Goal: Task Accomplishment & Management: Manage account settings

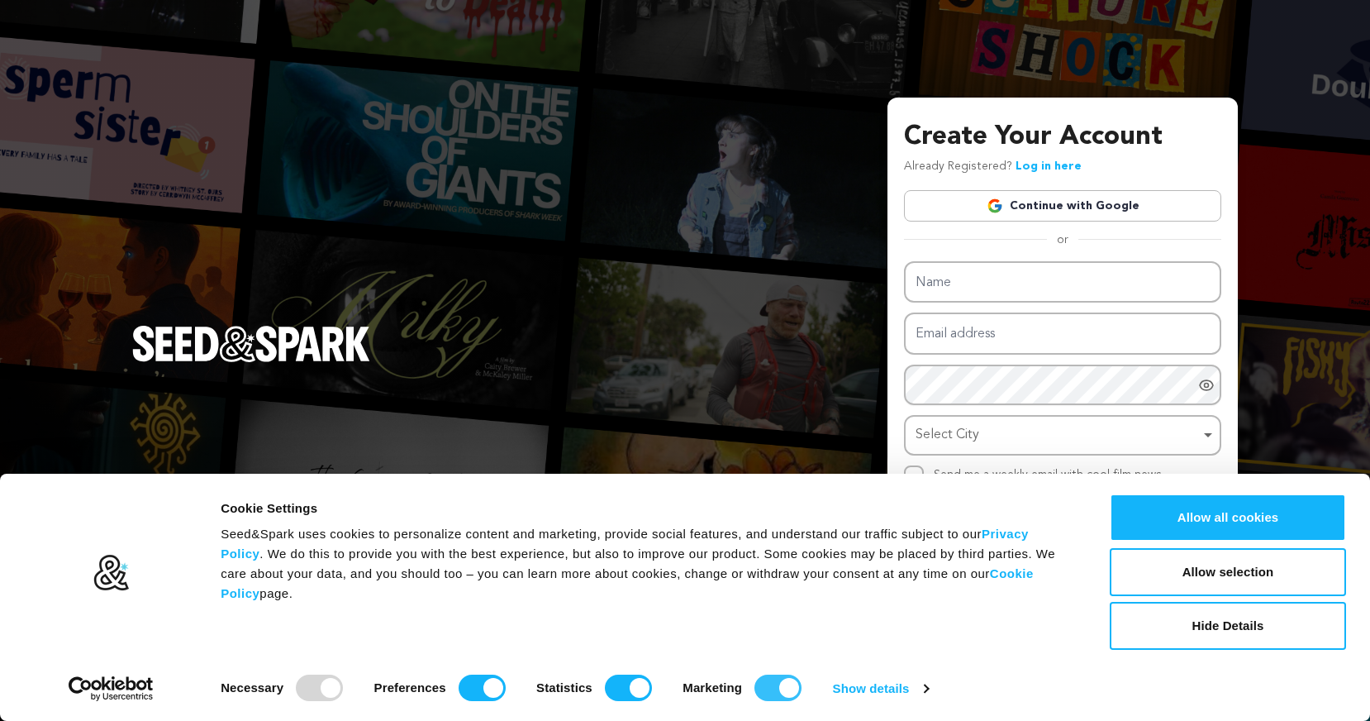
type input "brian@backamedia.com"
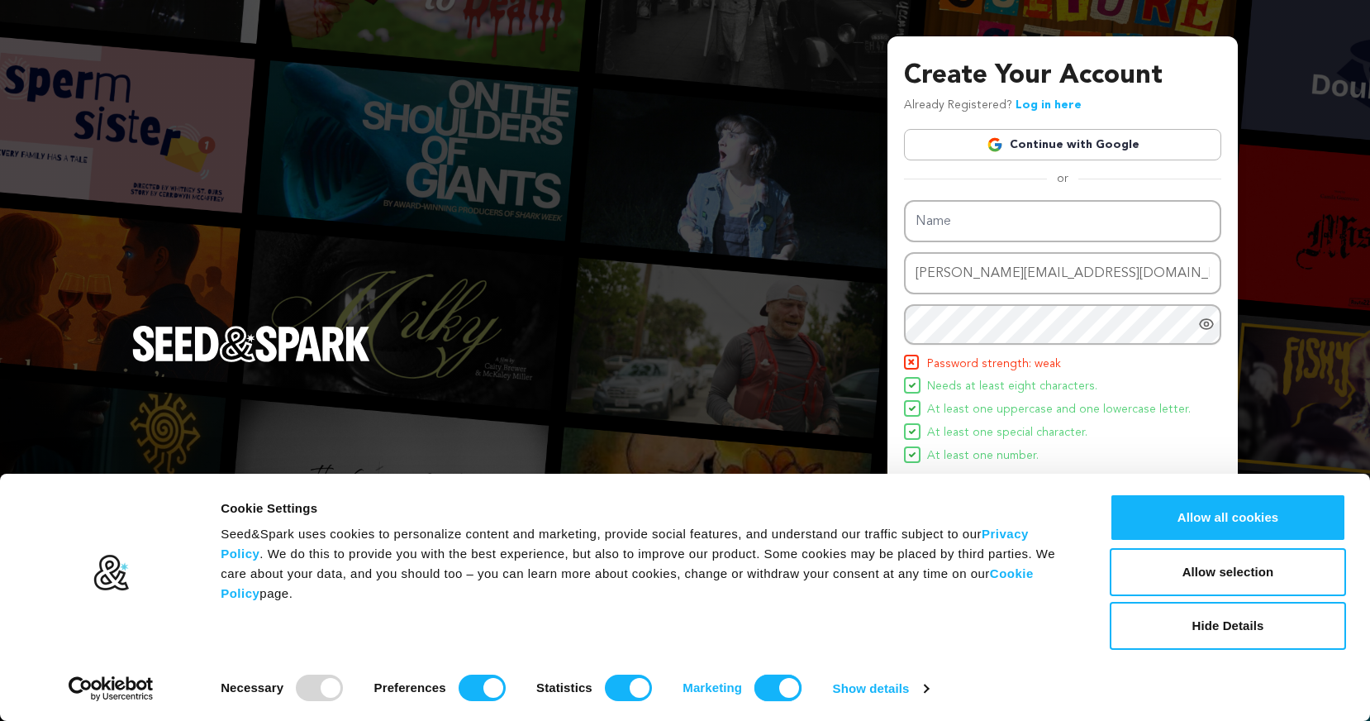
drag, startPoint x: 770, startPoint y: 693, endPoint x: 741, endPoint y: 692, distance: 28.9
click at [770, 693] on input "Marketing" at bounding box center [778, 687] width 47 height 26
checkbox input "false"
click at [618, 688] on input "Statistics" at bounding box center [628, 687] width 47 height 26
checkbox input "false"
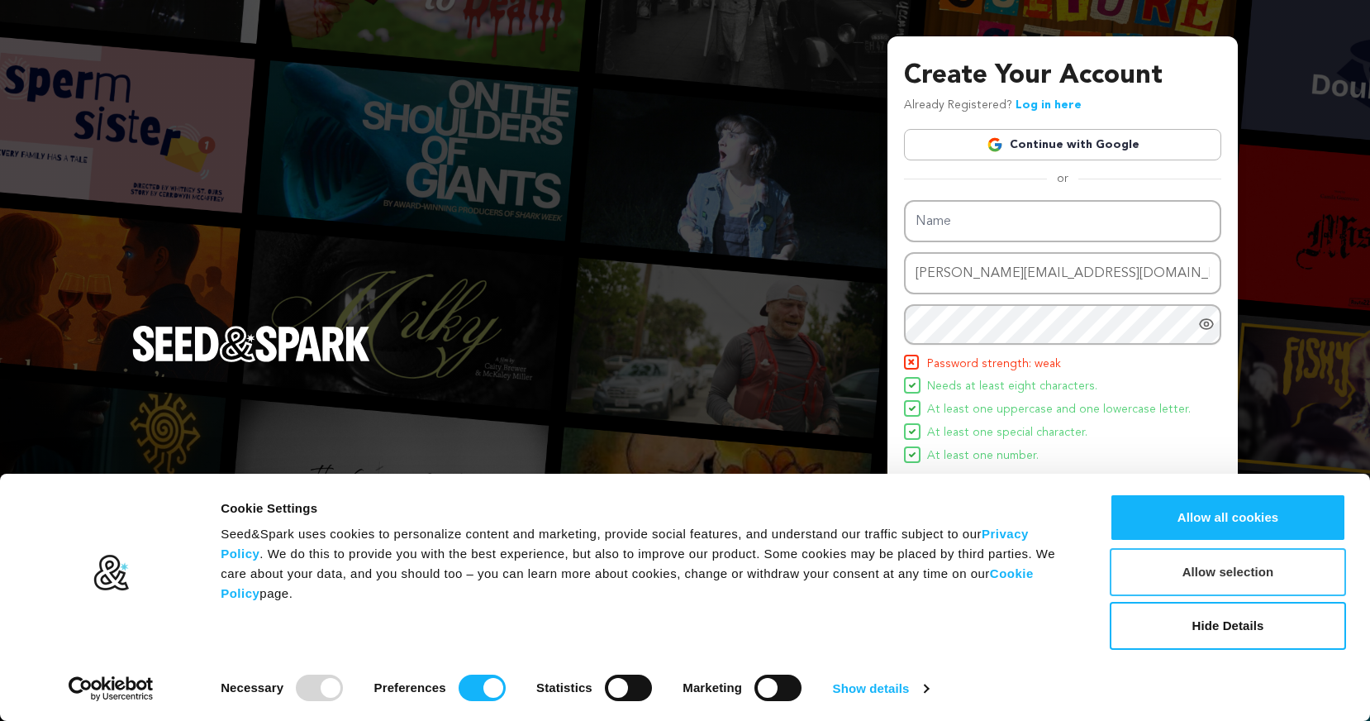
click at [1207, 567] on button "Allow selection" at bounding box center [1228, 572] width 236 height 48
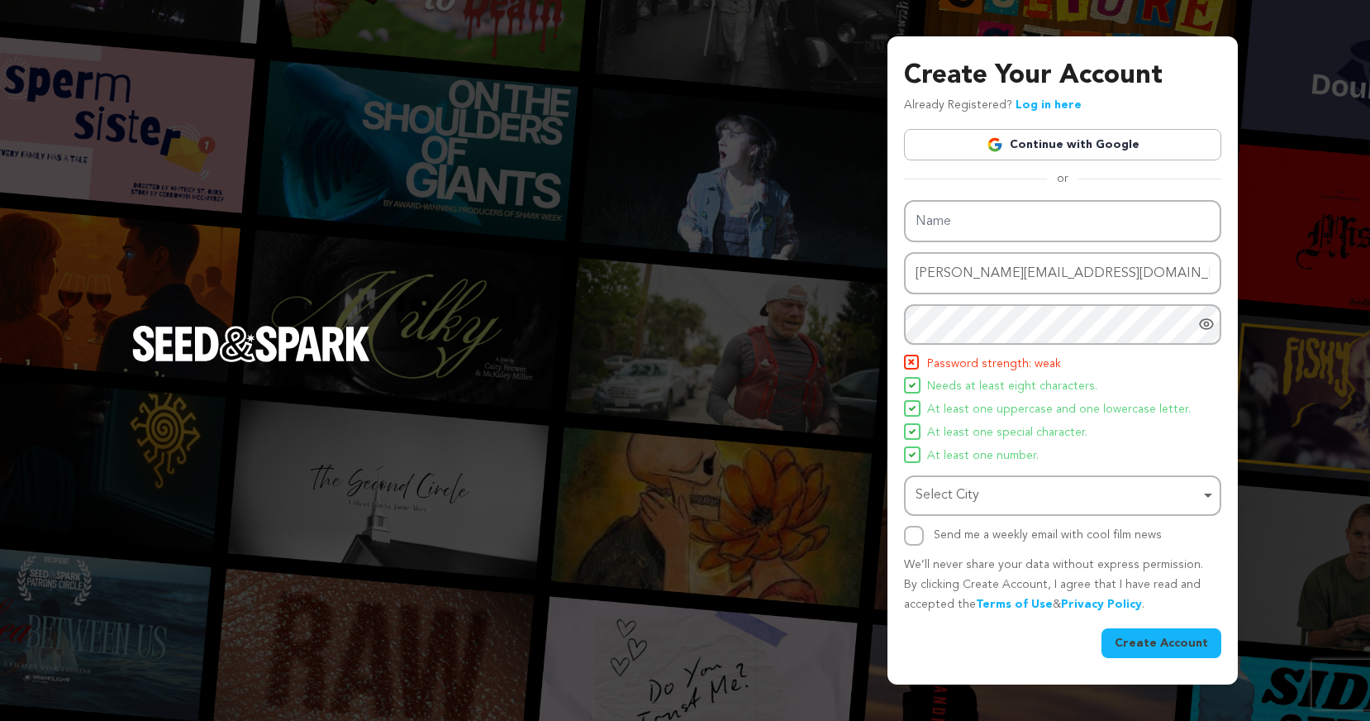
click at [1206, 323] on icon "Show password as plain text. Warning: this will display your password on the sc…" at bounding box center [1206, 324] width 17 height 17
click at [1024, 147] on link "Continue with Google" at bounding box center [1062, 144] width 317 height 31
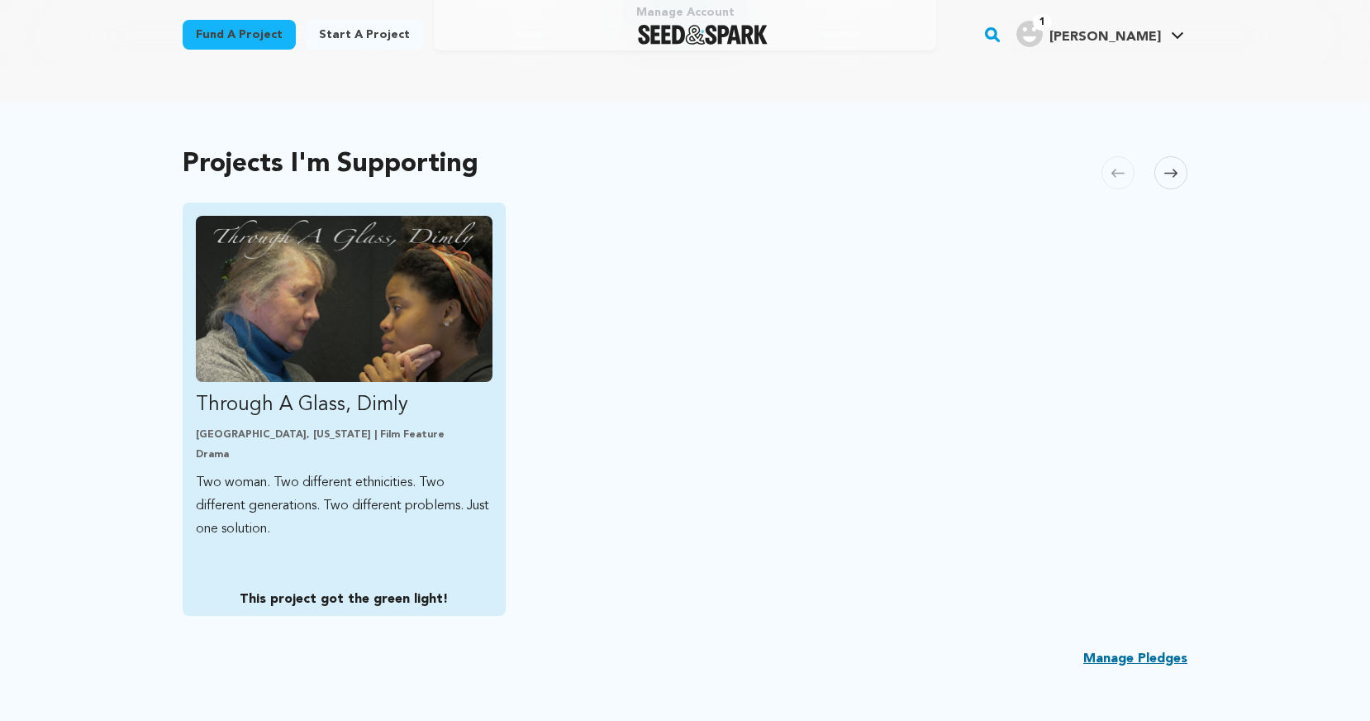
scroll to position [288, 0]
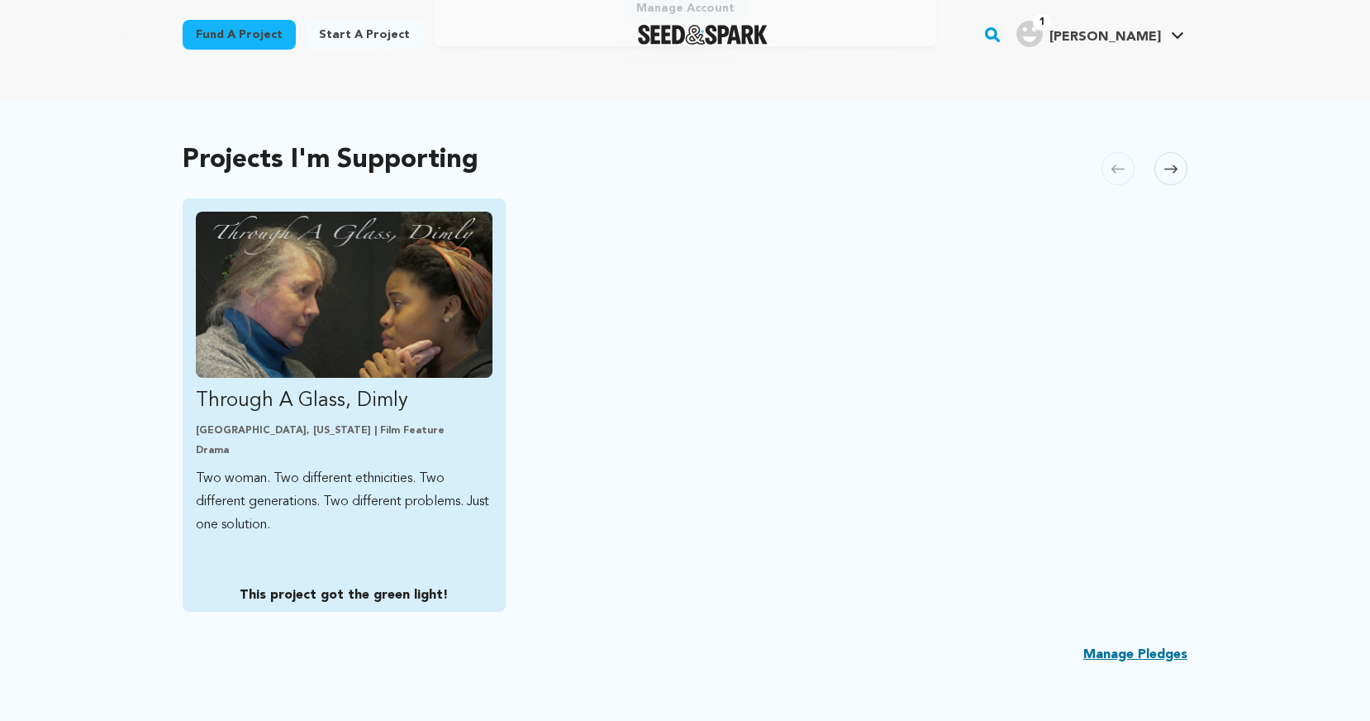
click at [345, 421] on link "Through A Glass, Dimly Austin, Texas | Film Feature Drama Two woman. Two differ…" at bounding box center [344, 374] width 297 height 325
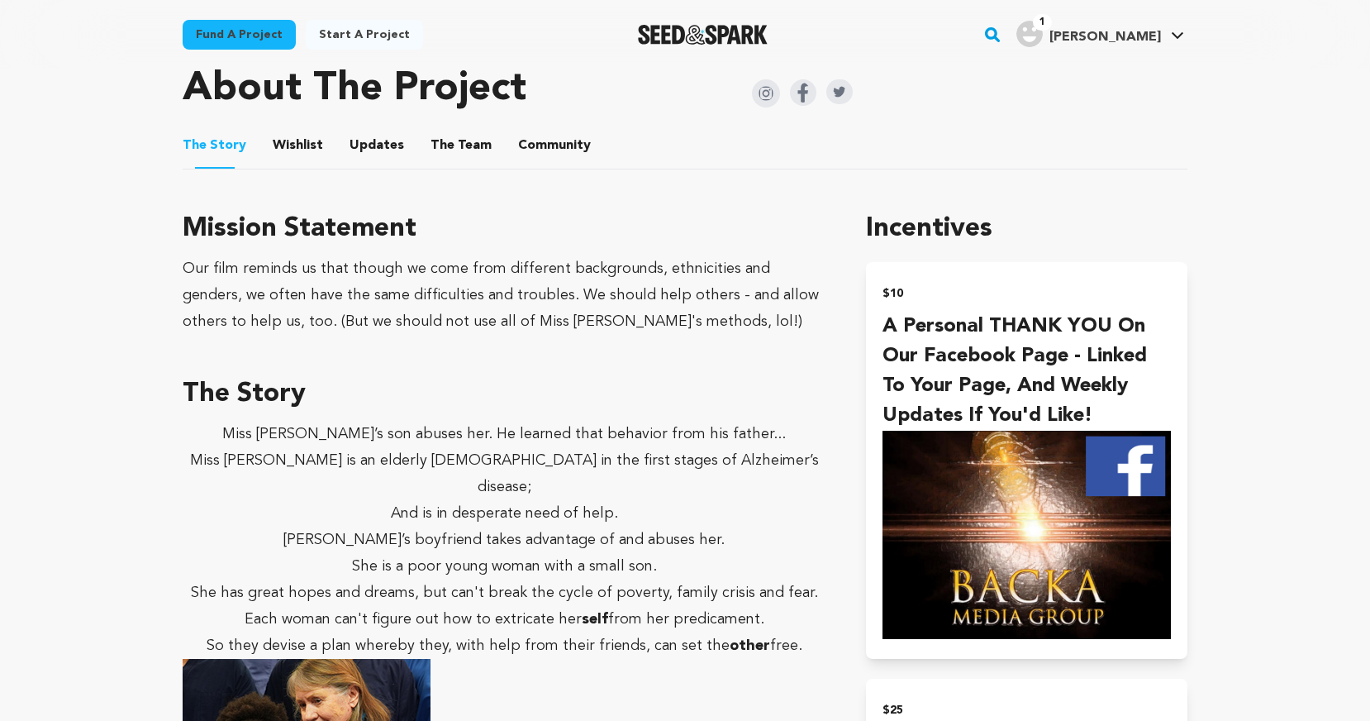
scroll to position [849, 0]
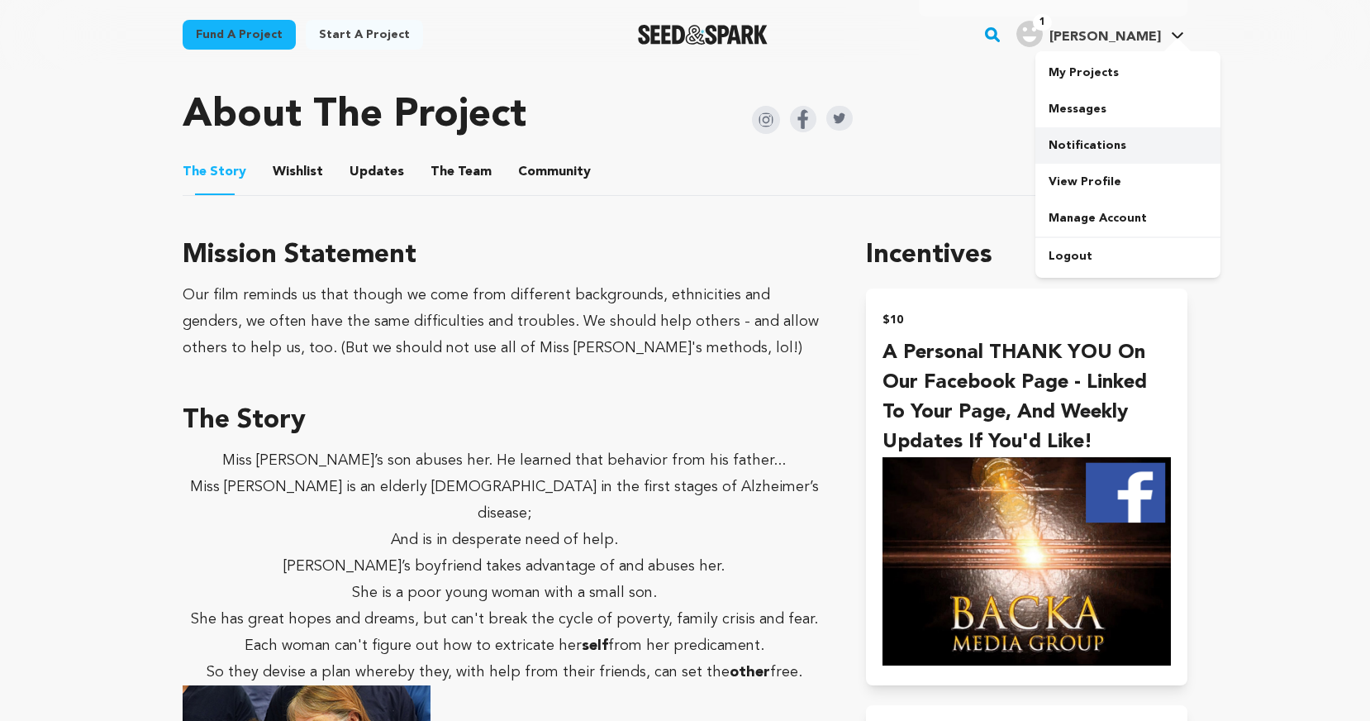
click at [1077, 145] on link "Notifications" at bounding box center [1128, 145] width 185 height 36
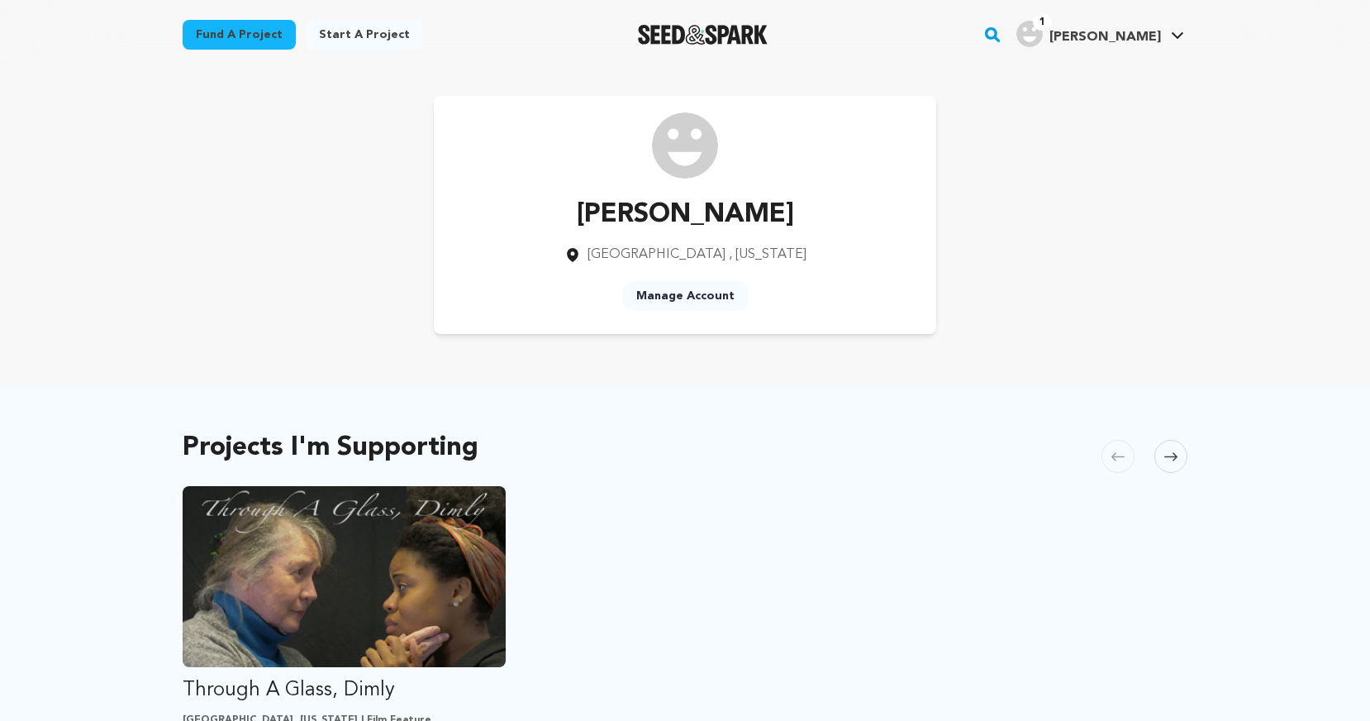
click at [1043, 32] on img "Keith's Profile" at bounding box center [1030, 34] width 26 height 26
click at [1104, 102] on link "Messages" at bounding box center [1128, 109] width 185 height 36
click at [1083, 111] on link "Messages" at bounding box center [1128, 109] width 185 height 36
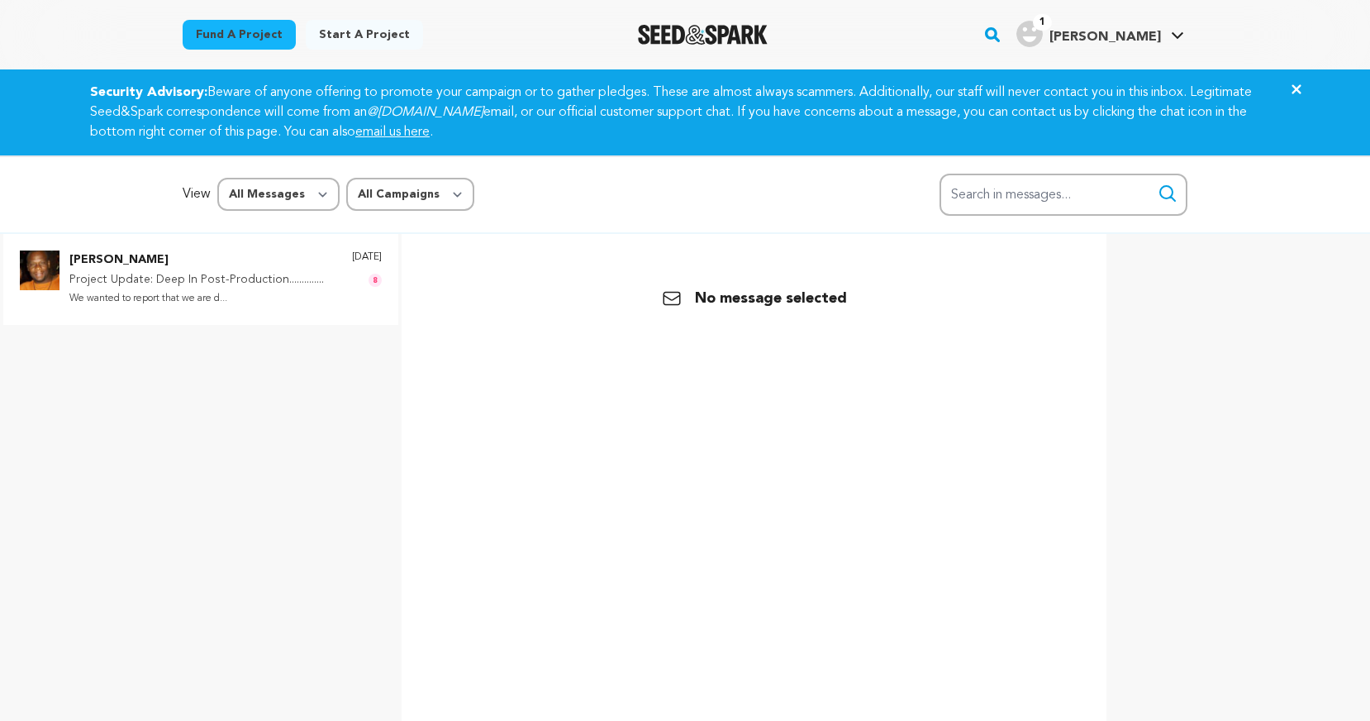
click at [138, 293] on p "We wanted to report that we are d..." at bounding box center [196, 298] width 255 height 19
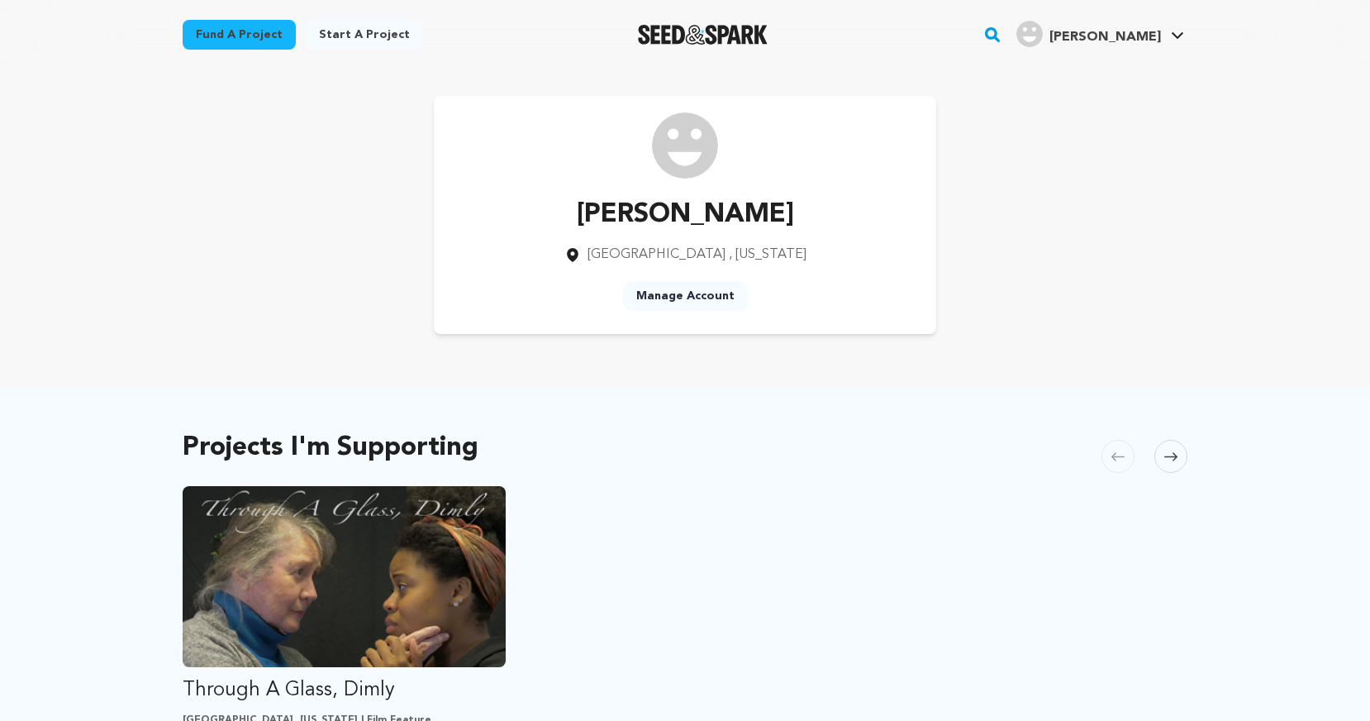
click at [712, 36] on img "Seed&Spark Homepage" at bounding box center [703, 35] width 130 height 20
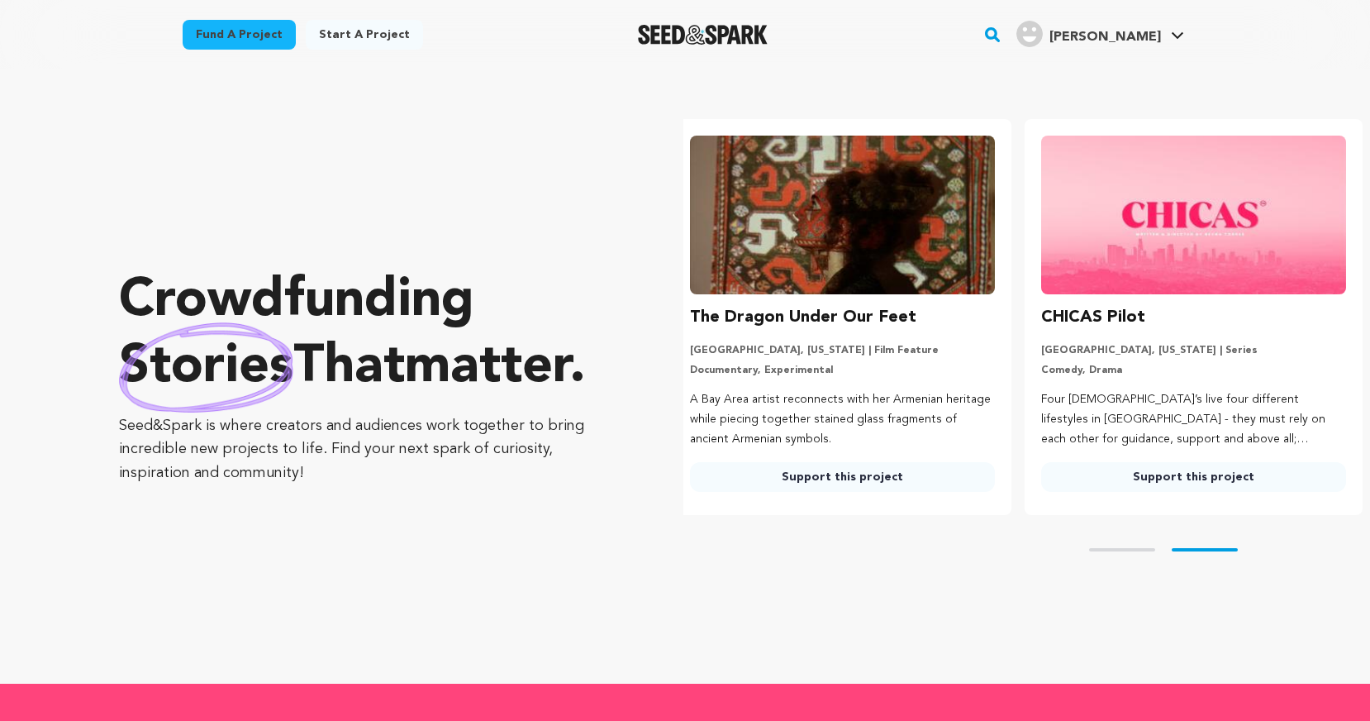
scroll to position [0, 364]
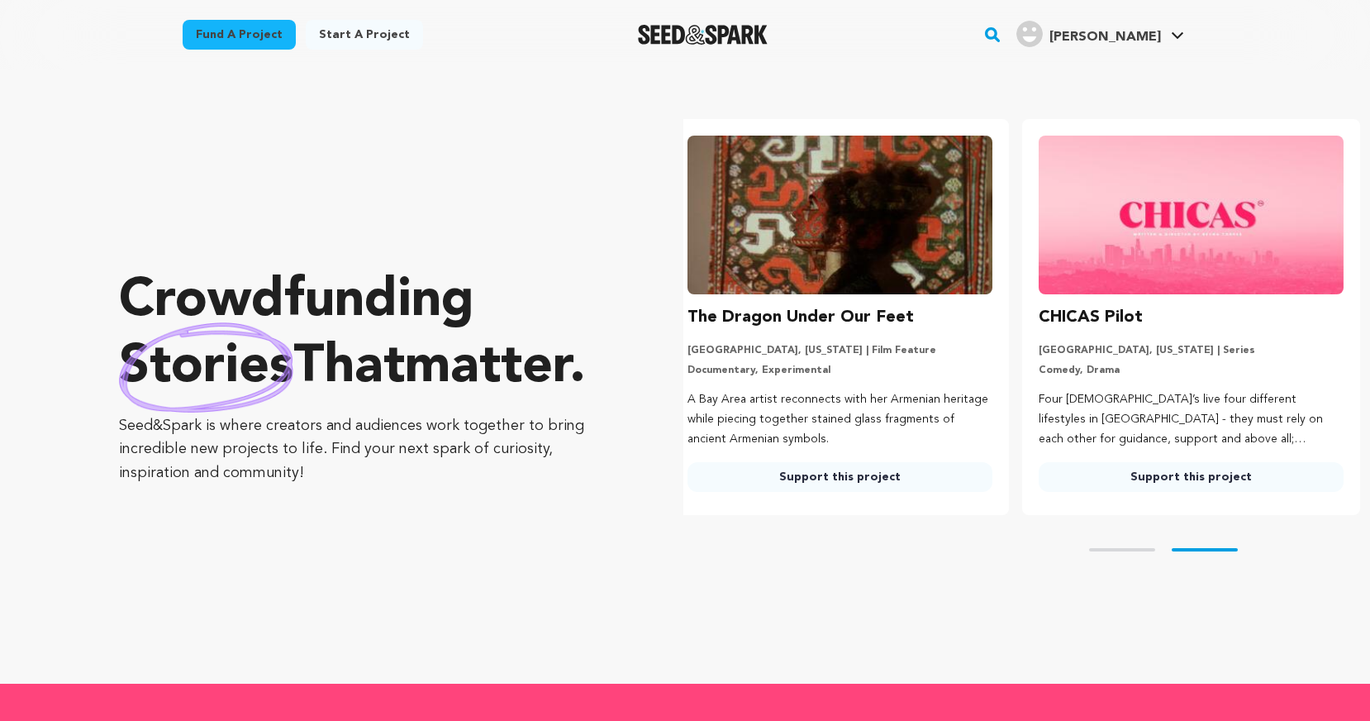
click at [1003, 34] on rect "button" at bounding box center [993, 35] width 20 height 20
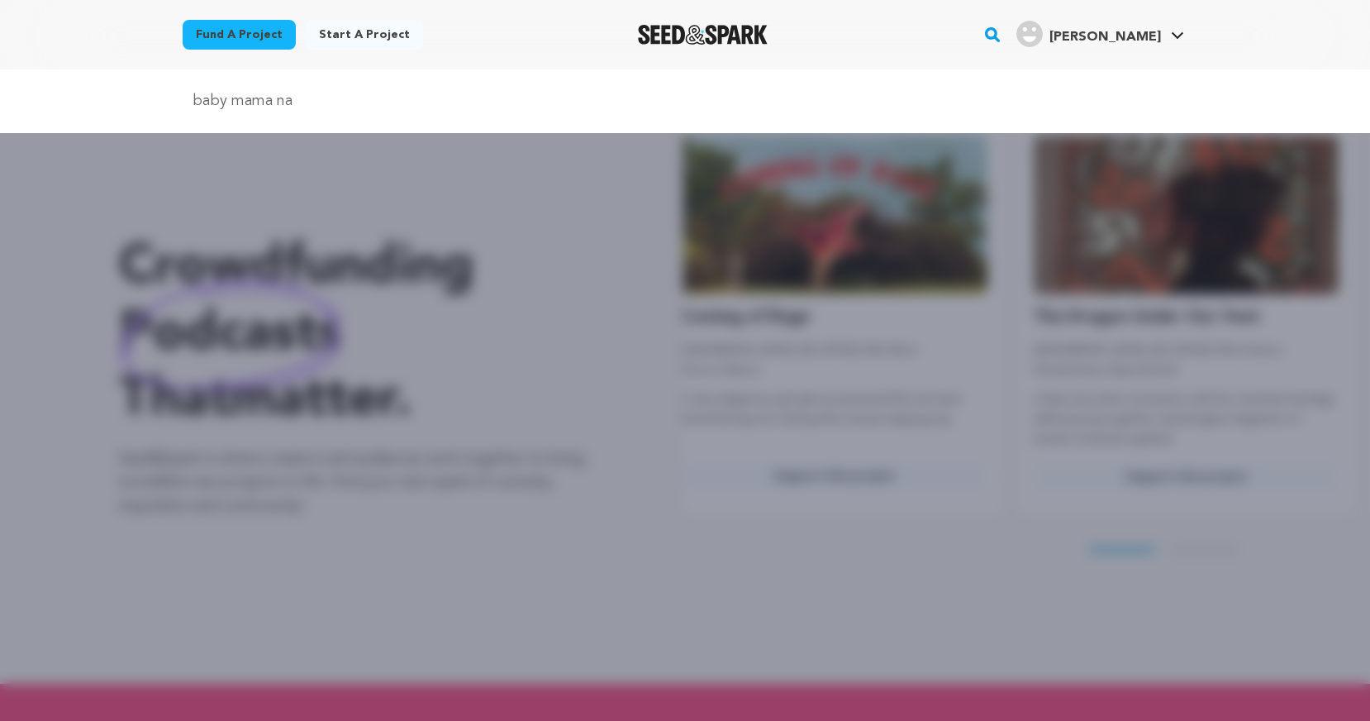
scroll to position [0, 0]
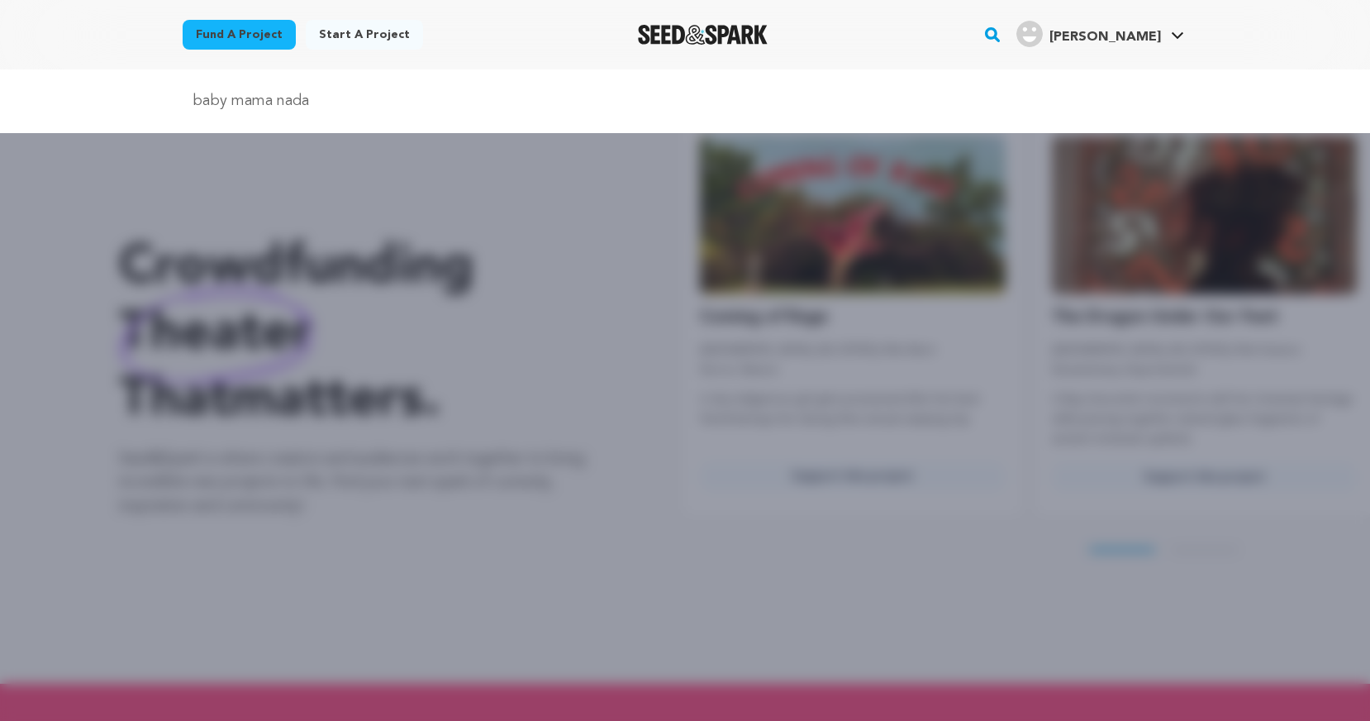
type input "baby mama nada"
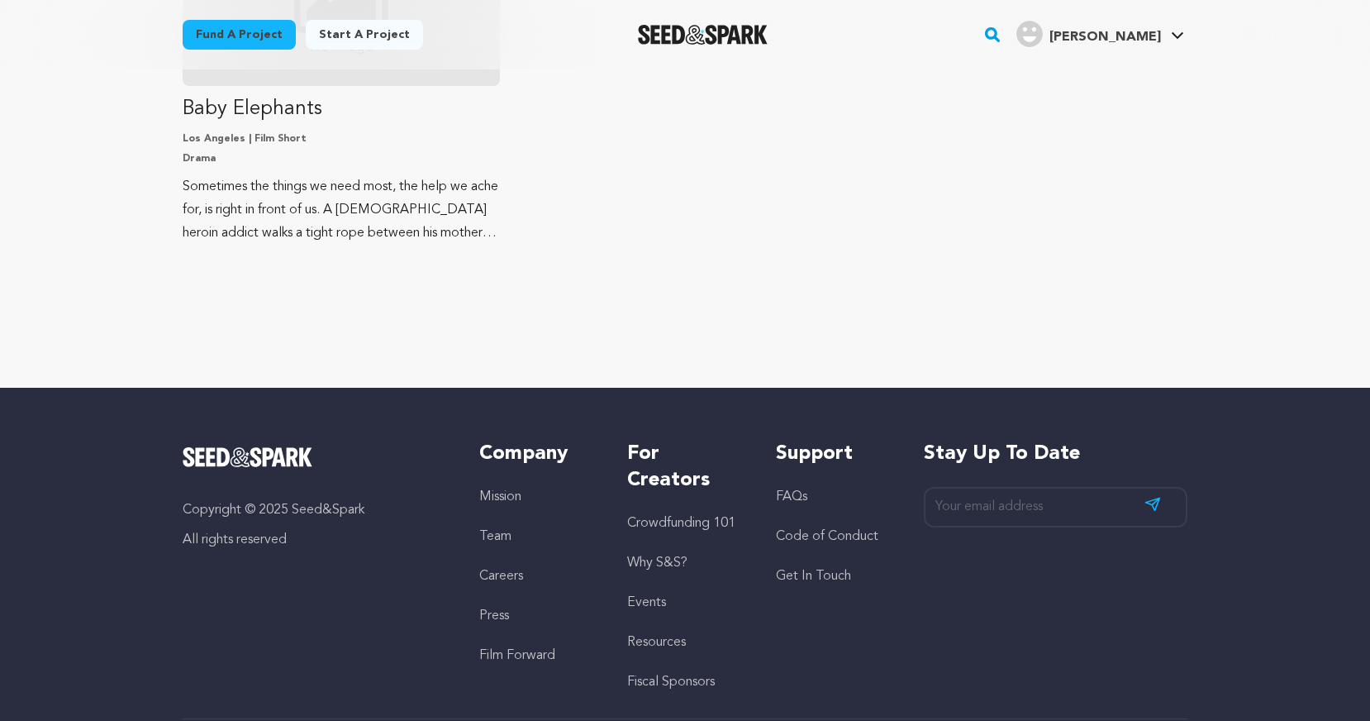
scroll to position [1679, 0]
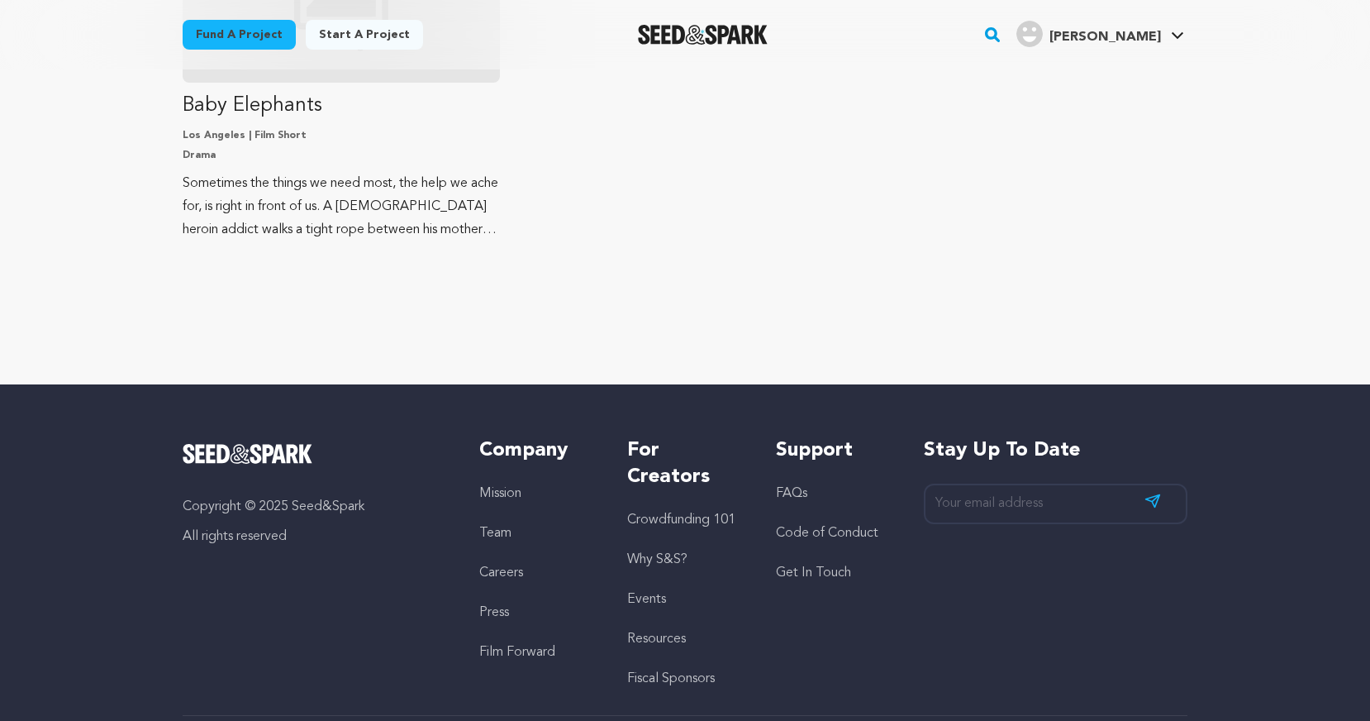
click at [497, 534] on link "Team" at bounding box center [495, 532] width 32 height 13
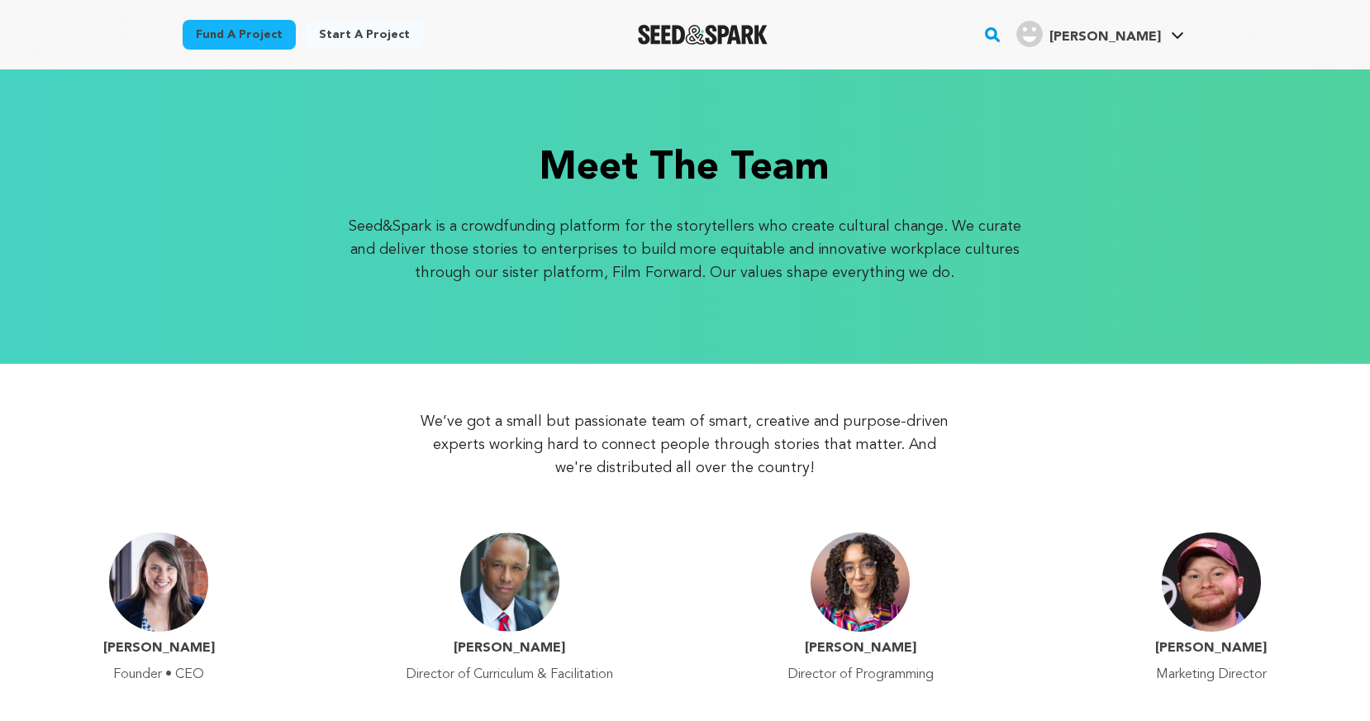
click at [256, 34] on link "Fund a project" at bounding box center [239, 35] width 113 height 30
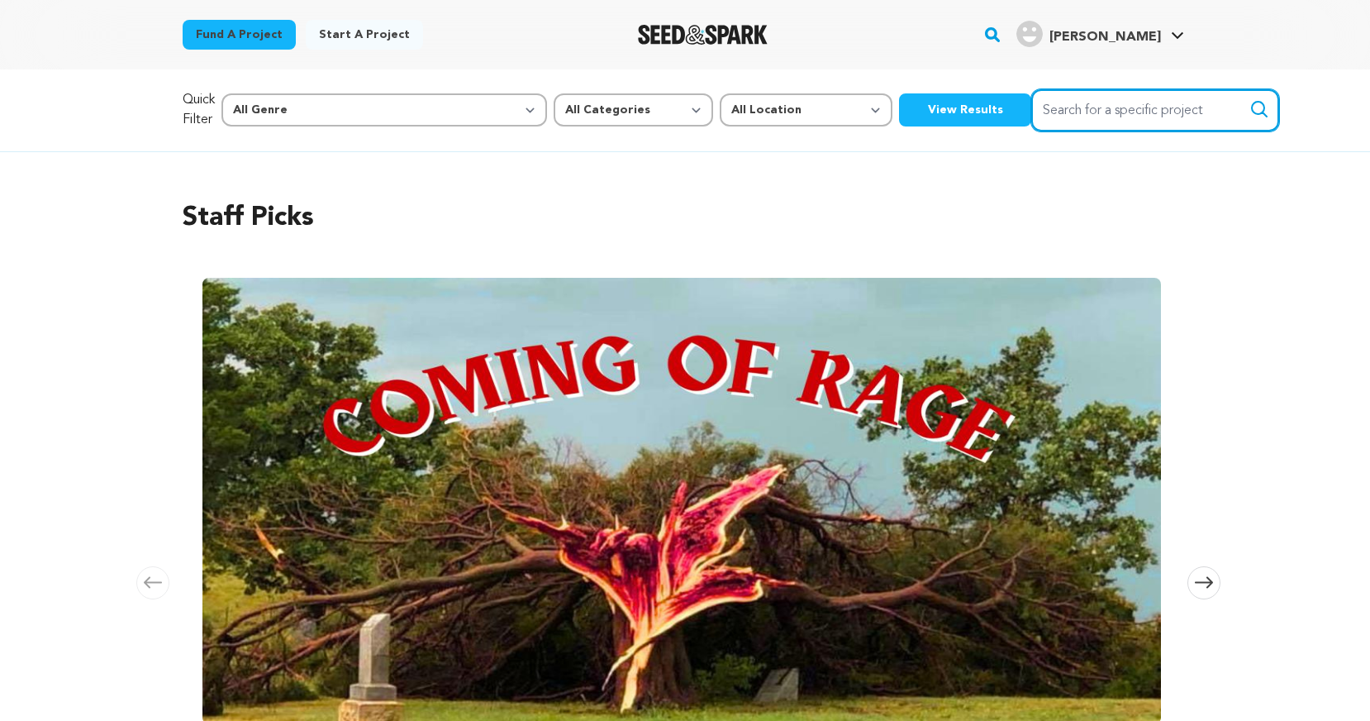
click at [1033, 118] on input "Search for a specific project" at bounding box center [1155, 110] width 248 height 42
type input "baby mama nada"
click at [1250, 99] on button "Search" at bounding box center [1260, 109] width 20 height 20
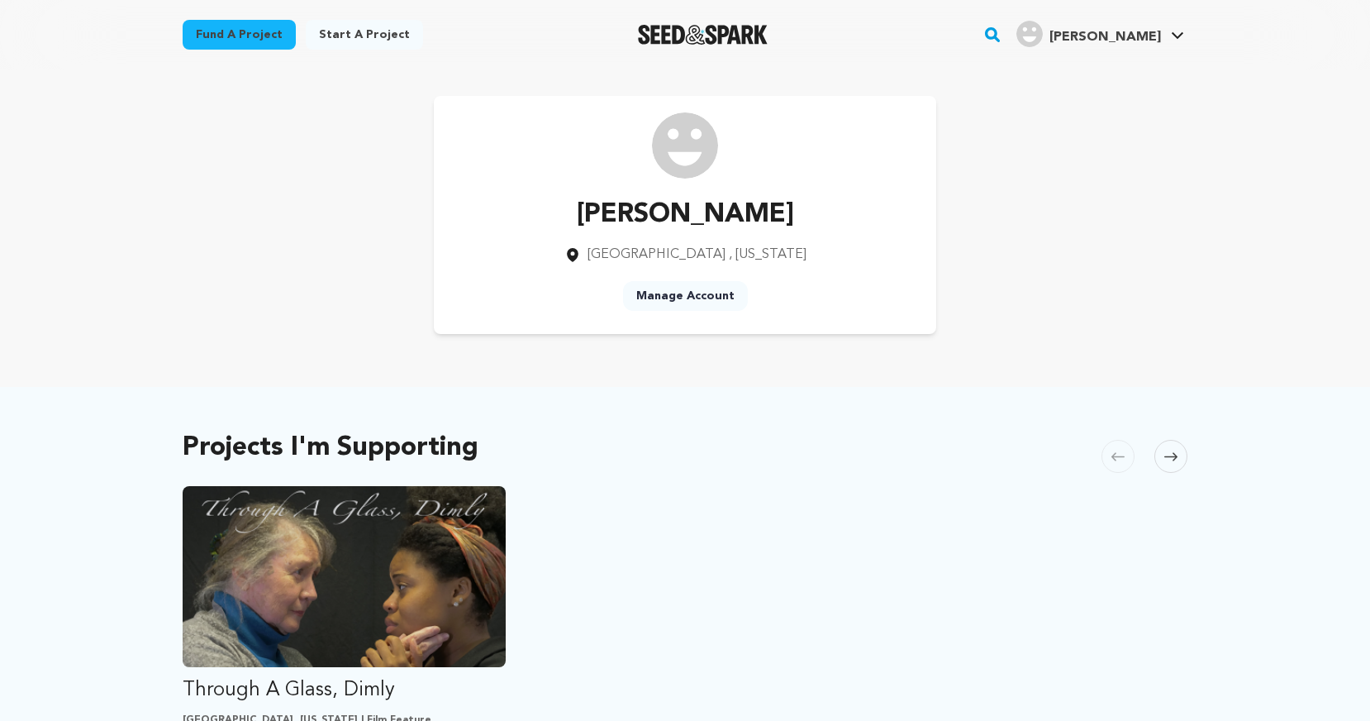
click at [699, 297] on link "Manage Account" at bounding box center [685, 296] width 125 height 30
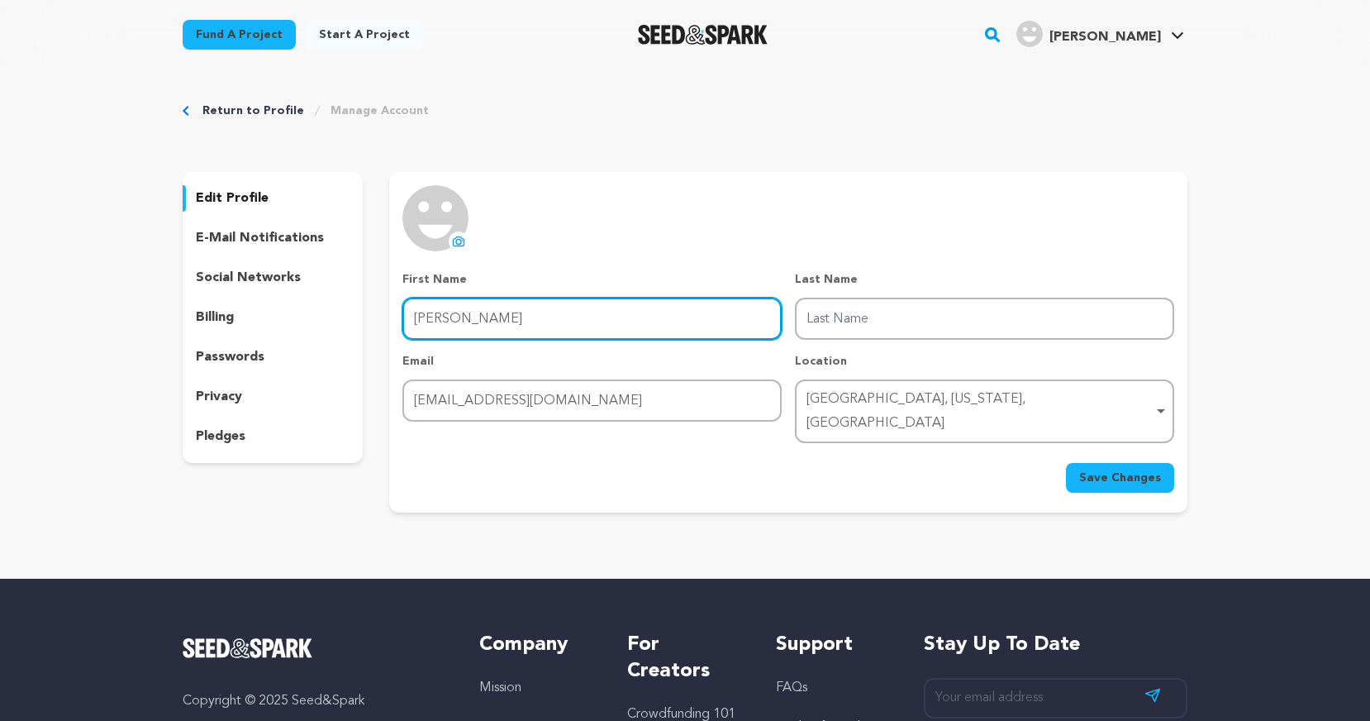
drag, startPoint x: 456, startPoint y: 319, endPoint x: 382, endPoint y: 315, distance: 74.5
click at [382, 315] on div "edit profile e-mail notifications social networks billing passwords privacy ple…" at bounding box center [685, 342] width 1005 height 341
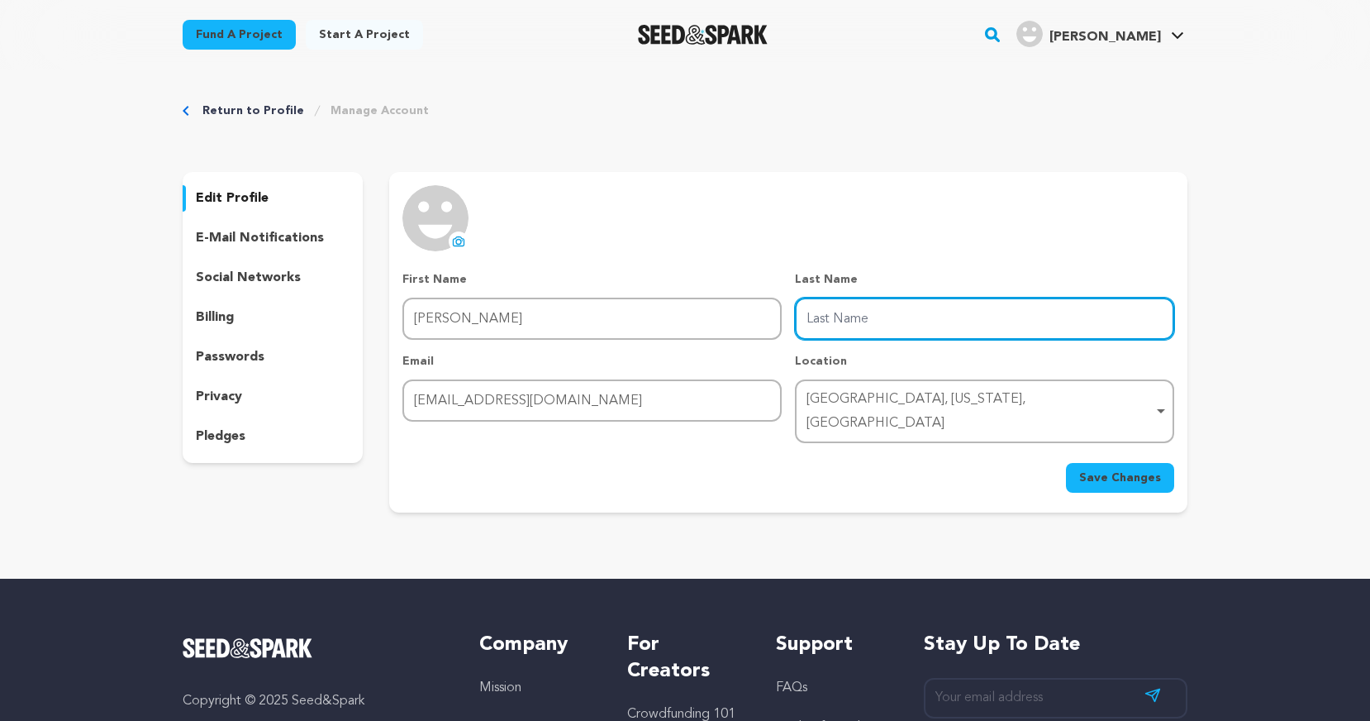
click at [905, 323] on input "Last Name" at bounding box center [984, 319] width 379 height 42
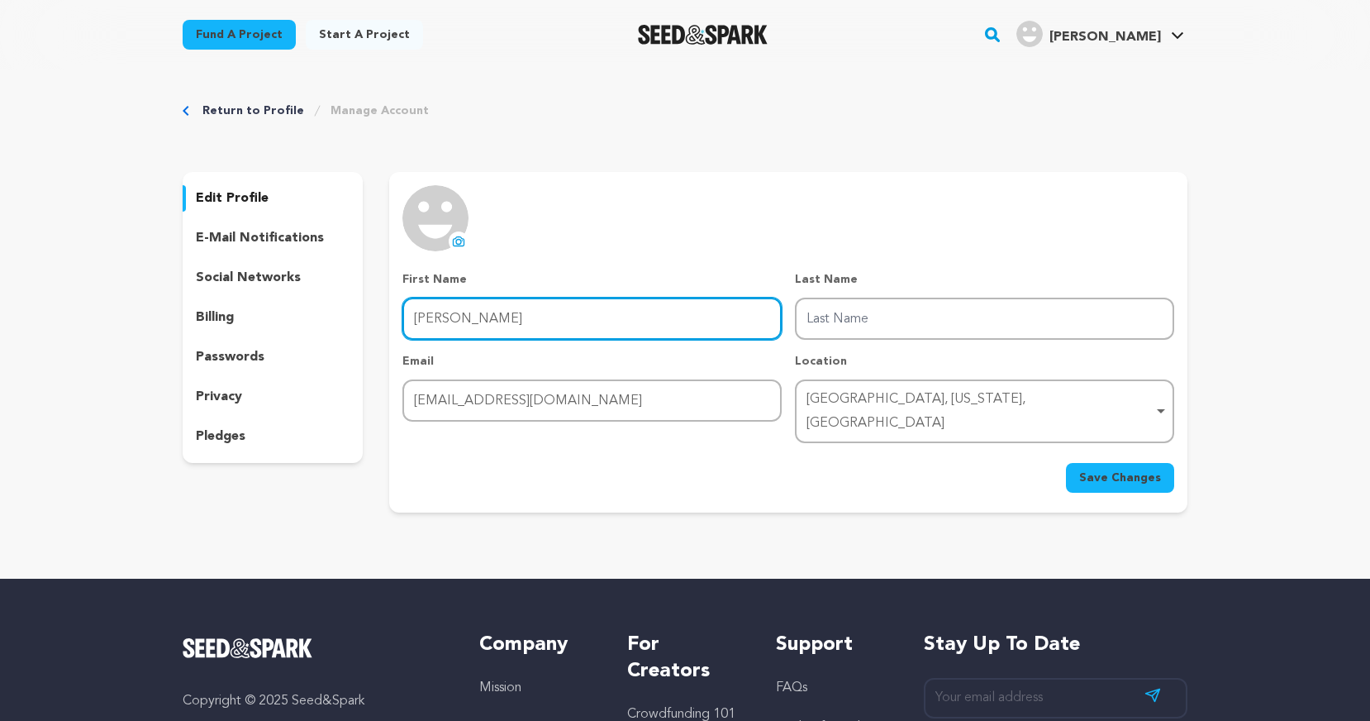
click at [462, 311] on input "Brian" at bounding box center [592, 319] width 379 height 42
type input "Brian K."
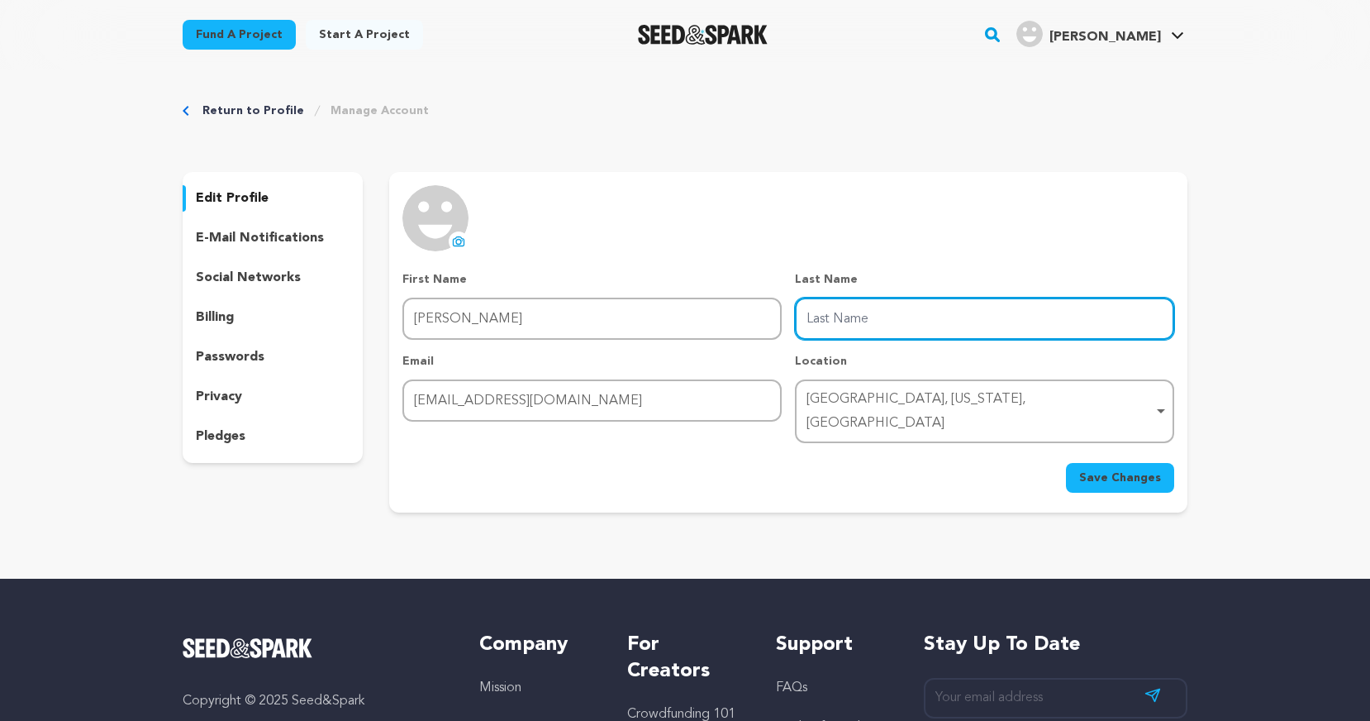
click at [893, 320] on input "Last Name" at bounding box center [984, 319] width 379 height 42
type input "Burns"
click at [987, 252] on div "uploading spinner upload profile image First Name First Name Brian K. Last Name…" at bounding box center [789, 338] width 772 height 307
click at [1111, 469] on span "Save Changes" at bounding box center [1120, 477] width 82 height 17
click at [236, 274] on p "social networks" at bounding box center [248, 278] width 105 height 20
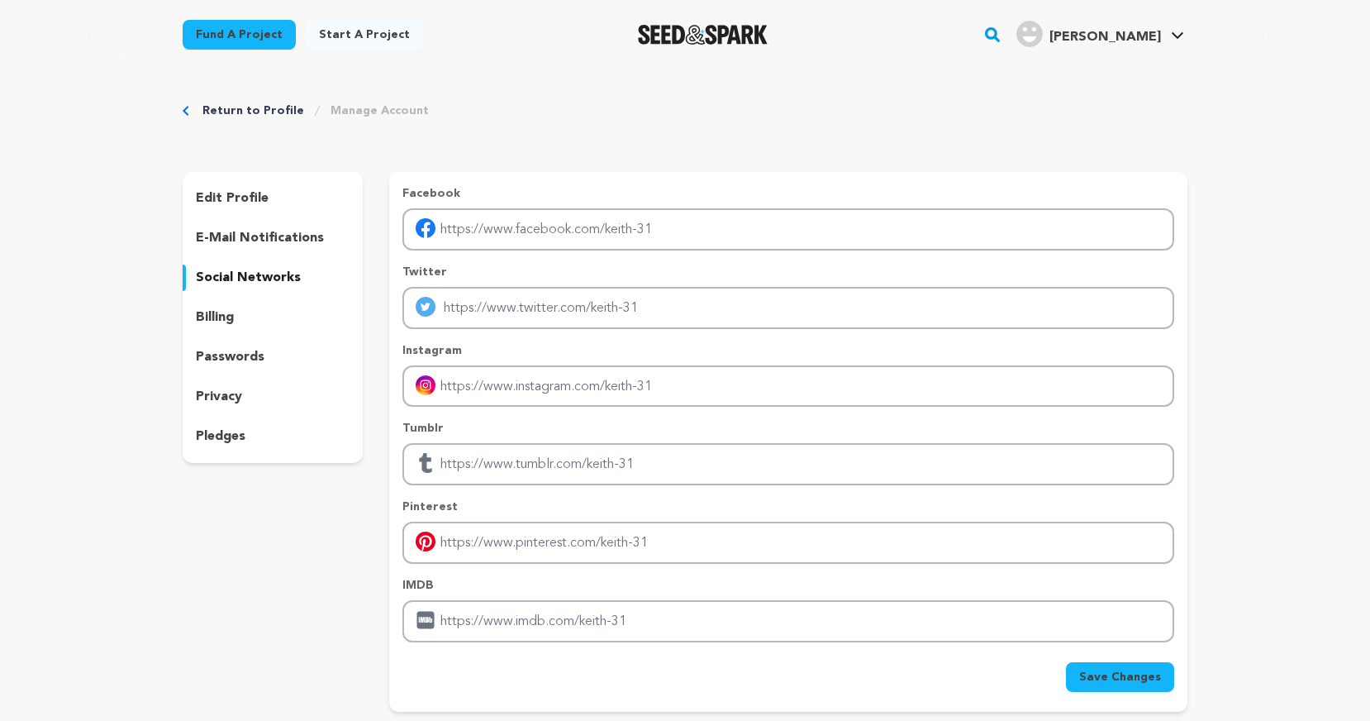
click at [241, 241] on p "e-mail notifications" at bounding box center [260, 238] width 128 height 20
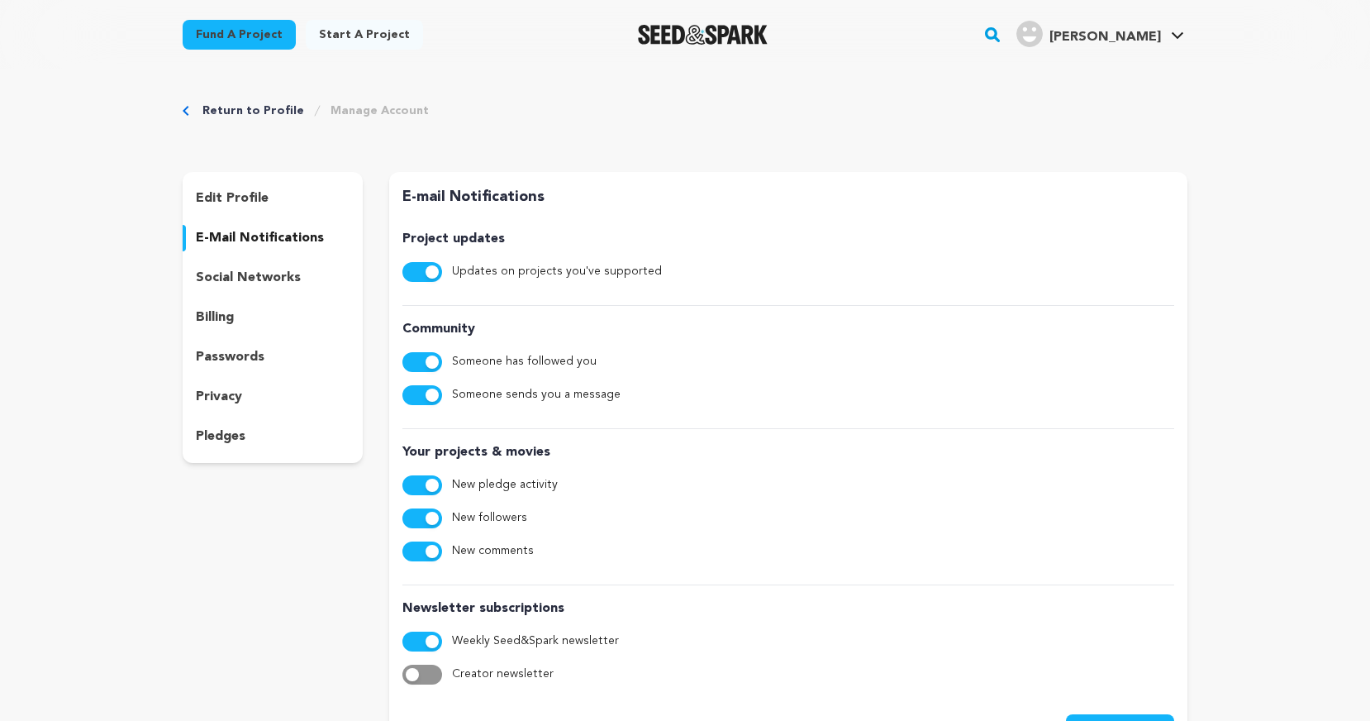
click at [268, 111] on link "Return to Profile" at bounding box center [253, 110] width 102 height 17
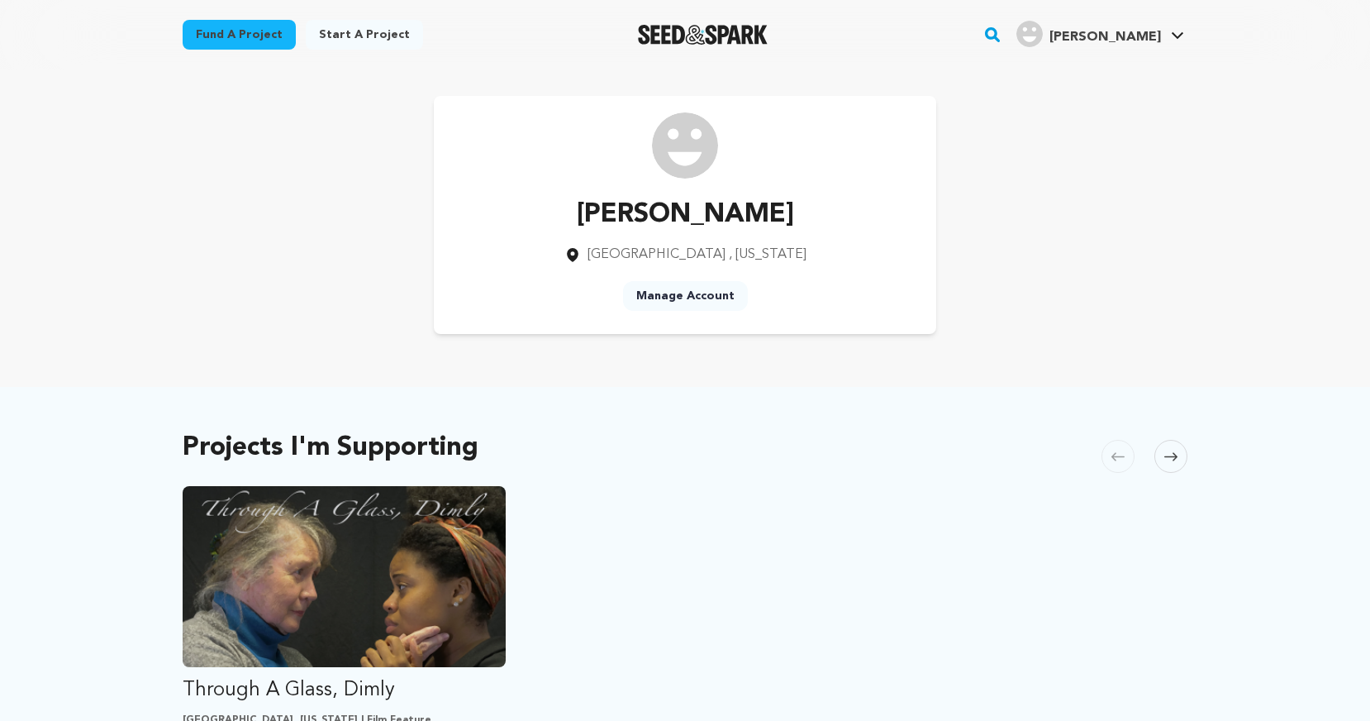
click at [1152, 205] on div "[PERSON_NAME] [GEOGRAPHIC_DATA] , [US_STATE] Manage Account" at bounding box center [685, 215] width 1005 height 238
drag, startPoint x: 774, startPoint y: 212, endPoint x: 600, endPoint y: 215, distance: 174.4
click at [600, 215] on div "[PERSON_NAME] [GEOGRAPHIC_DATA] , [US_STATE] Manage Account" at bounding box center [685, 215] width 503 height 238
copy p "[PERSON_NAME]"
click at [1077, 251] on link "Logout" at bounding box center [1128, 256] width 185 height 36
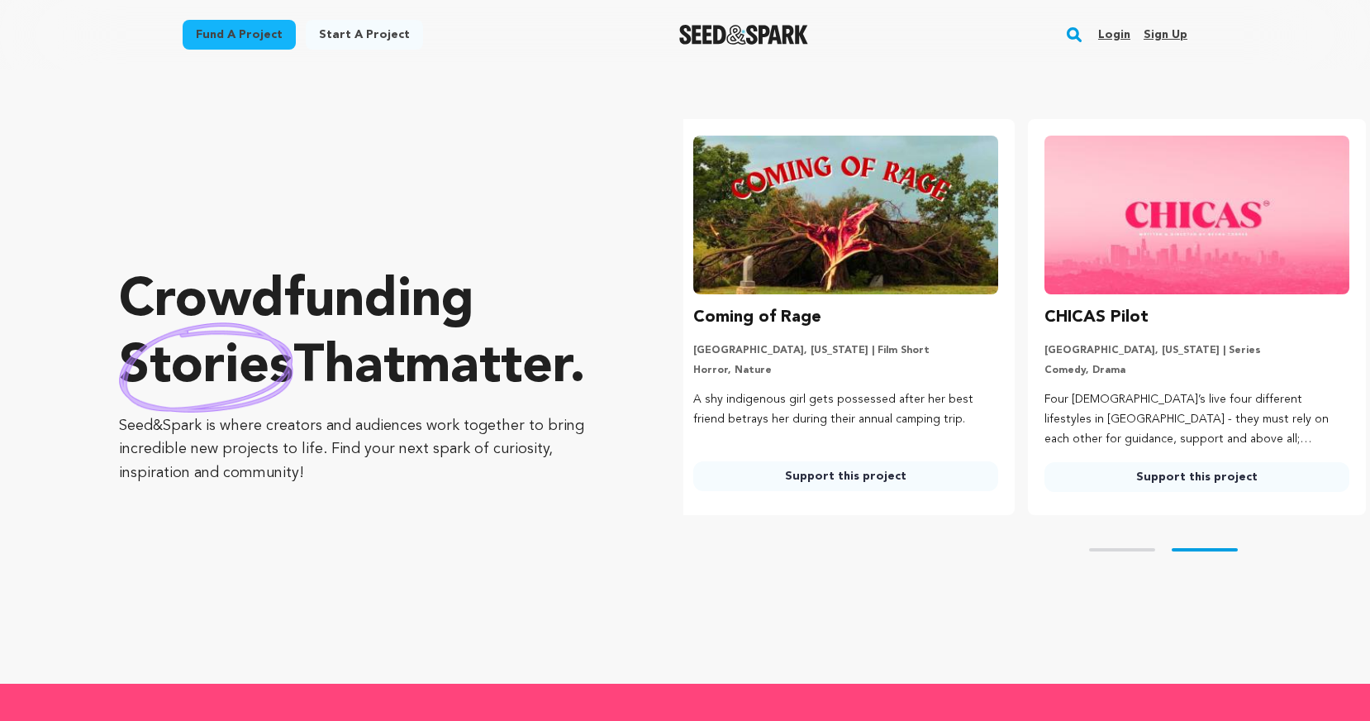
scroll to position [0, 364]
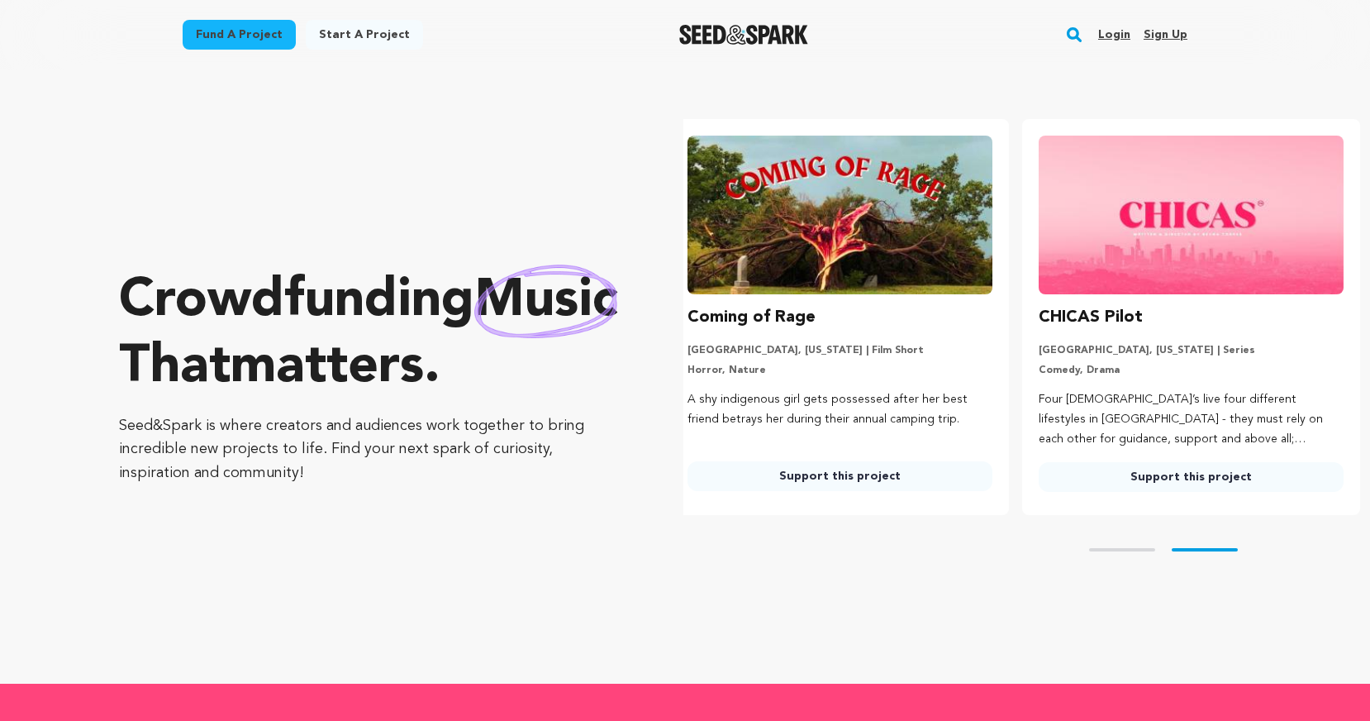
click at [1165, 33] on link "Sign up" at bounding box center [1166, 34] width 44 height 26
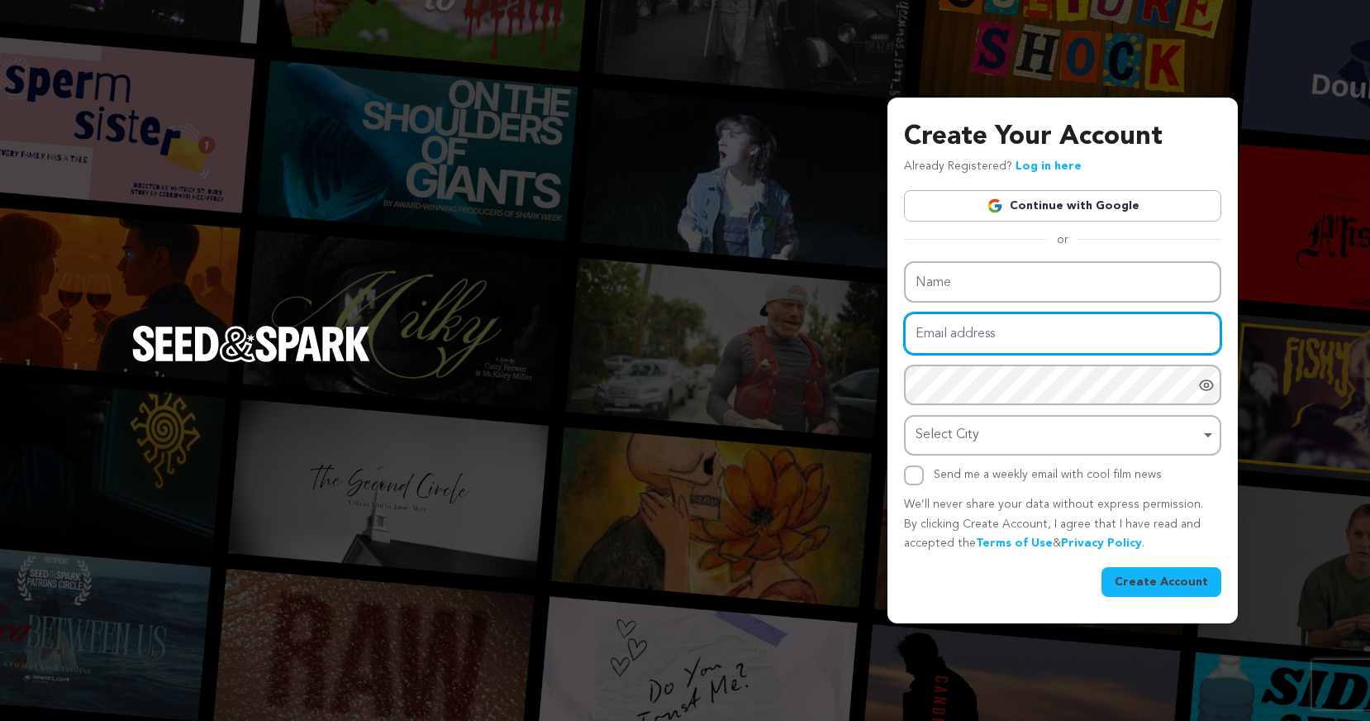
type input "[PERSON_NAME][EMAIL_ADDRESS][DOMAIN_NAME]"
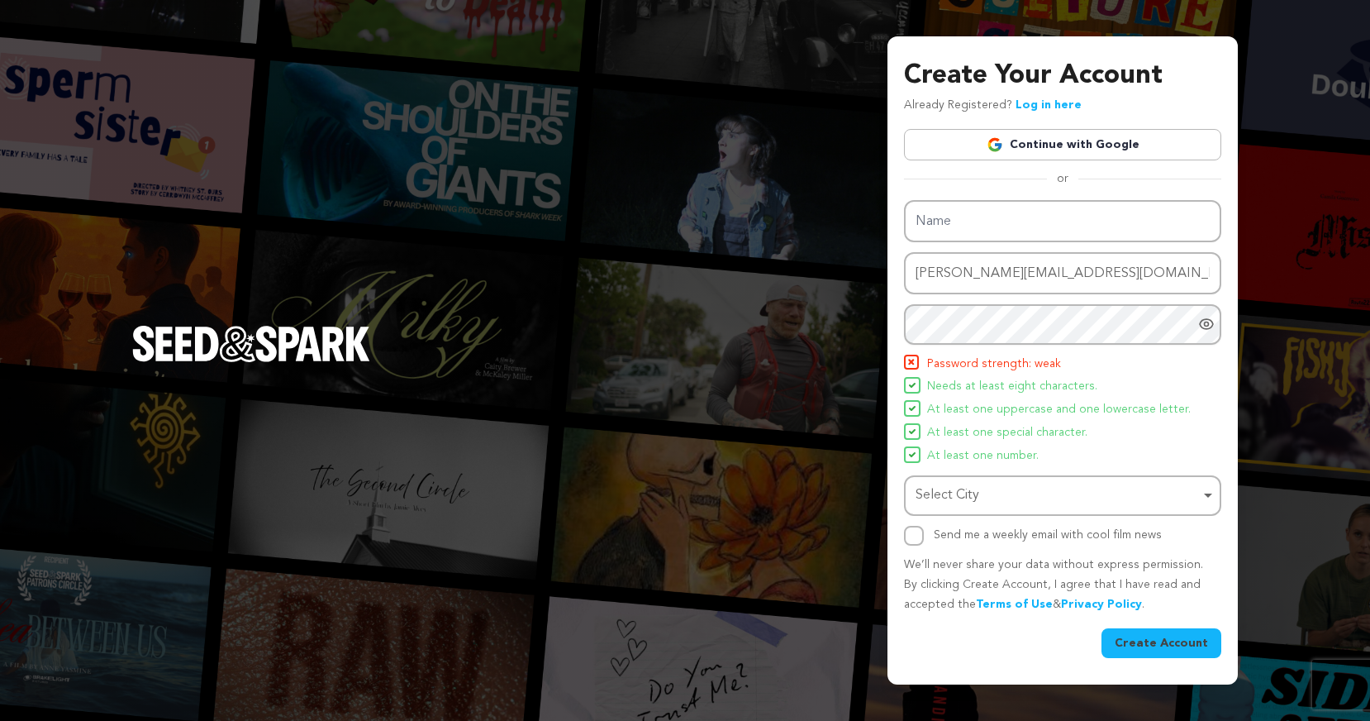
click at [1065, 432] on div "Name Email address [PERSON_NAME][EMAIL_ADDRESS][DOMAIN_NAME] Password Password …" at bounding box center [1062, 372] width 317 height 345
click at [1054, 496] on div "Select City Remove item" at bounding box center [1058, 496] width 284 height 24
type input "houst"
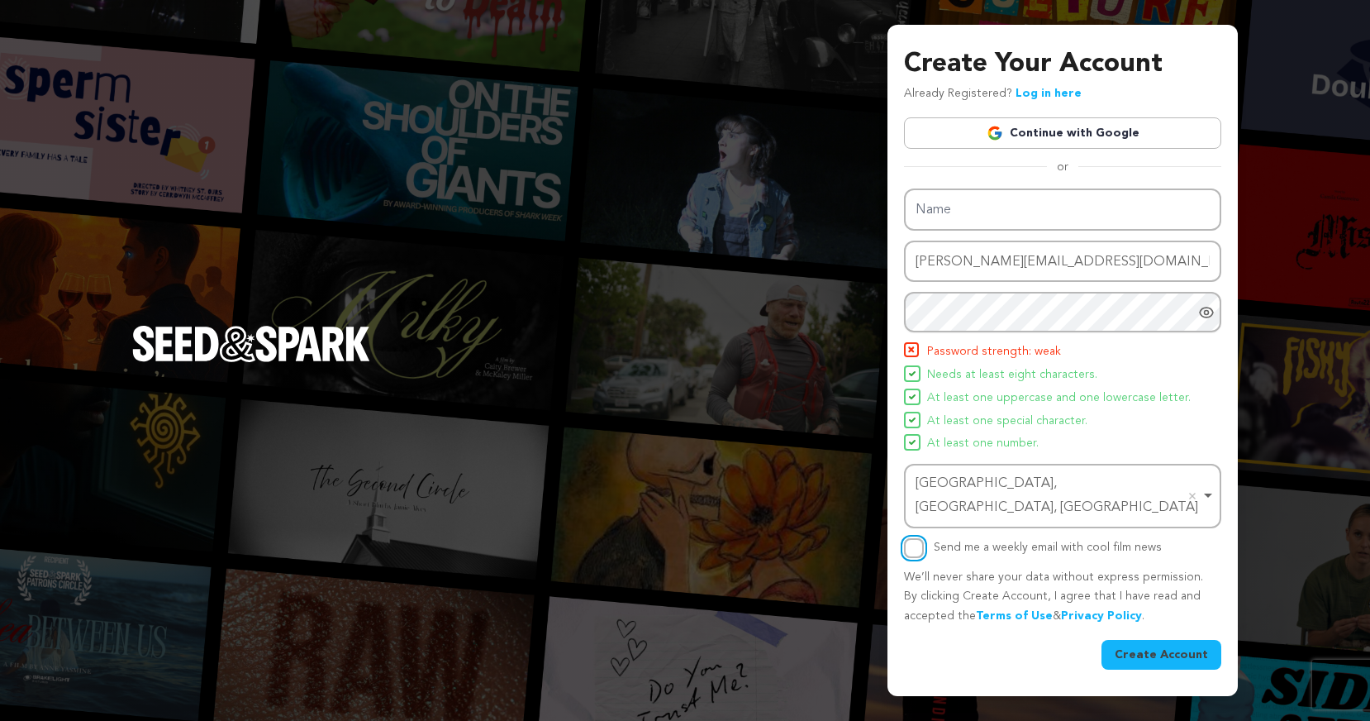
click at [915, 538] on input "Send me a weekly email with cool film news" at bounding box center [914, 548] width 20 height 20
checkbox input "true"
drag, startPoint x: 946, startPoint y: 271, endPoint x: 869, endPoint y: 270, distance: 76.0
click at [870, 270] on div "Create Your Account Already Registered? Log in here Continue with Google or eyJ…" at bounding box center [685, 360] width 1370 height 721
type input "office@backamedia.com"
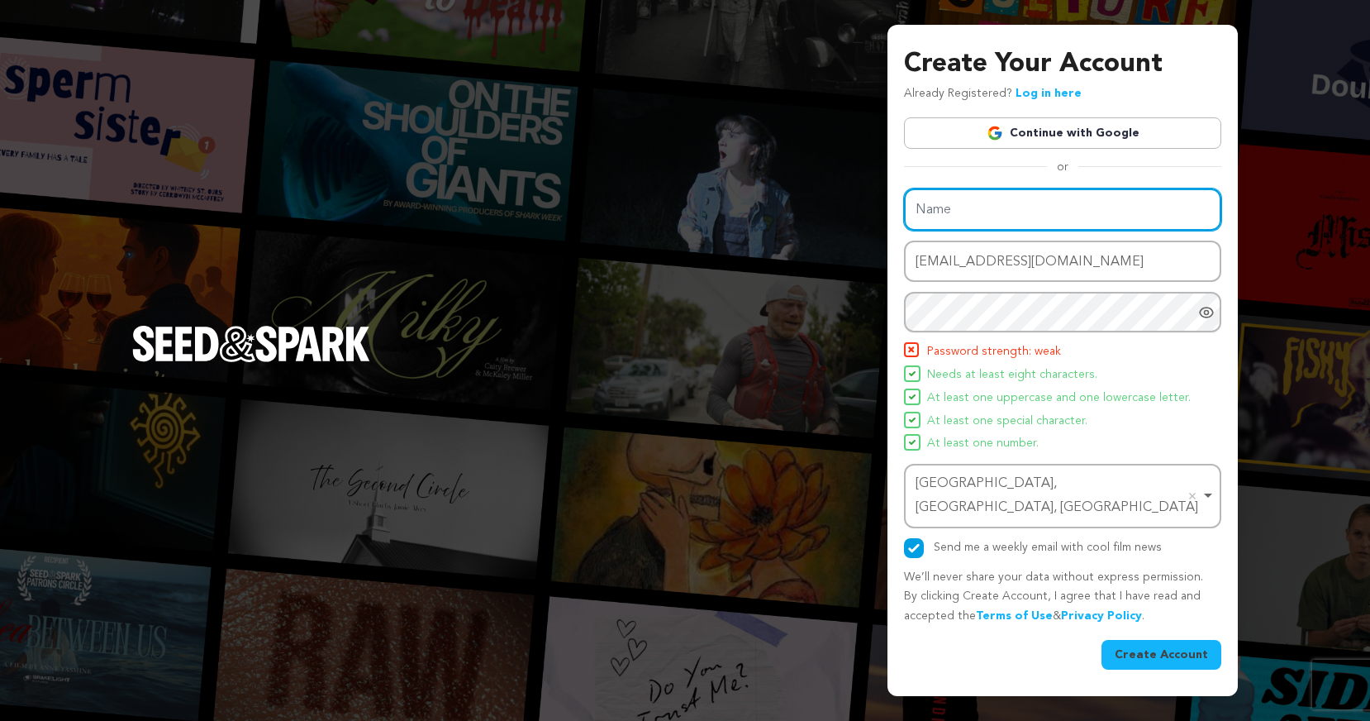
click at [979, 226] on input "Name" at bounding box center [1062, 209] width 317 height 42
type input "Brian K. Burns"
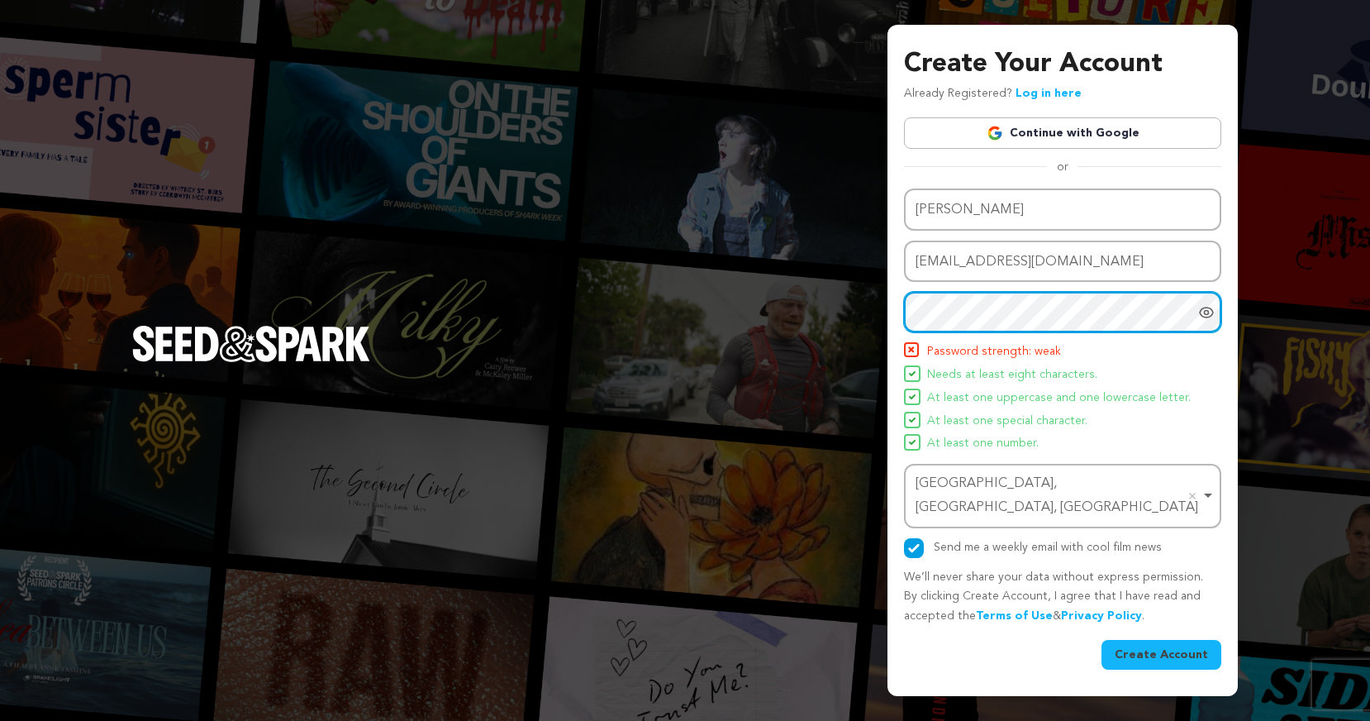
click at [870, 318] on div "Create Your Account Already Registered? Log in here Continue with Google or eyJ…" at bounding box center [685, 360] width 1370 height 721
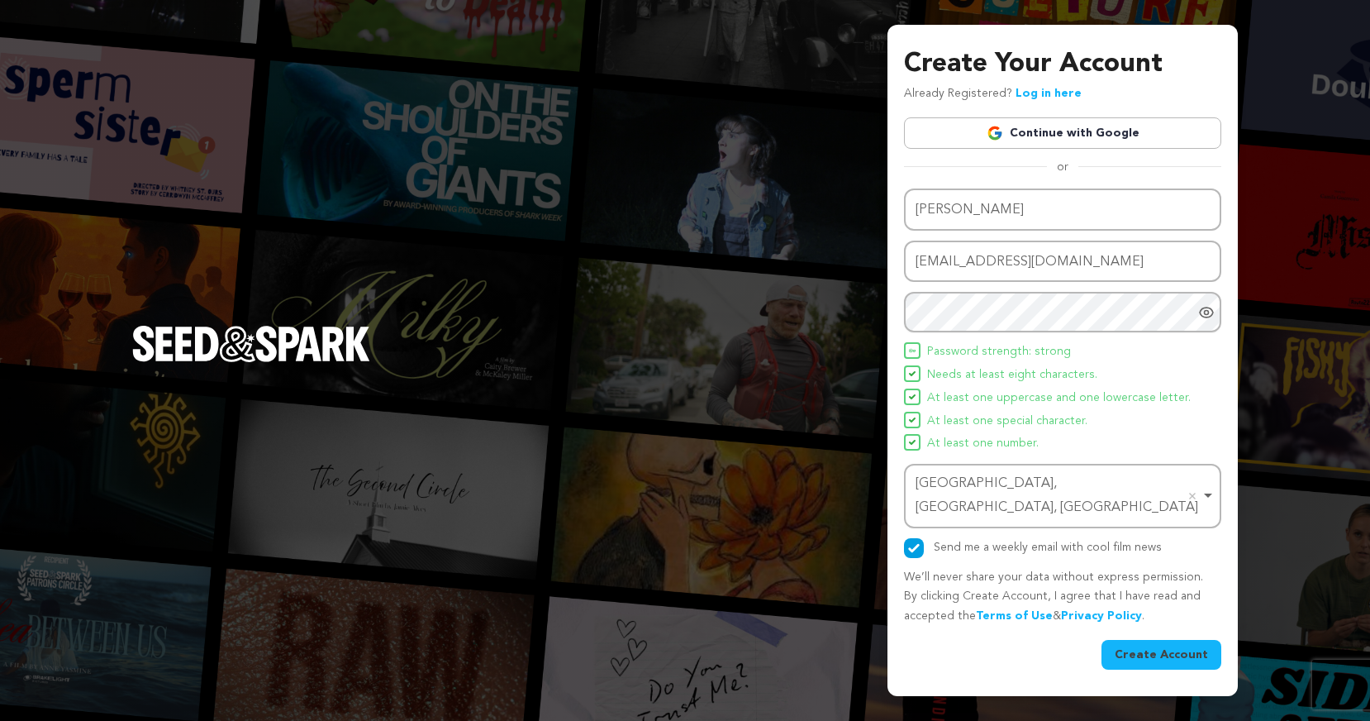
click at [1169, 645] on button "Create Account" at bounding box center [1162, 655] width 120 height 30
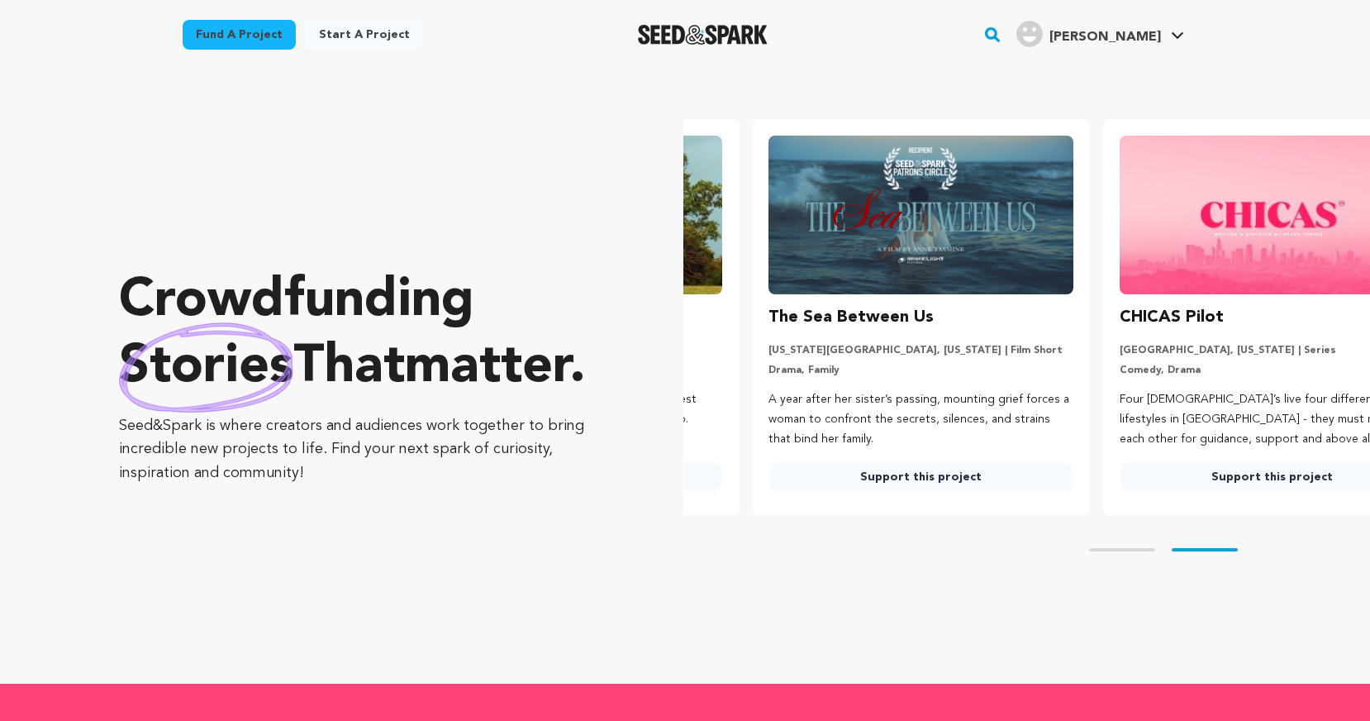
scroll to position [0, 364]
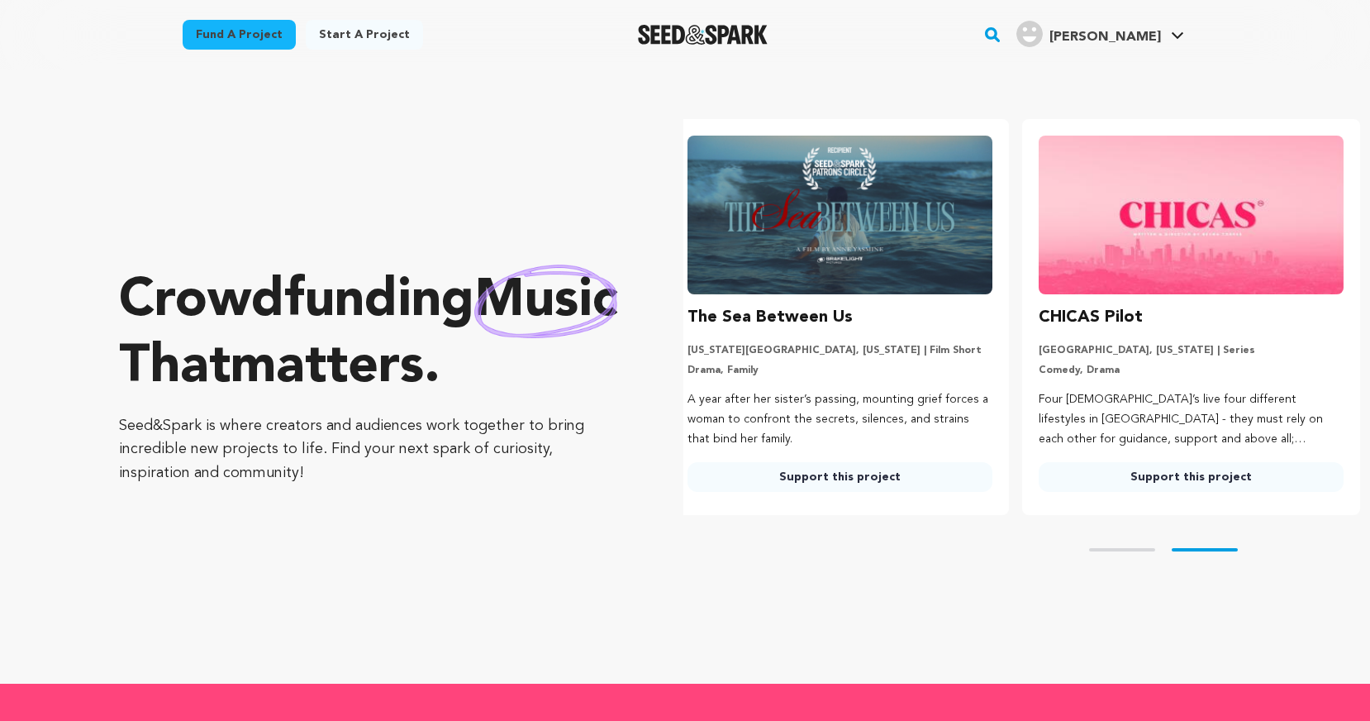
click at [1146, 35] on span "[PERSON_NAME]" at bounding box center [1106, 37] width 112 height 13
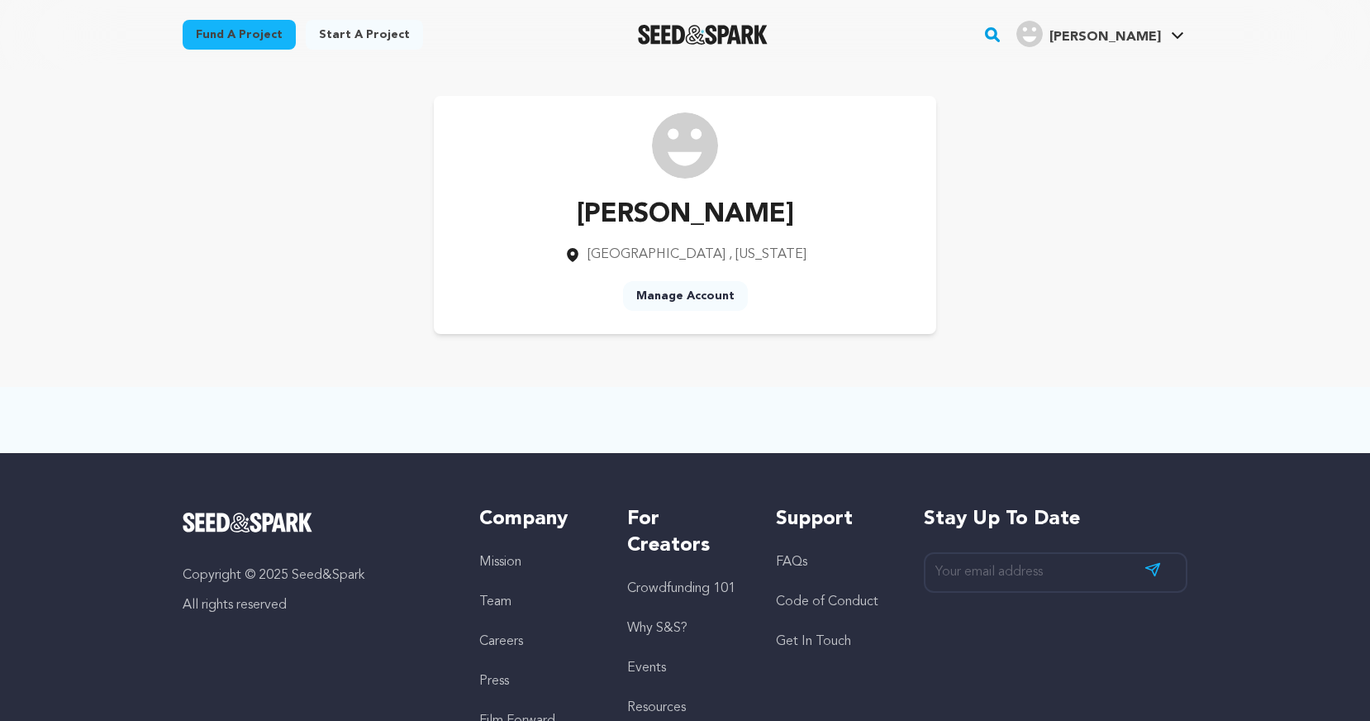
click at [693, 296] on link "Manage Account" at bounding box center [685, 296] width 125 height 30
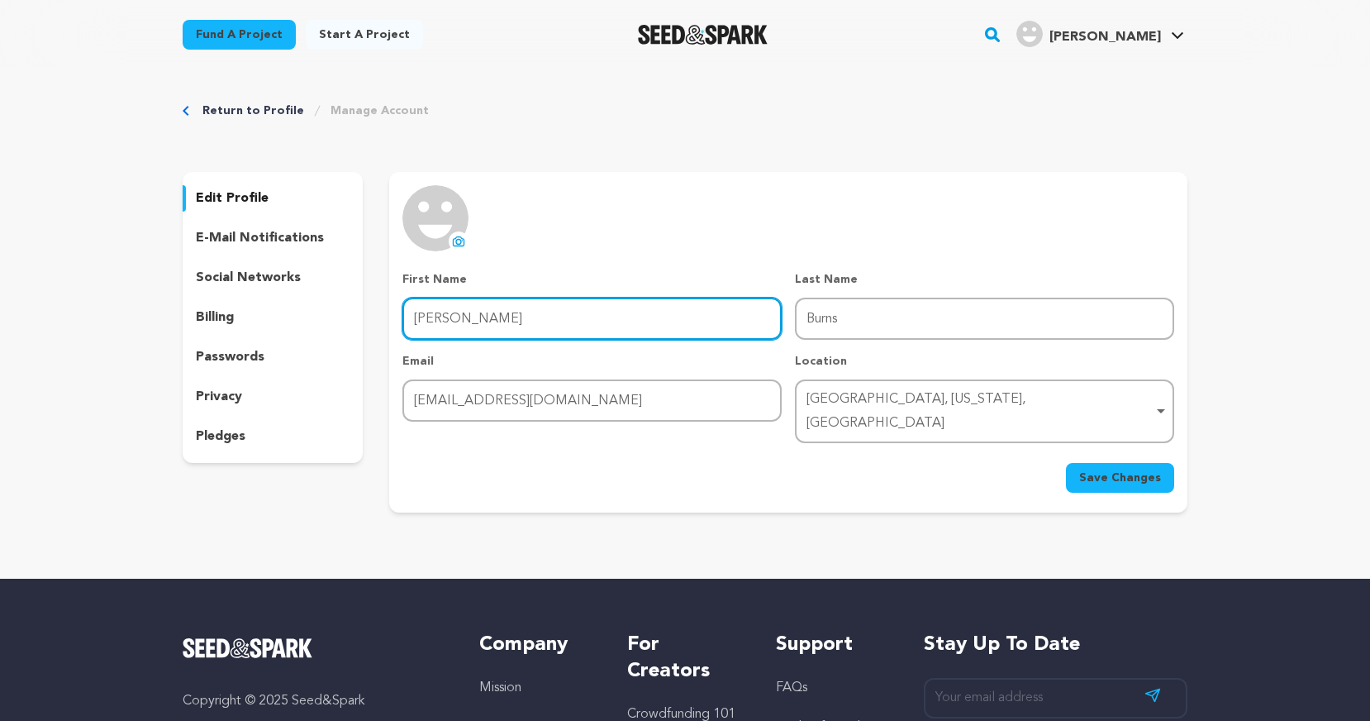
click at [603, 322] on input "Brian" at bounding box center [592, 319] width 379 height 42
type input "Brian K."
click at [1124, 469] on span "Save Changes" at bounding box center [1120, 477] width 82 height 17
click at [1003, 30] on rect "button" at bounding box center [993, 35] width 20 height 20
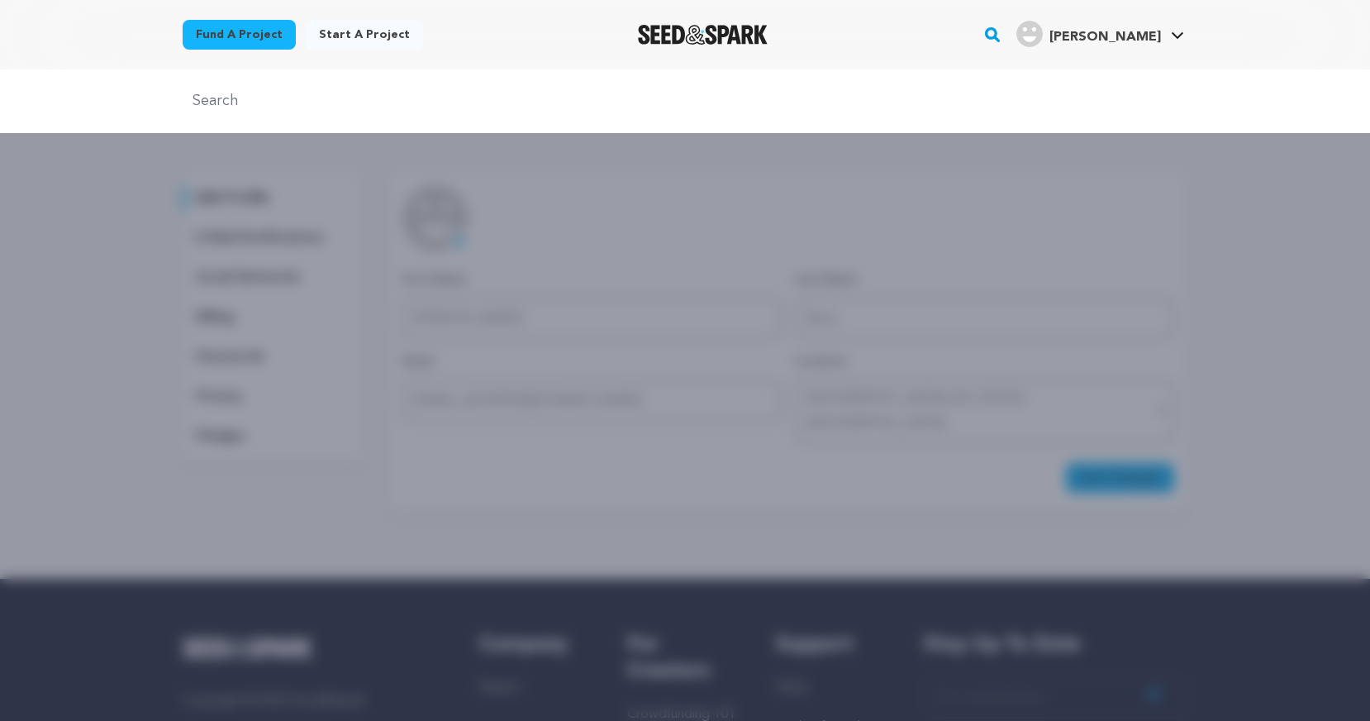
click at [442, 97] on input "text" at bounding box center [685, 101] width 1005 height 24
type input "baby mama nada"
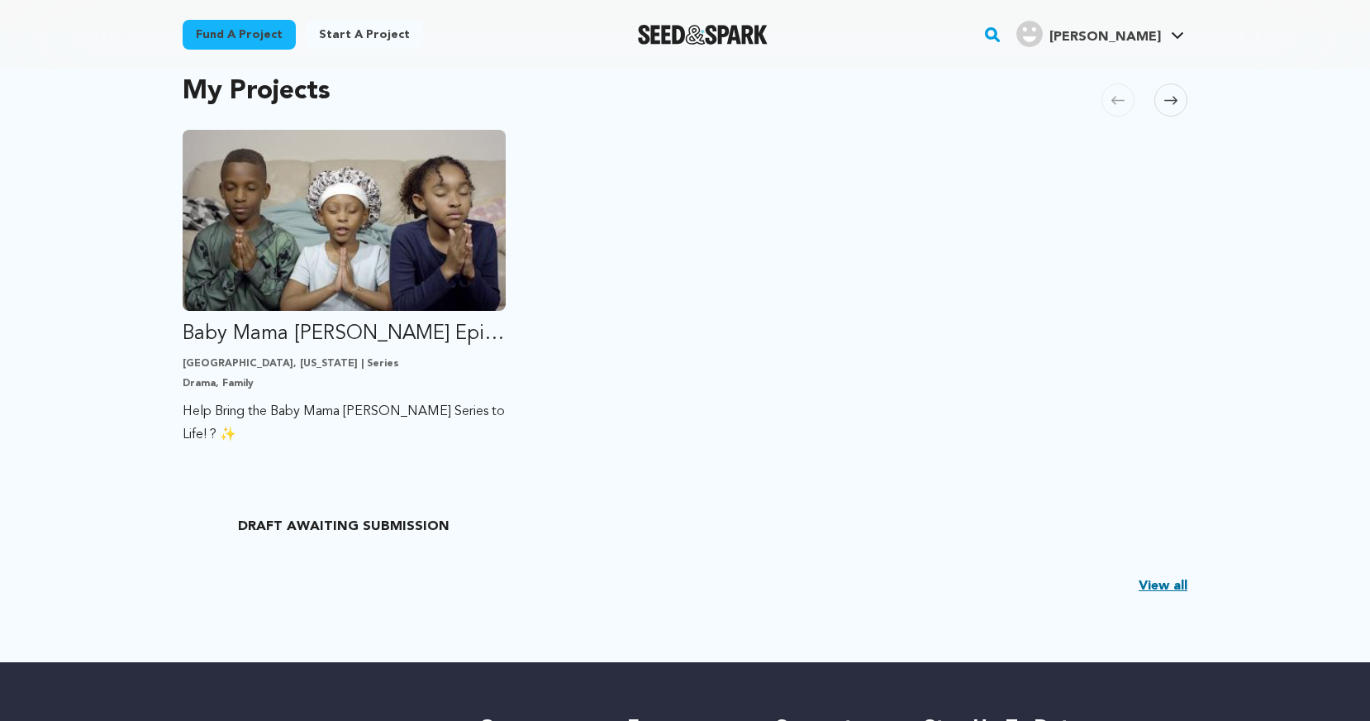
scroll to position [365, 0]
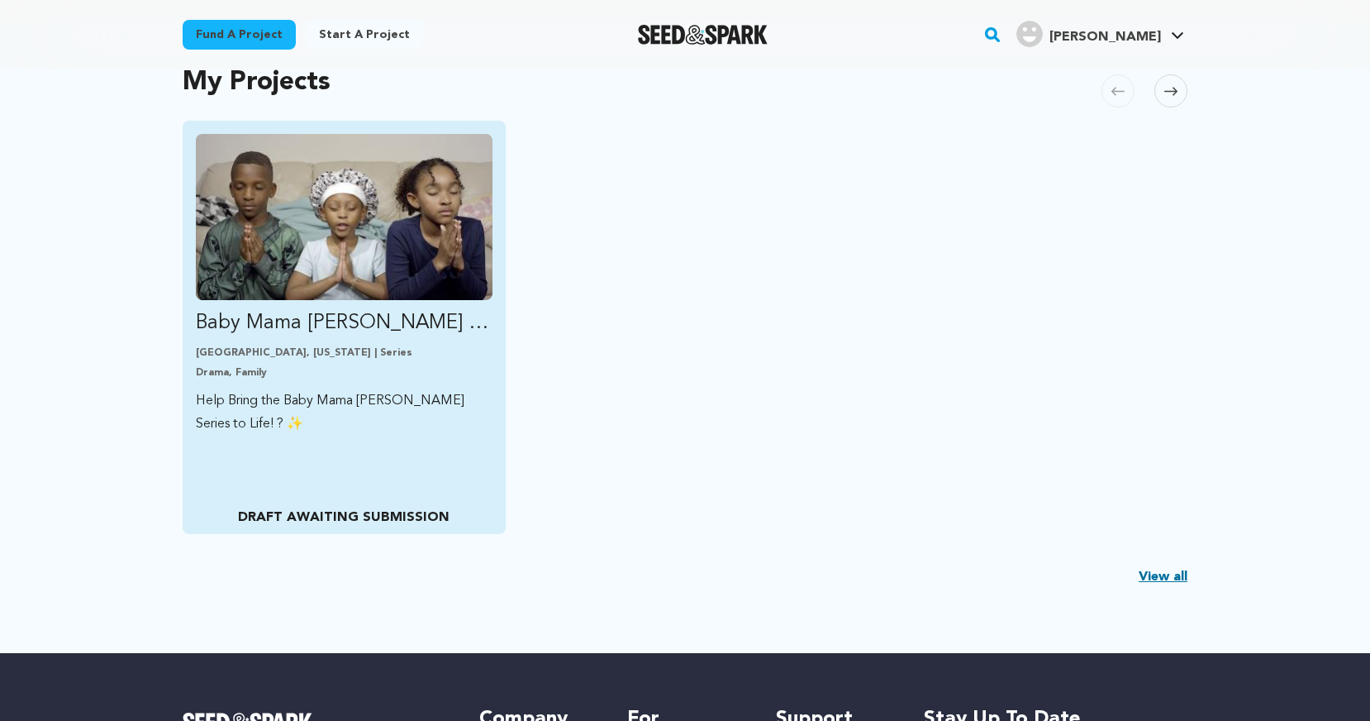
click at [434, 265] on img "Fund Baby Mama Nada Episodic Production" at bounding box center [344, 217] width 297 height 166
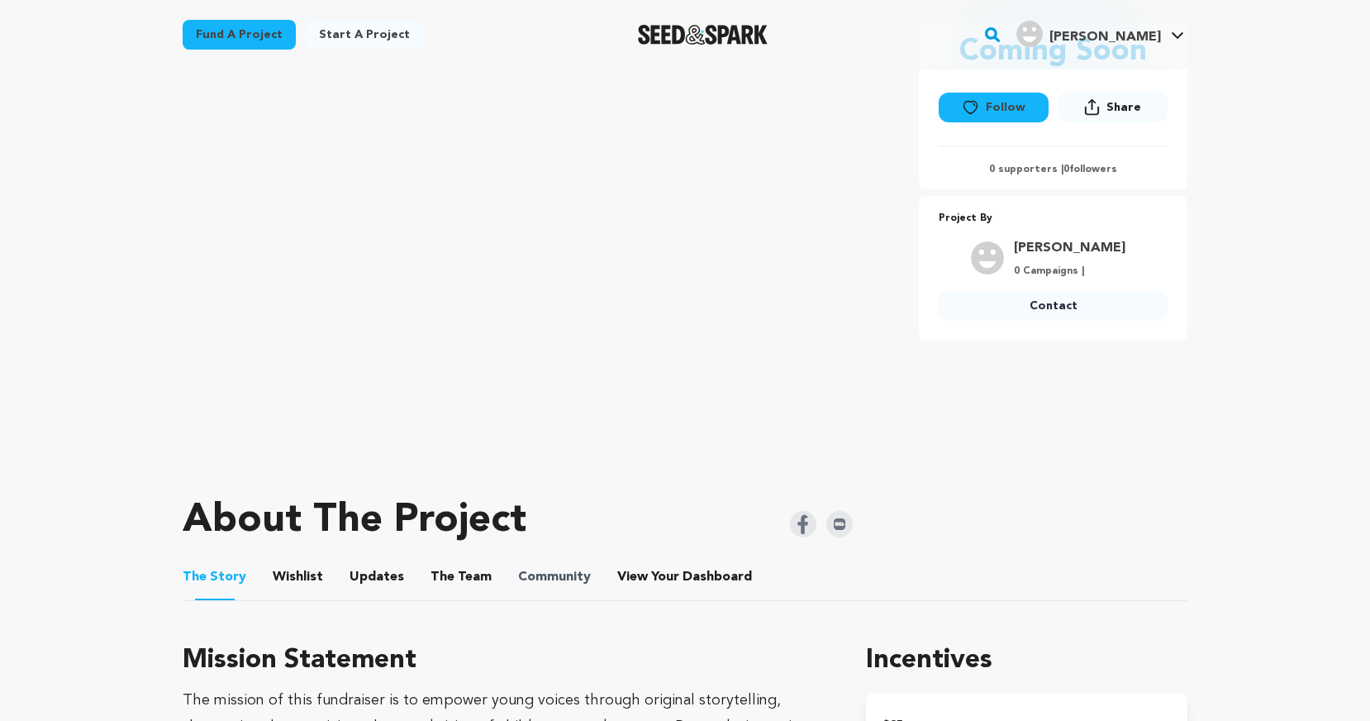
scroll to position [302, 0]
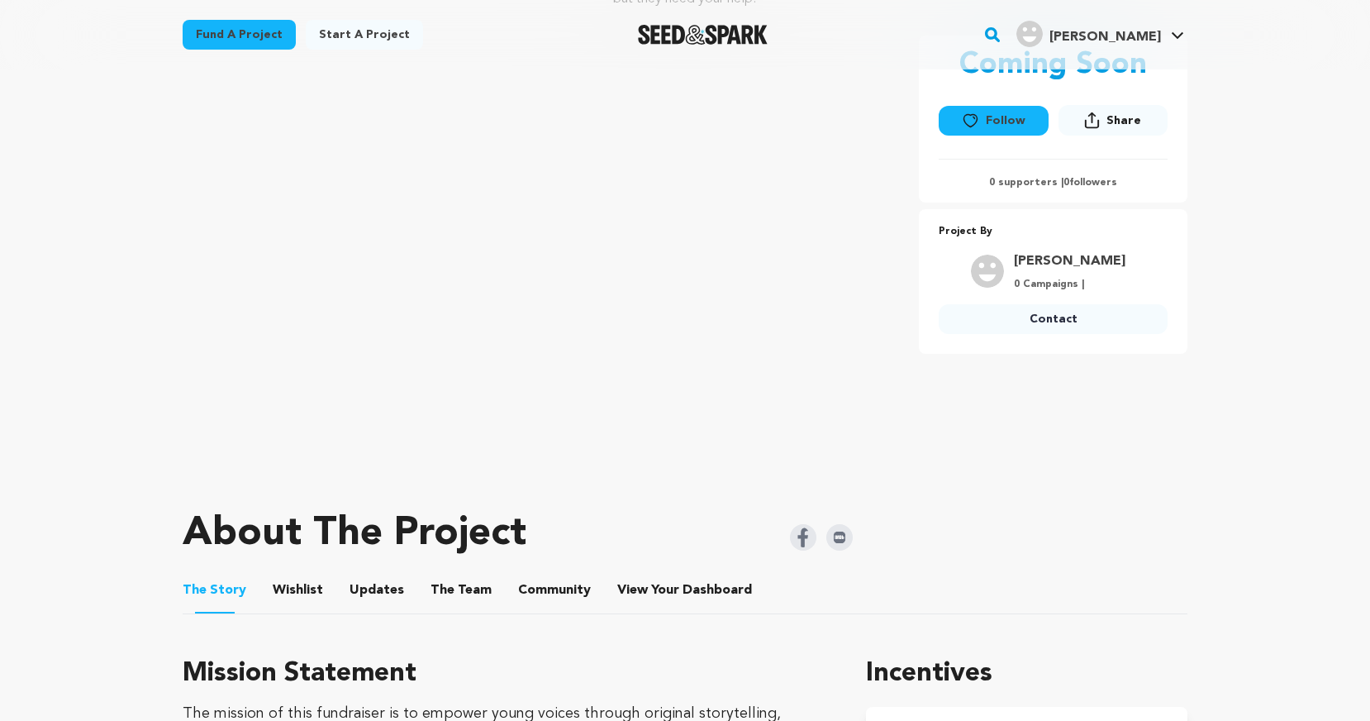
click at [455, 574] on button "The Team" at bounding box center [461, 594] width 40 height 40
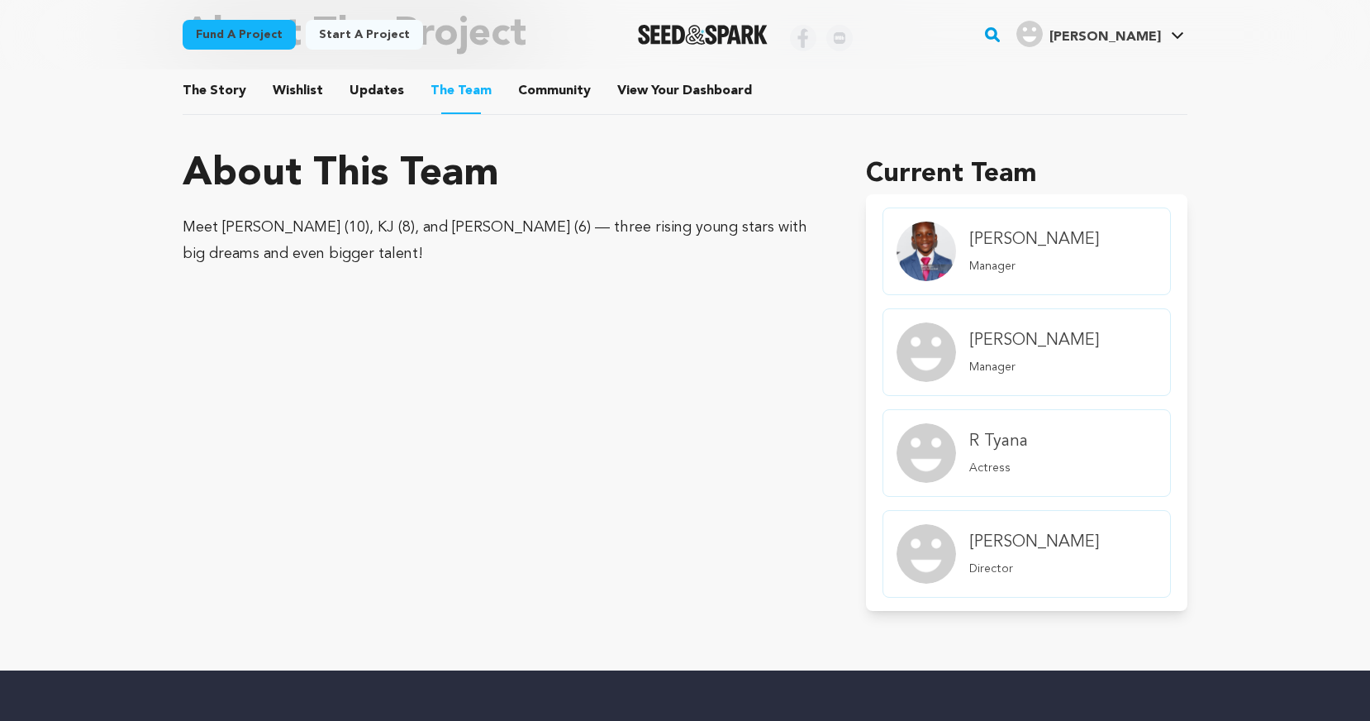
scroll to position [798, 0]
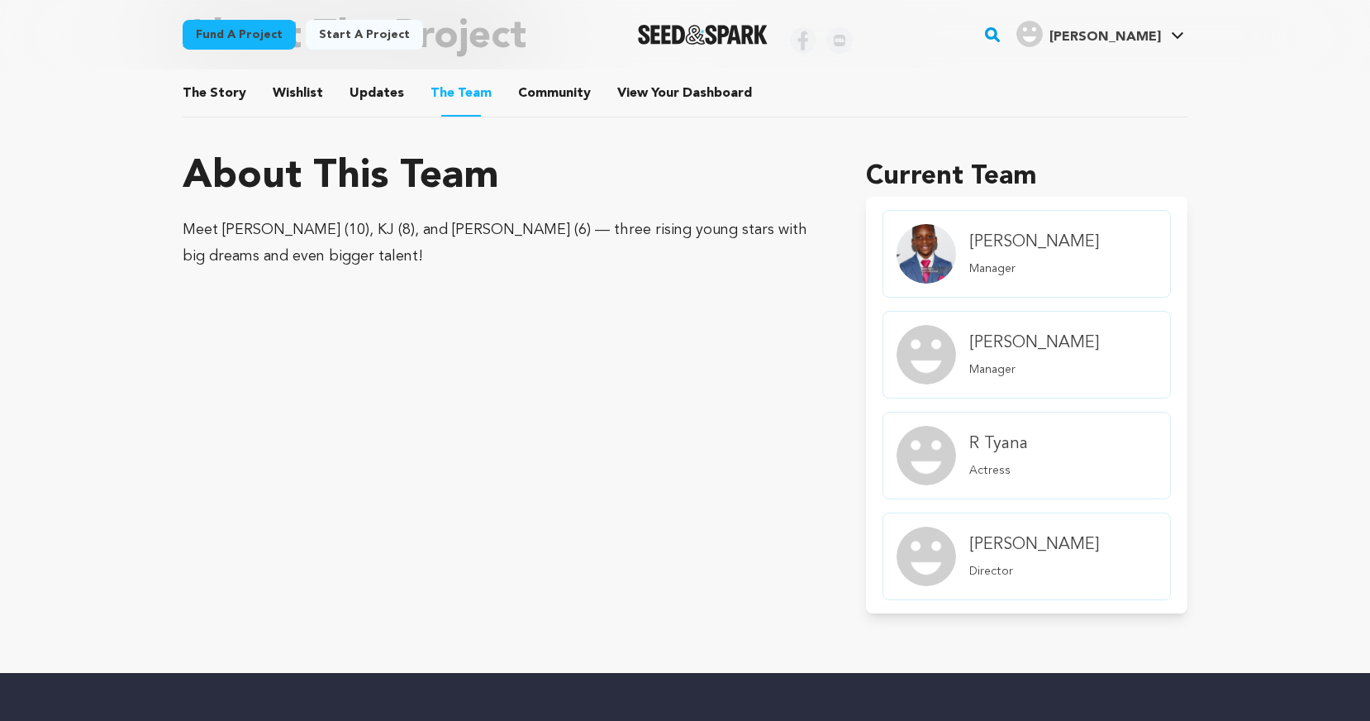
click at [911, 546] on img "member.name Profile" at bounding box center [927, 556] width 60 height 60
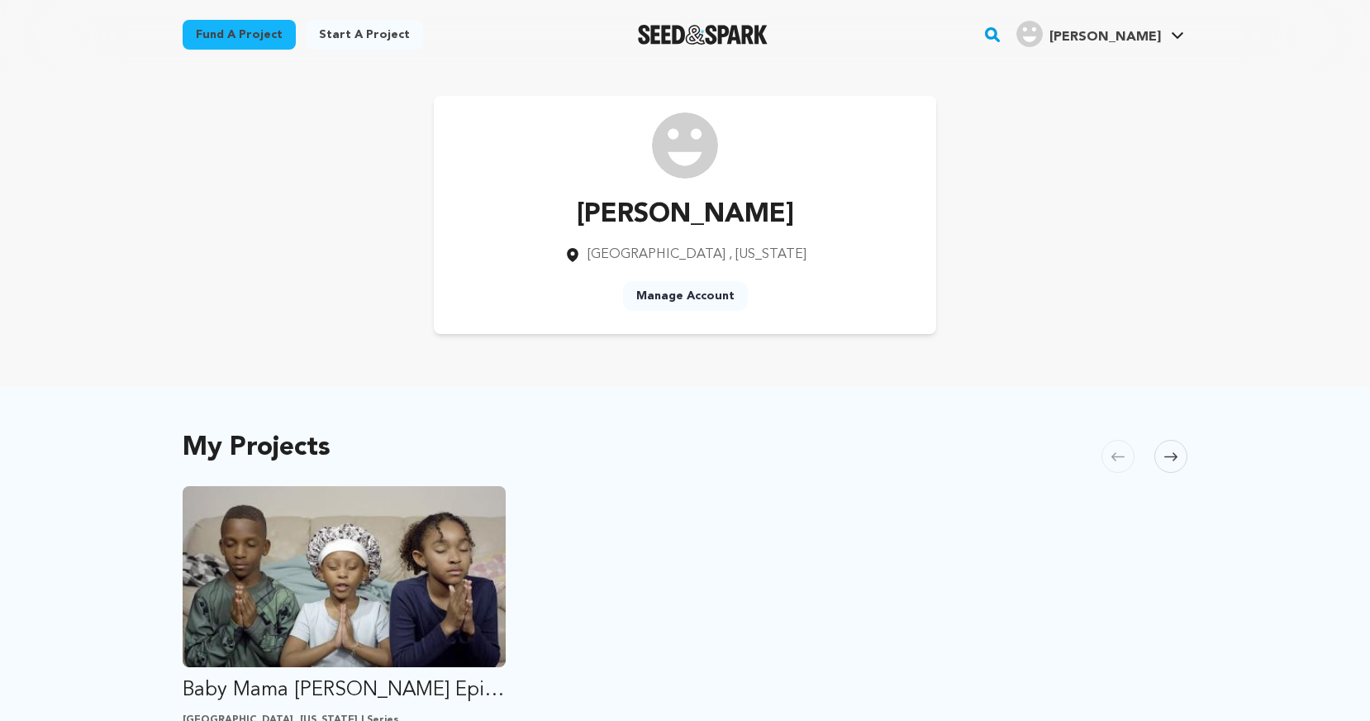
drag, startPoint x: 674, startPoint y: 141, endPoint x: 674, endPoint y: 150, distance: 9.1
click at [674, 141] on img at bounding box center [685, 145] width 66 height 66
click at [685, 297] on link "Manage Account" at bounding box center [685, 296] width 125 height 30
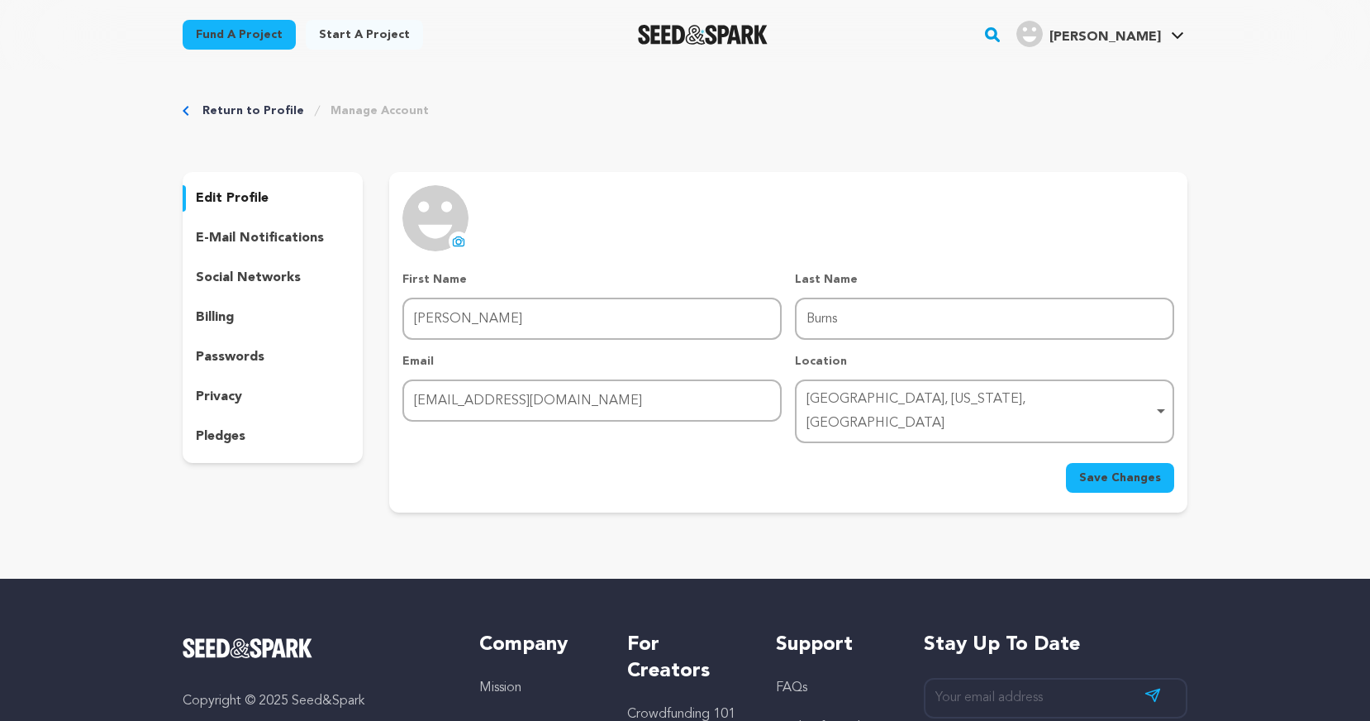
click at [457, 236] on icon at bounding box center [458, 240] width 11 height 9
click at [1111, 469] on span "Save Changes" at bounding box center [1120, 477] width 82 height 17
click at [236, 107] on link "Return to Profile" at bounding box center [253, 110] width 102 height 17
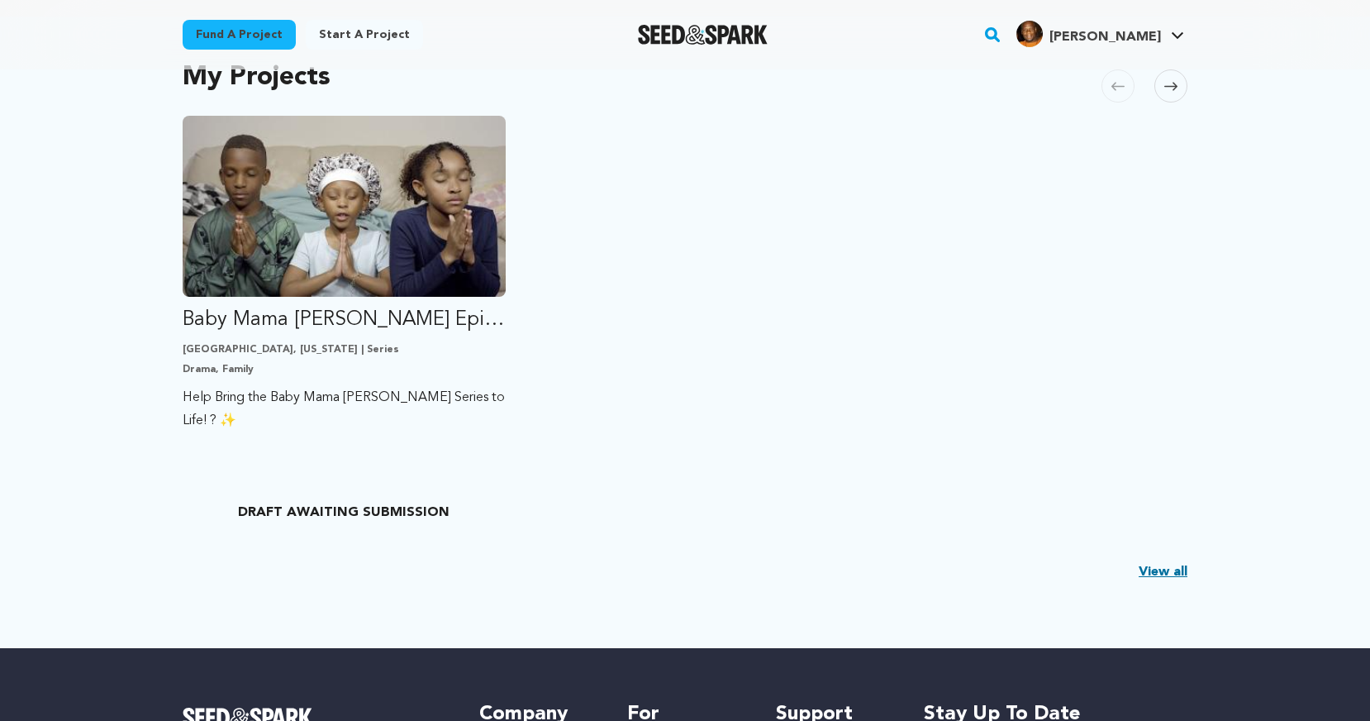
scroll to position [383, 0]
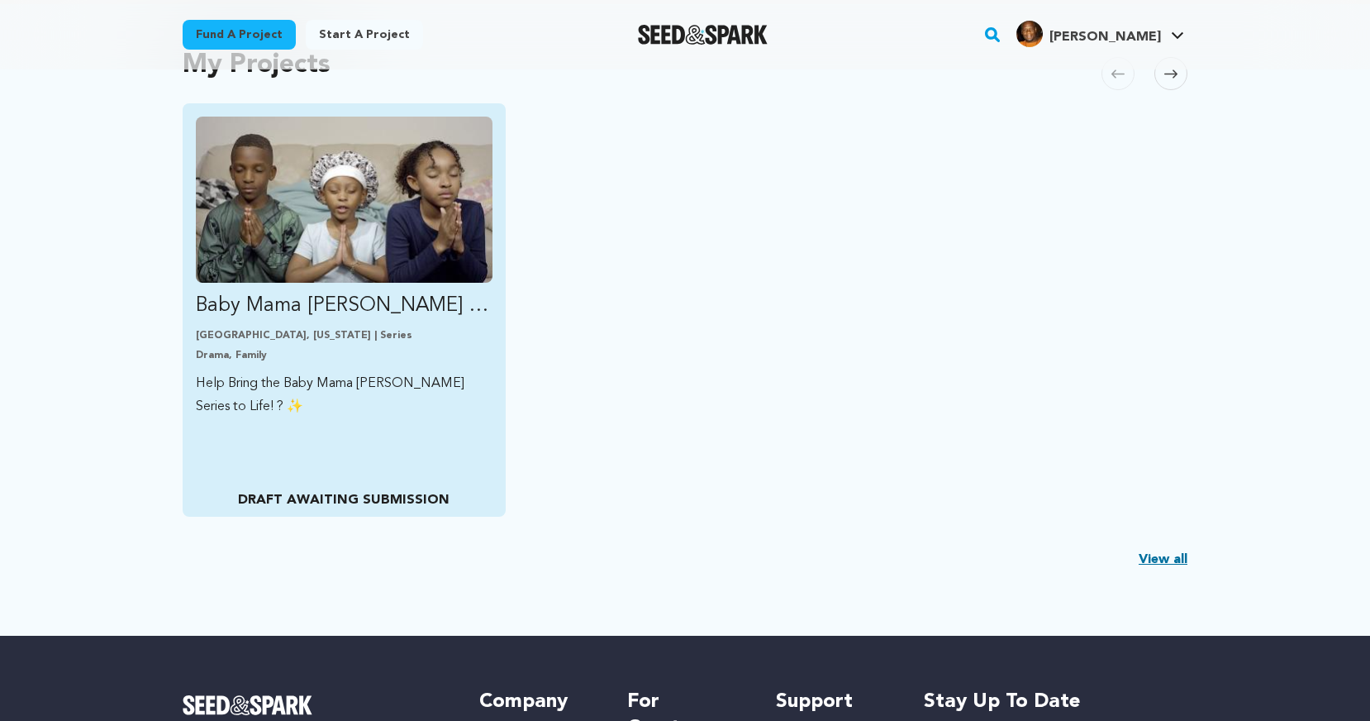
click at [388, 287] on link "Baby Mama [PERSON_NAME] Episodic Production [GEOGRAPHIC_DATA], [US_STATE] | Ser…" at bounding box center [344, 268] width 297 height 302
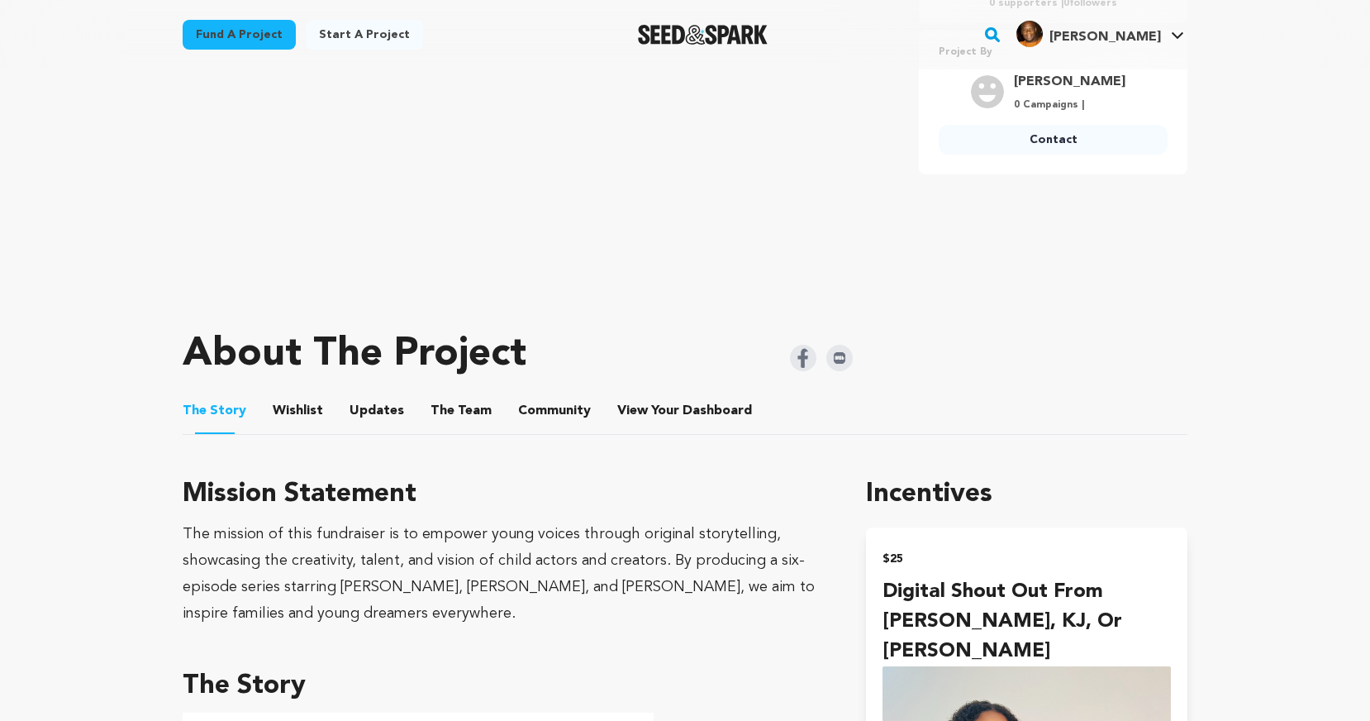
scroll to position [484, 0]
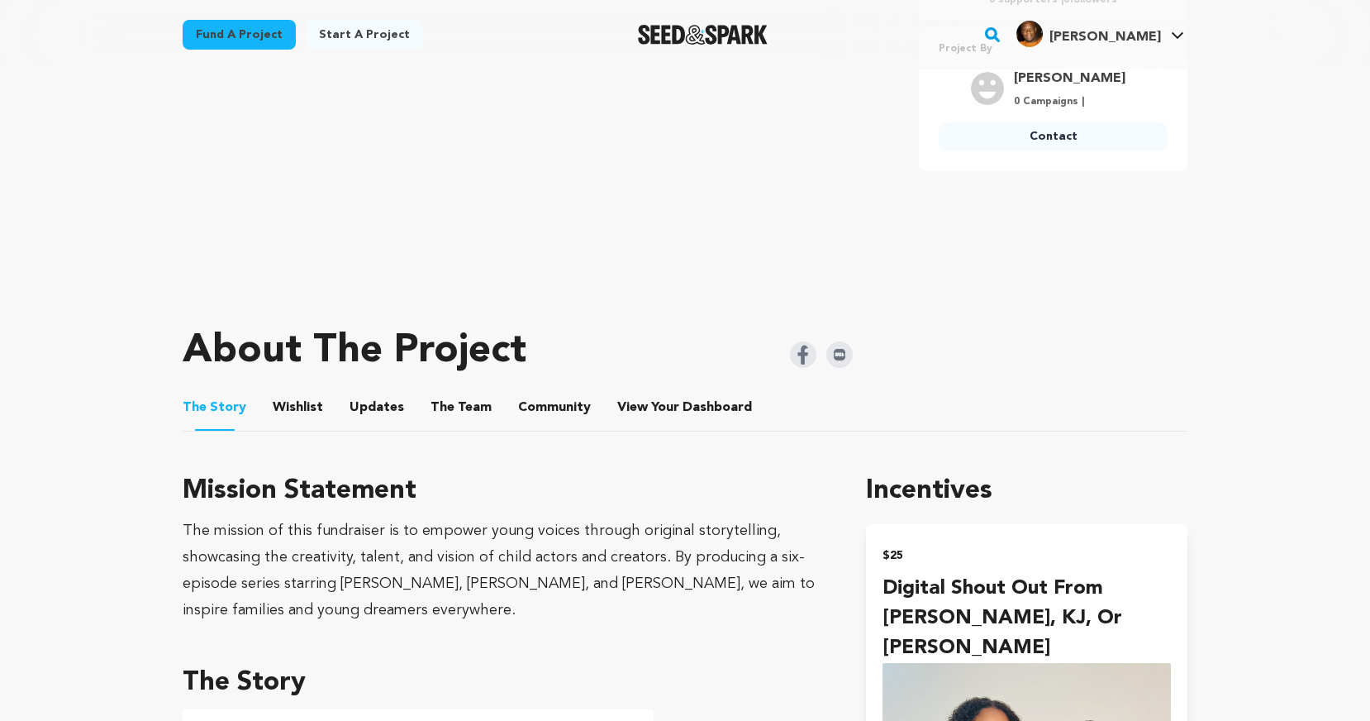
click at [470, 391] on button "The Team" at bounding box center [461, 411] width 40 height 40
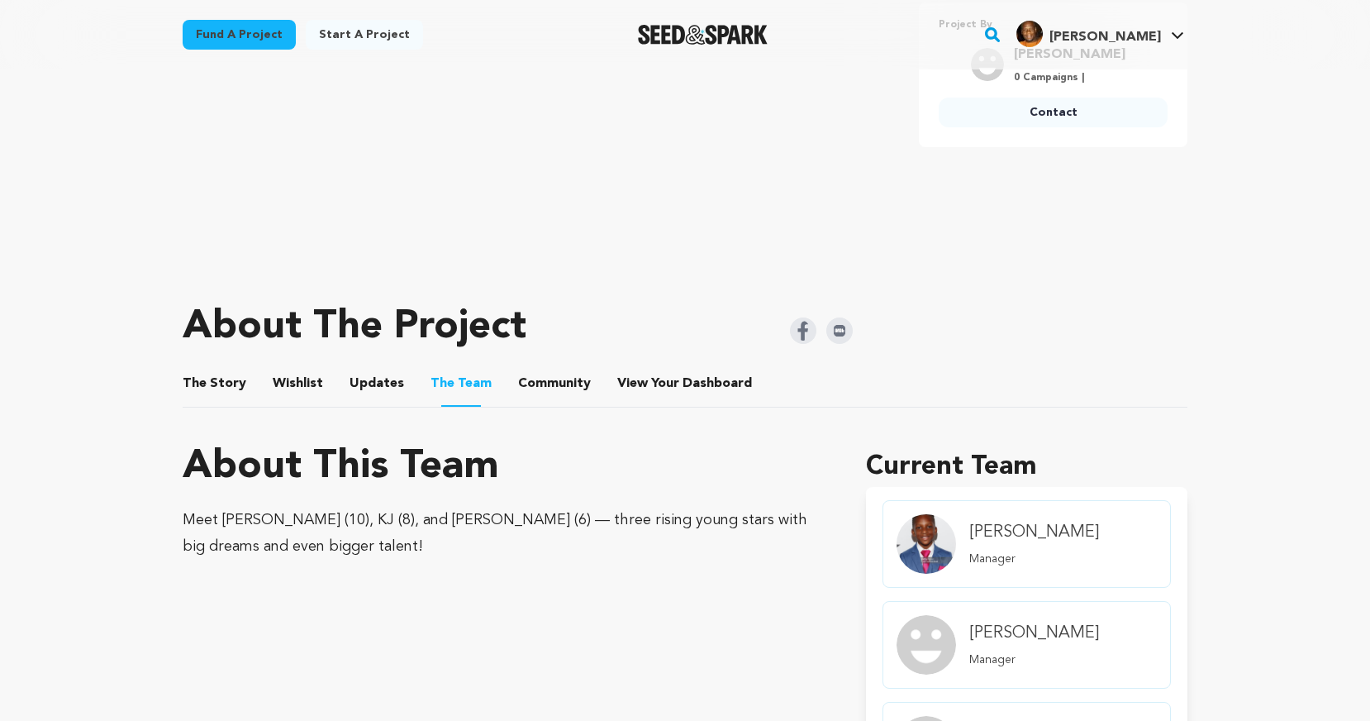
scroll to position [536, 0]
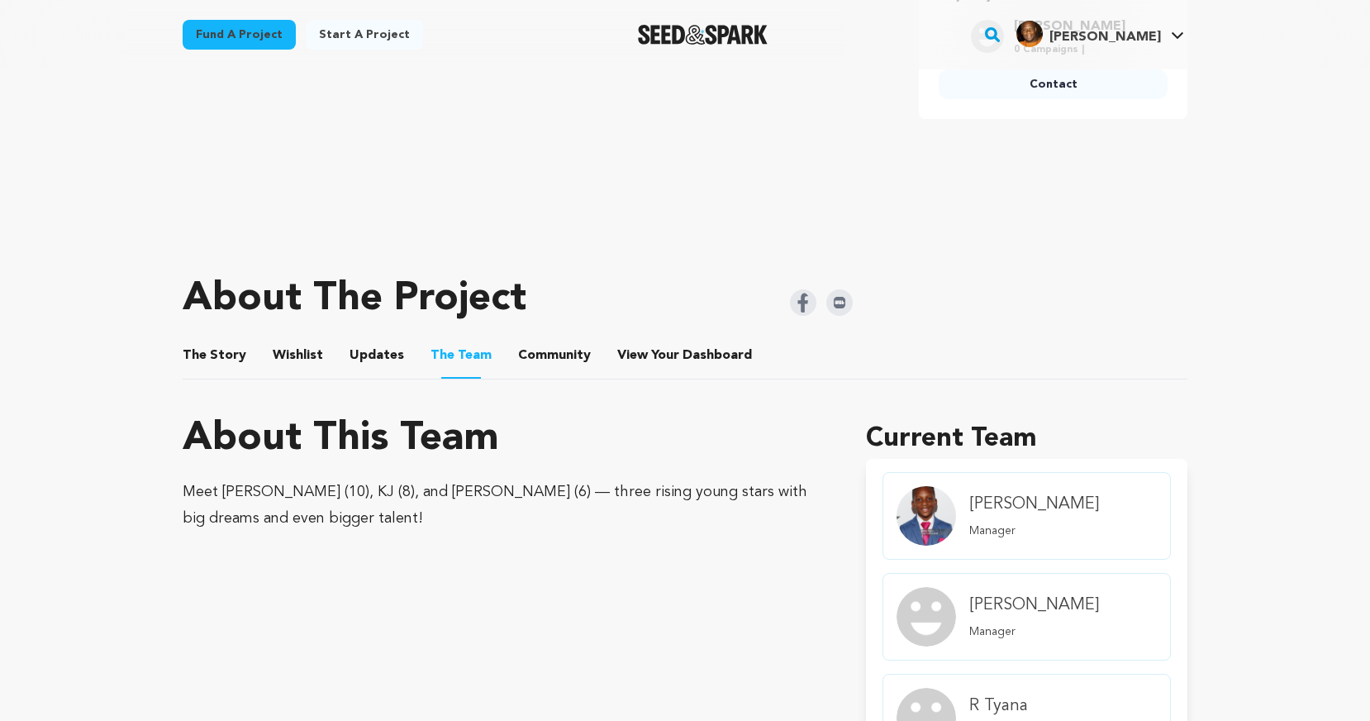
click at [231, 339] on button "The Story" at bounding box center [215, 359] width 40 height 40
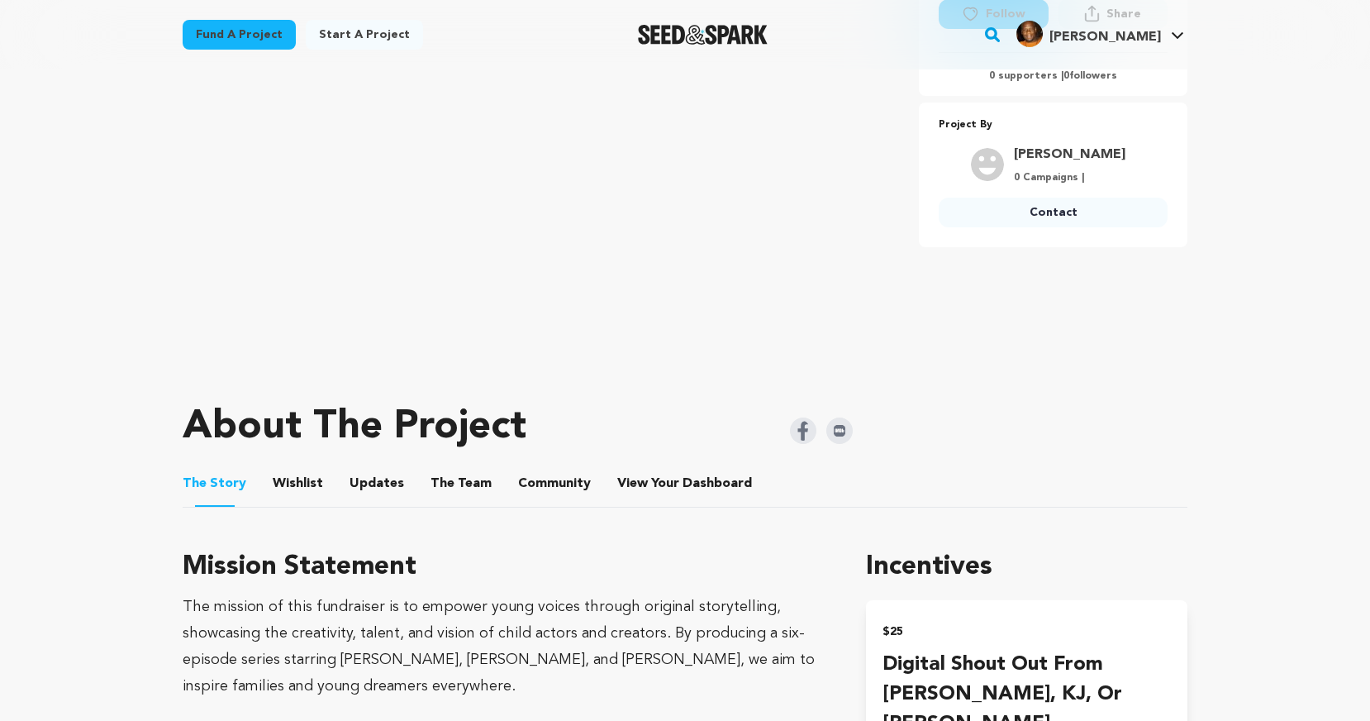
scroll to position [395, 0]
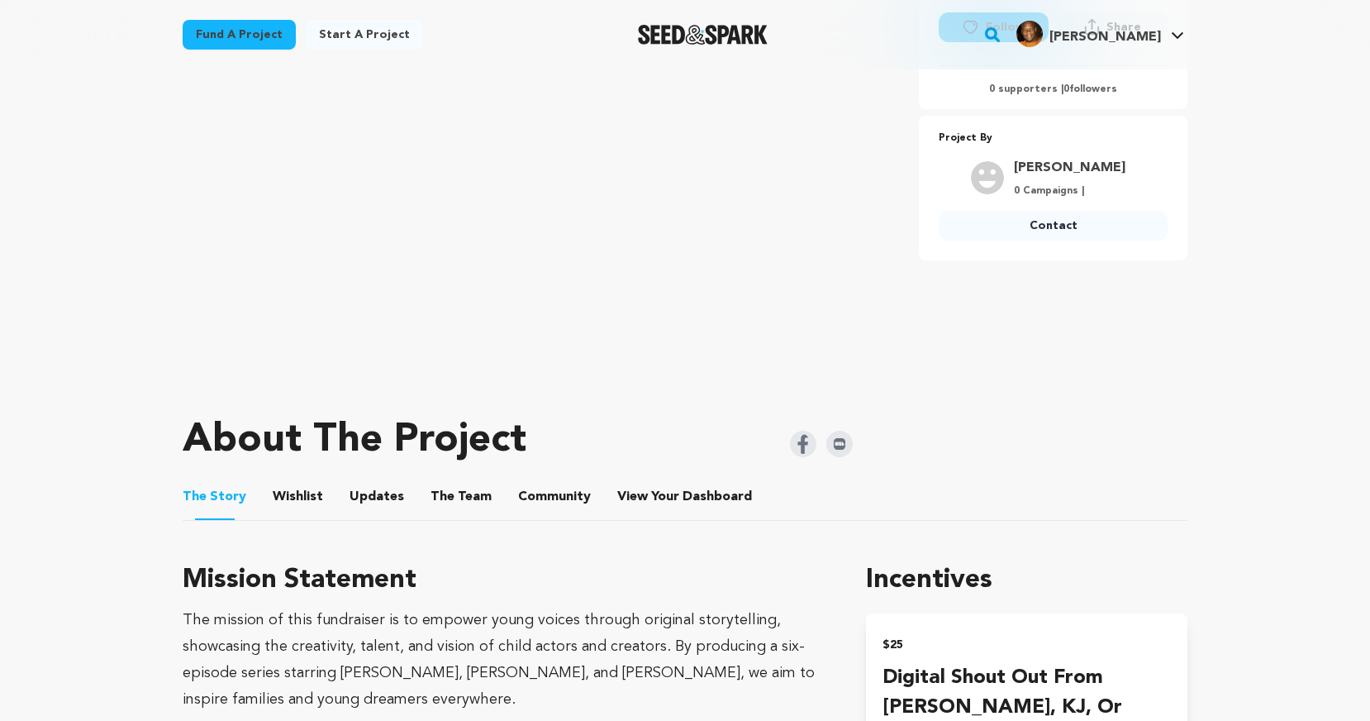
click at [535, 480] on button "Community" at bounding box center [555, 500] width 40 height 40
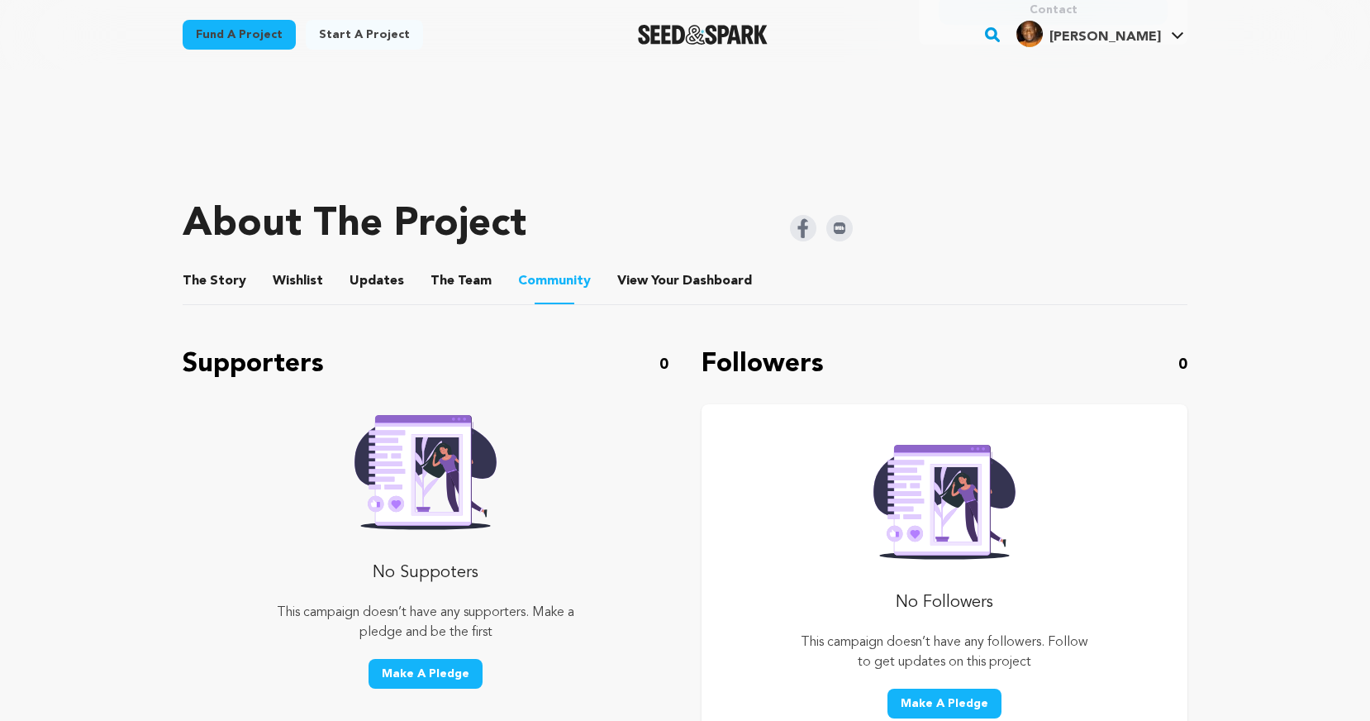
scroll to position [612, 0]
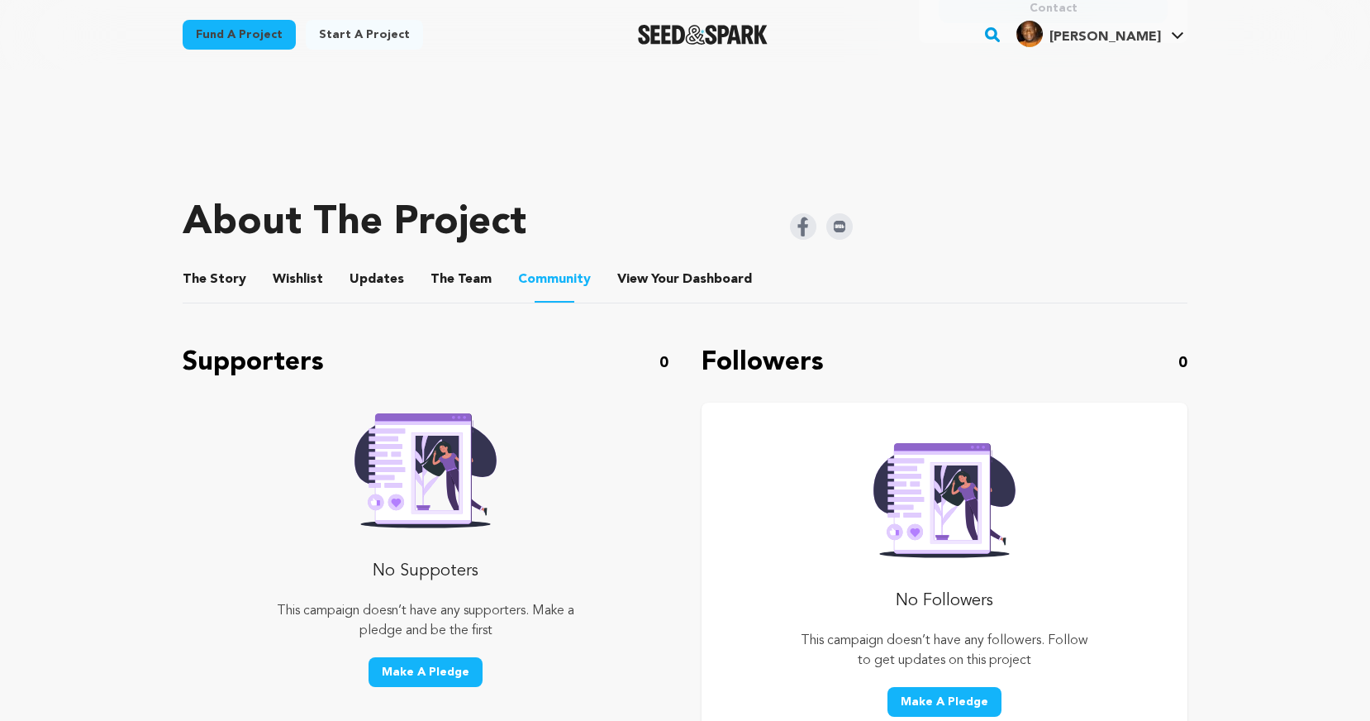
click at [627, 263] on button "View Your Dashboard" at bounding box center [637, 283] width 40 height 40
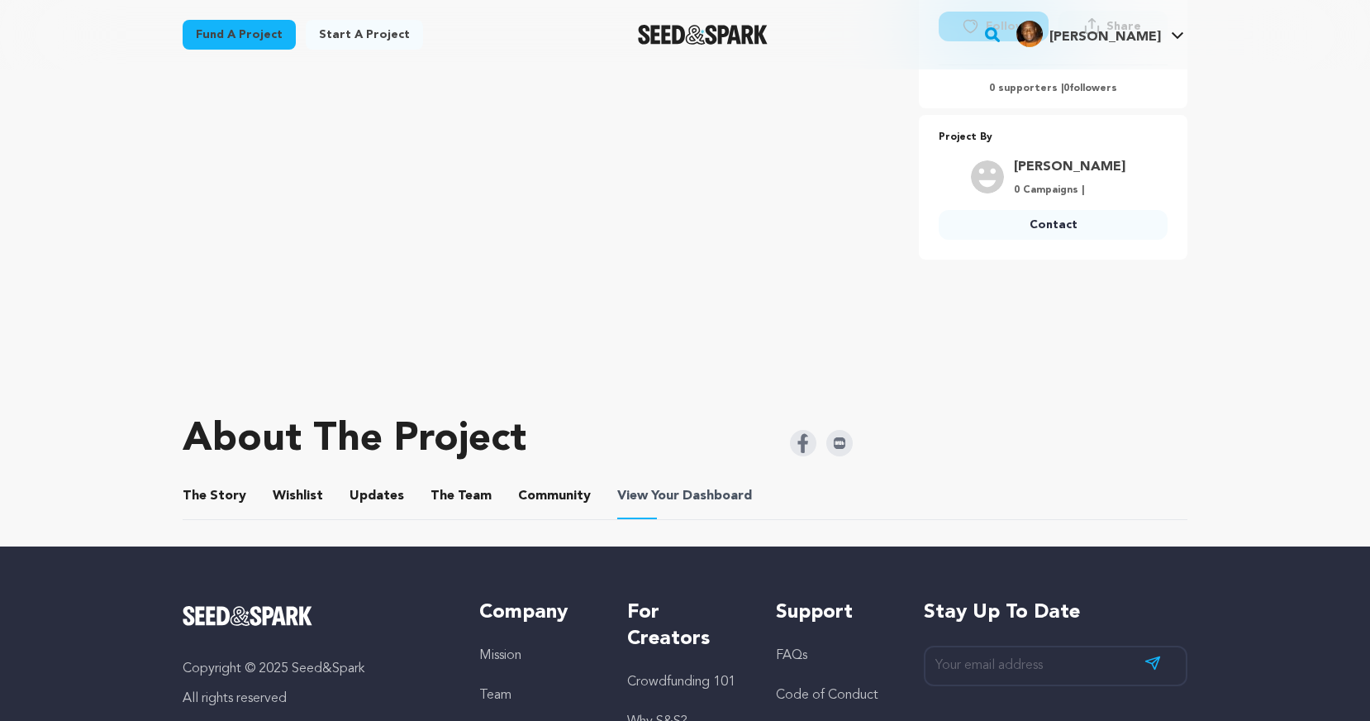
scroll to position [183, 0]
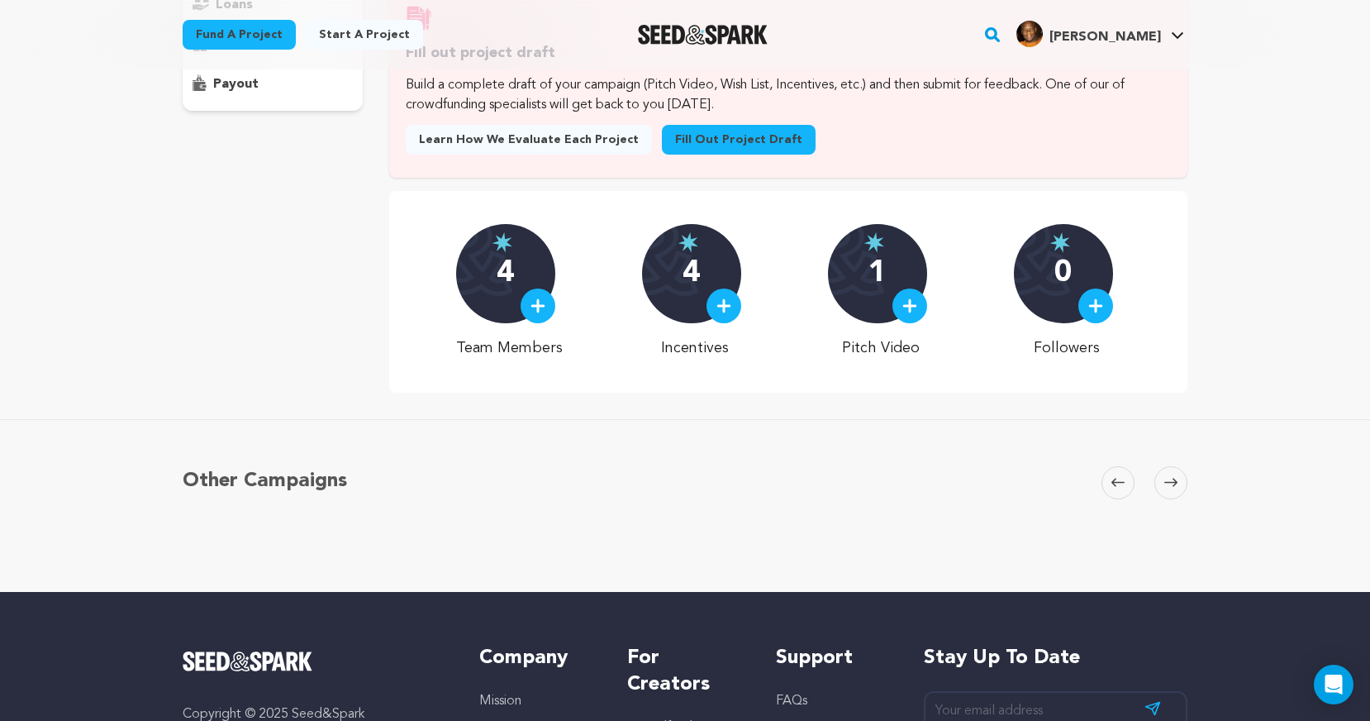
scroll to position [320, 0]
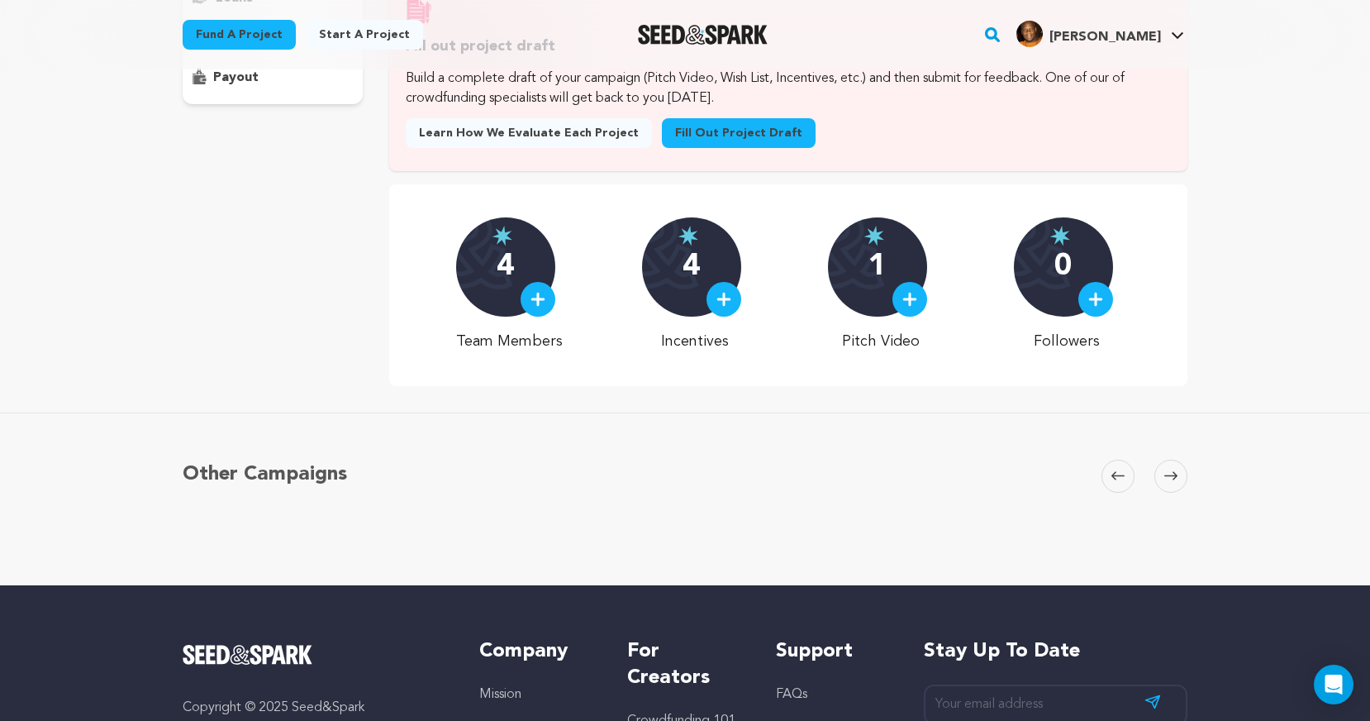
click at [868, 283] on div "1" at bounding box center [877, 266] width 99 height 99
click at [908, 302] on img at bounding box center [910, 299] width 15 height 15
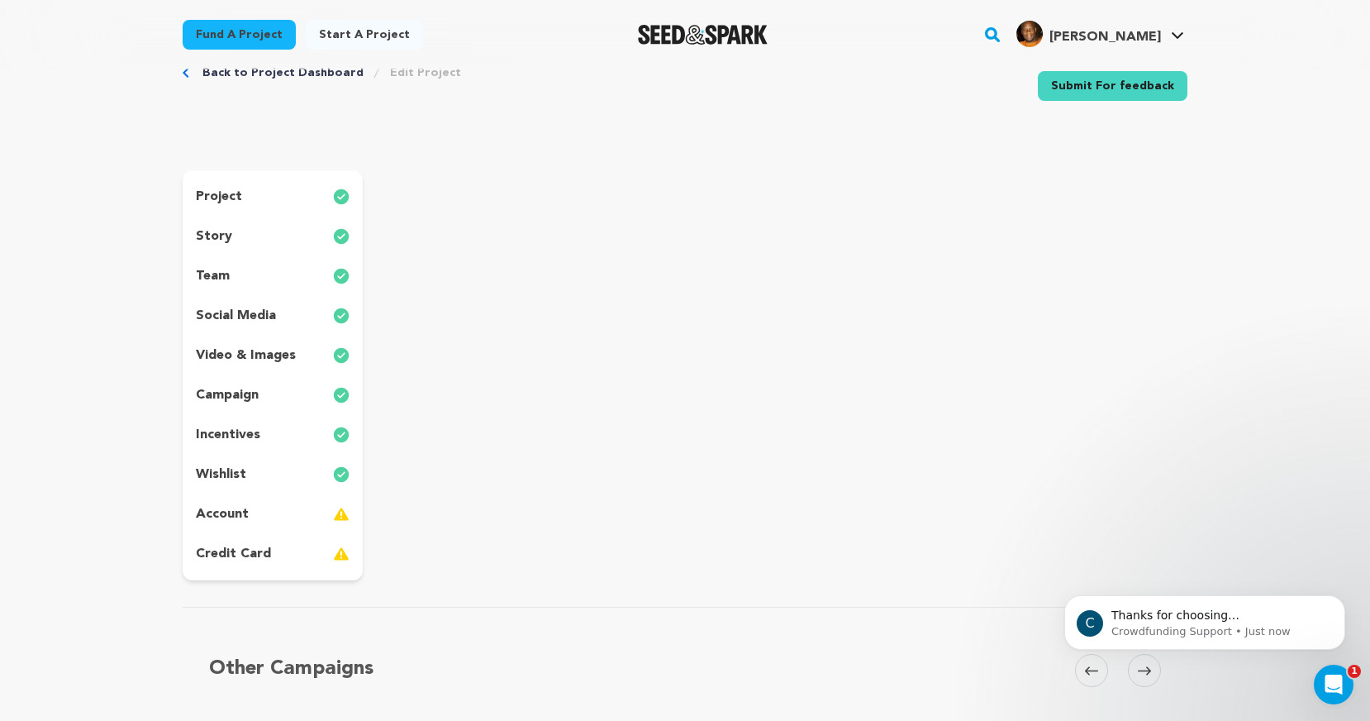
scroll to position [2, 0]
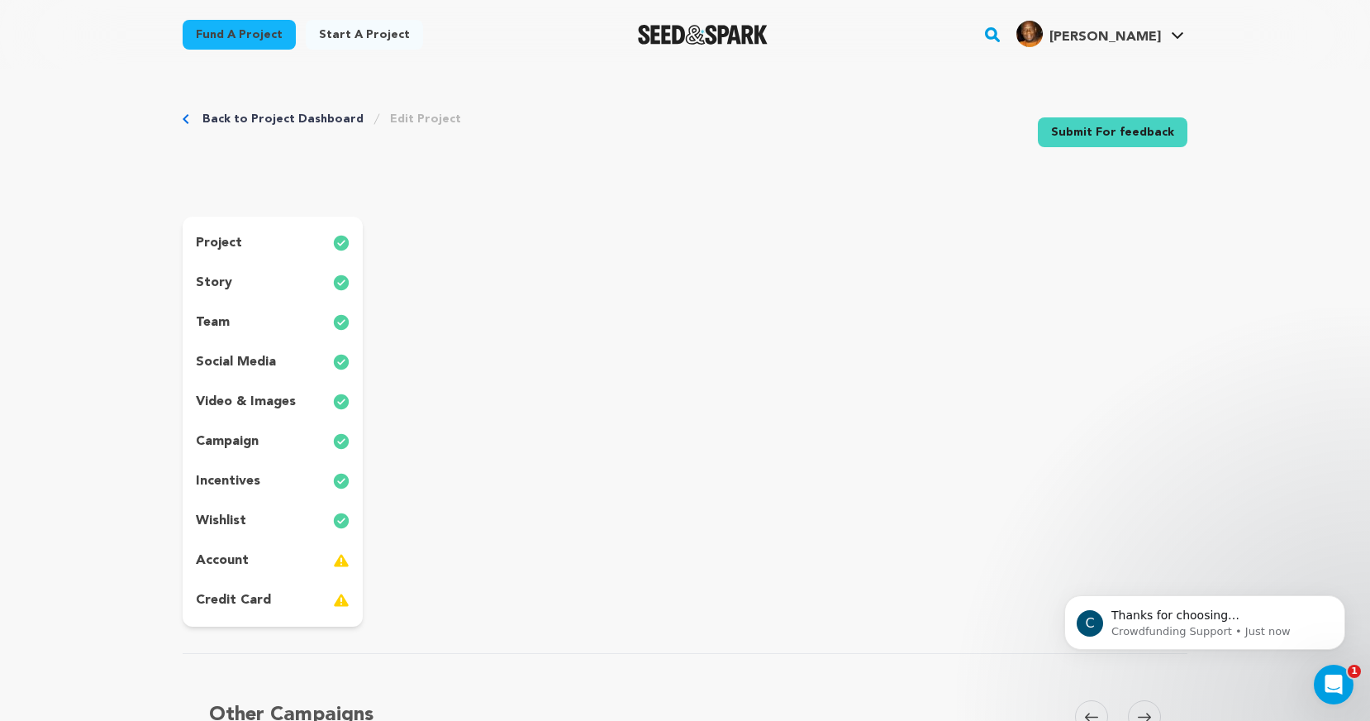
click at [265, 405] on p "video & images" at bounding box center [246, 402] width 100 height 20
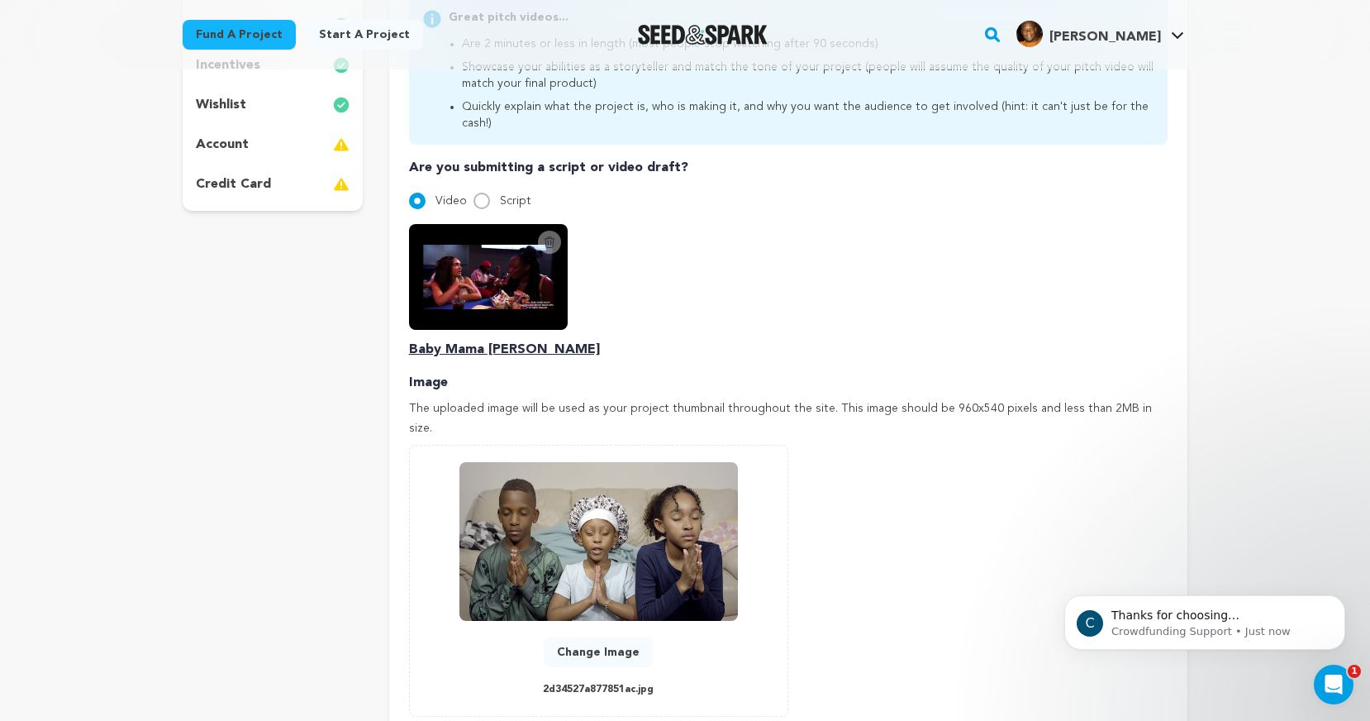
scroll to position [419, 0]
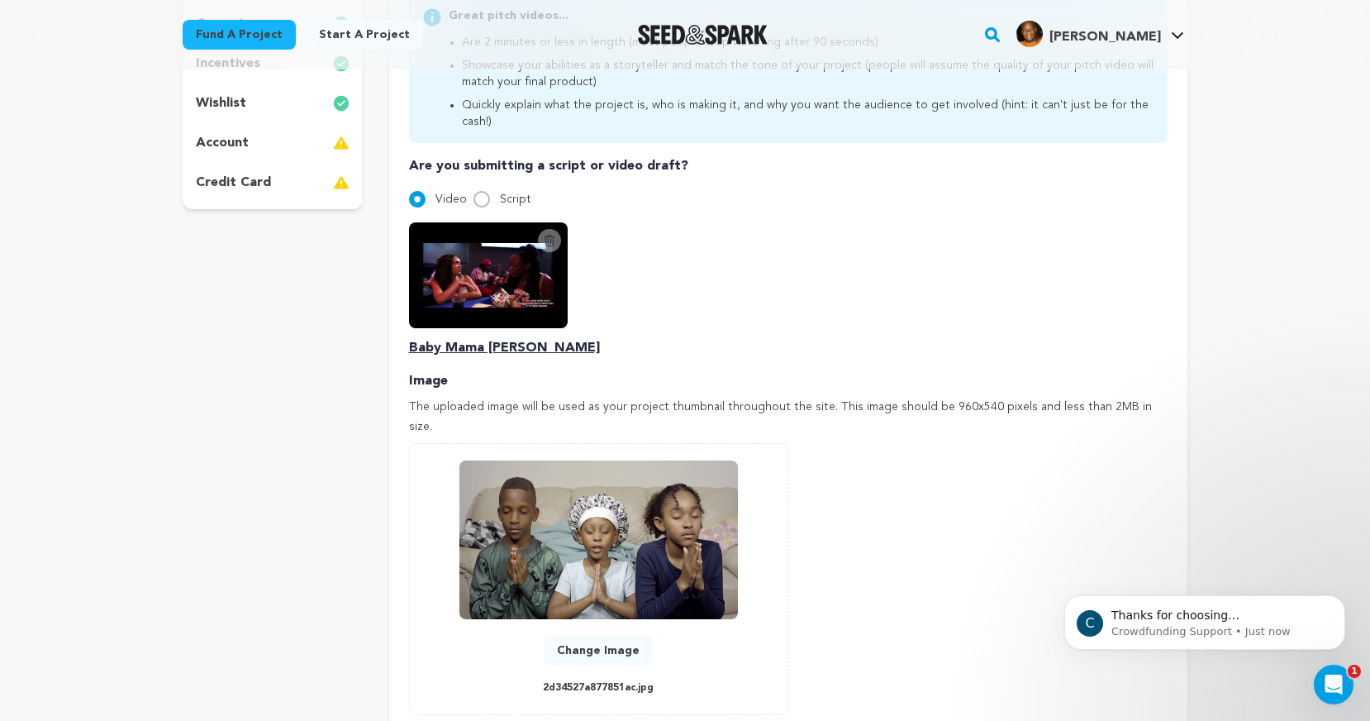
click at [548, 234] on icon at bounding box center [549, 240] width 13 height 13
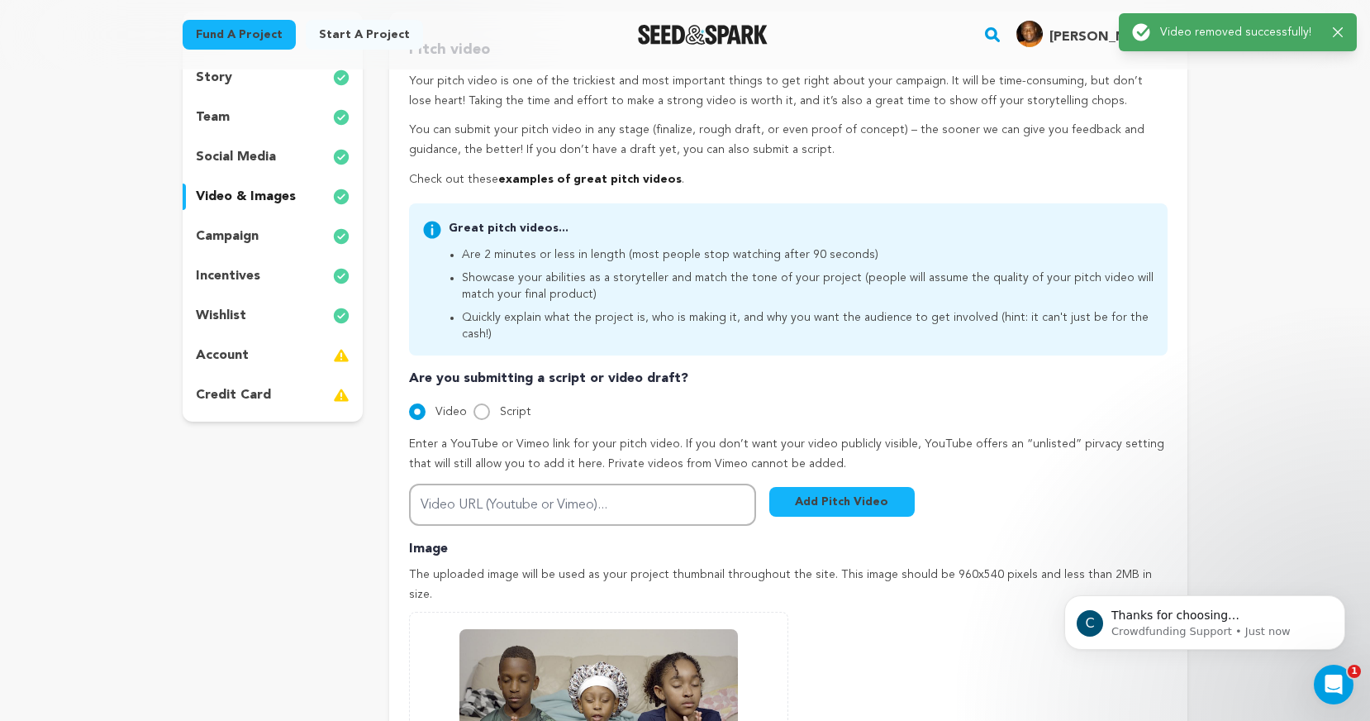
scroll to position [209, 0]
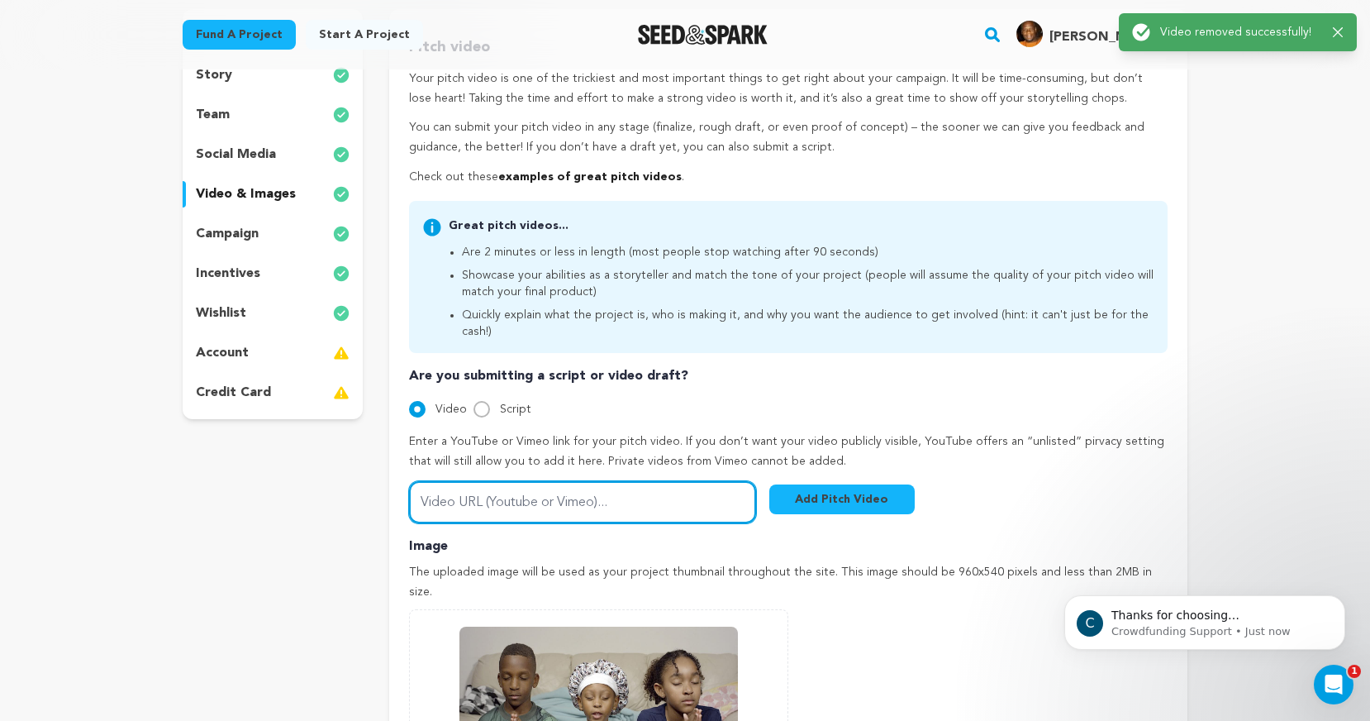
click at [564, 487] on input "Video URL (Youtube or Vimeo)..." at bounding box center [582, 502] width 347 height 42
paste input "[URL][DOMAIN_NAME]"
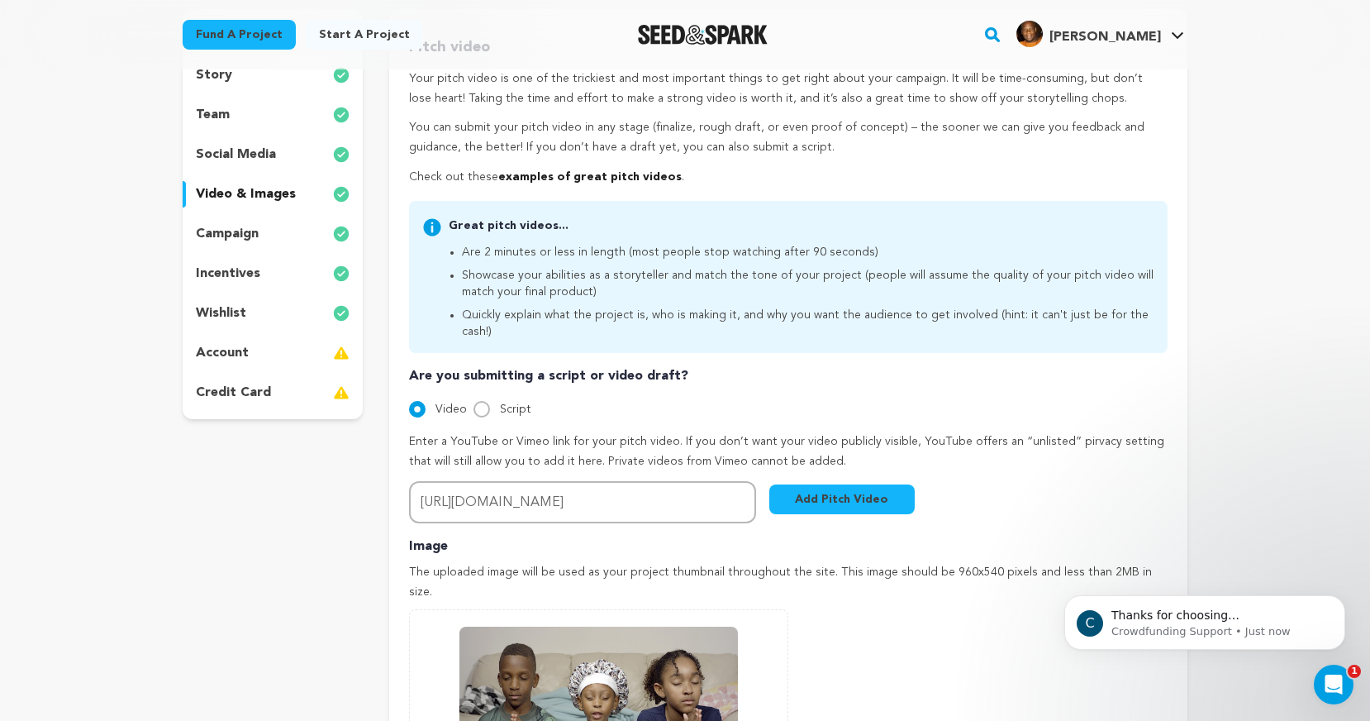
click at [827, 484] on button "Add Pitch Video" at bounding box center [841, 499] width 145 height 30
drag, startPoint x: 705, startPoint y: 479, endPoint x: 416, endPoint y: 464, distance: 289.6
click at [361, 466] on div "project story team social media video & images campaign incentives wishlist" at bounding box center [685, 486] width 1005 height 955
paste input "fl=pl&fe=sh"
type input "[URL][DOMAIN_NAME]"
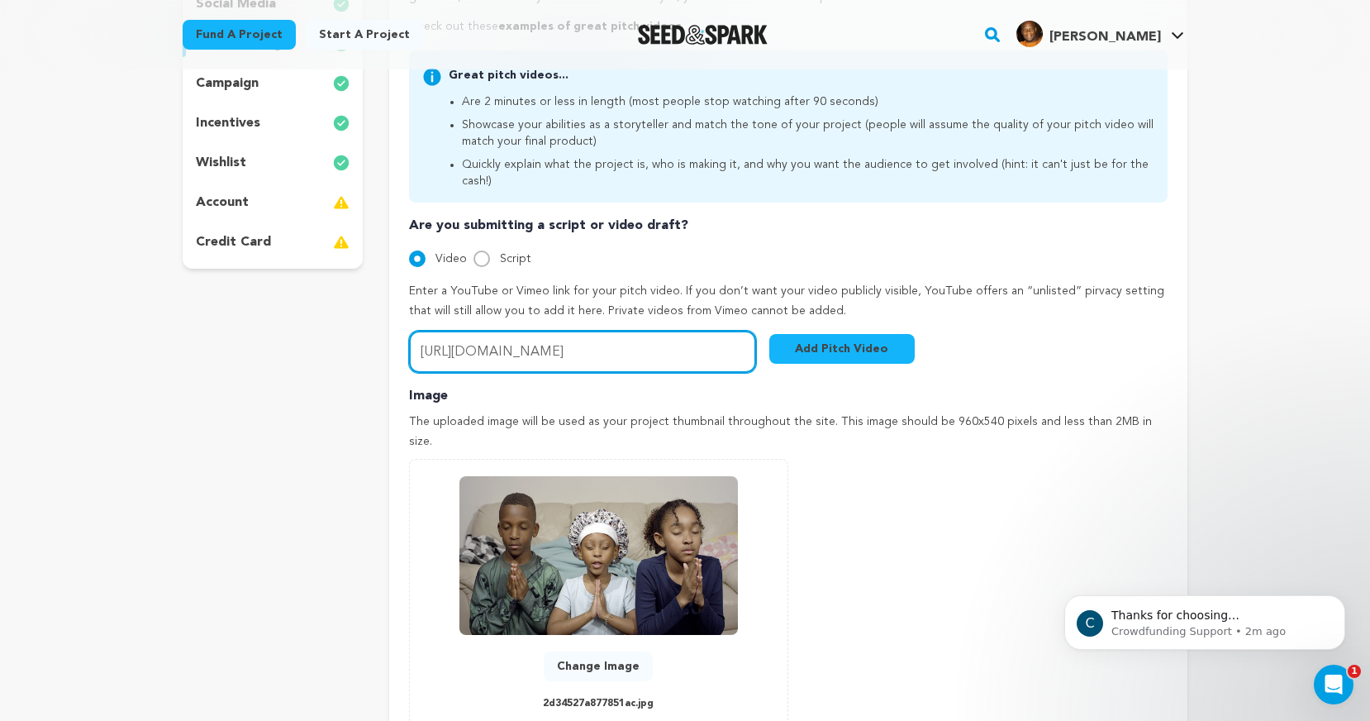
scroll to position [358, 0]
drag, startPoint x: 687, startPoint y: 329, endPoint x: 398, endPoint y: 323, distance: 289.3
click at [398, 323] on div "Pitch video Your pitch video is one of the trickiest and most important things …" at bounding box center [788, 337] width 798 height 955
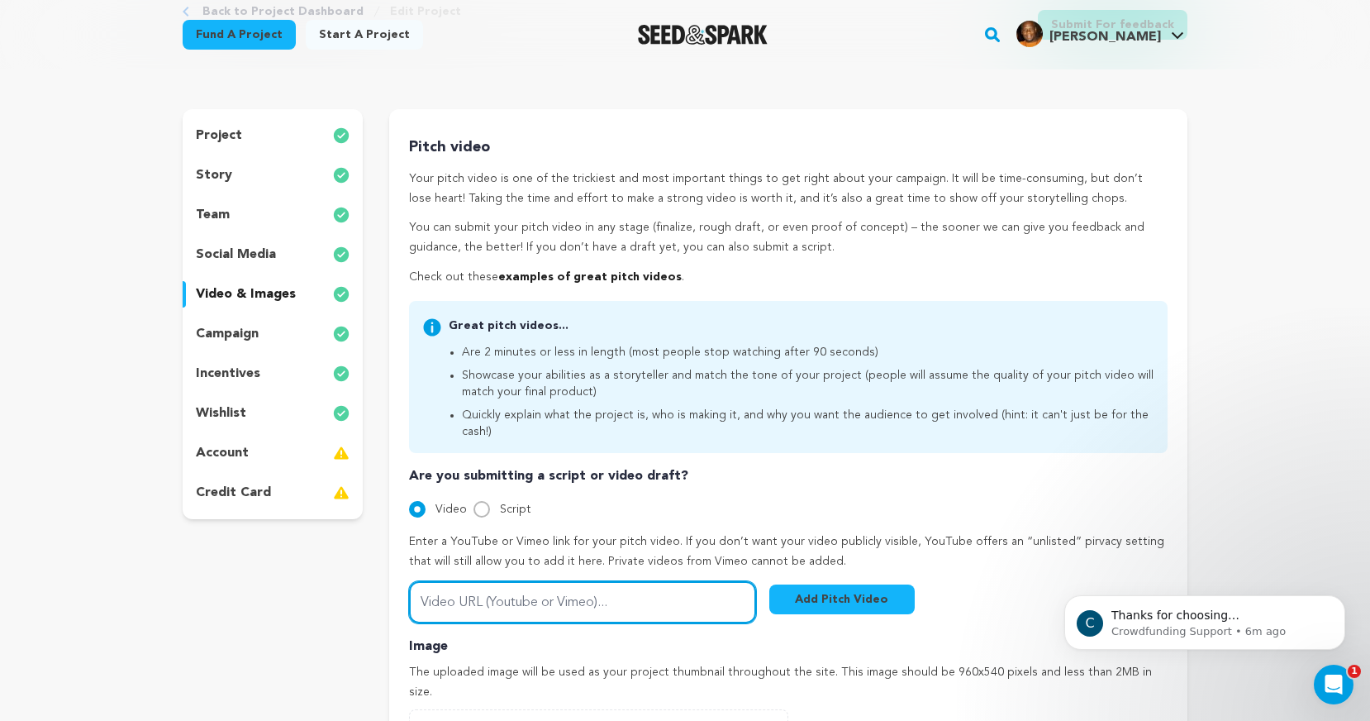
scroll to position [112, 0]
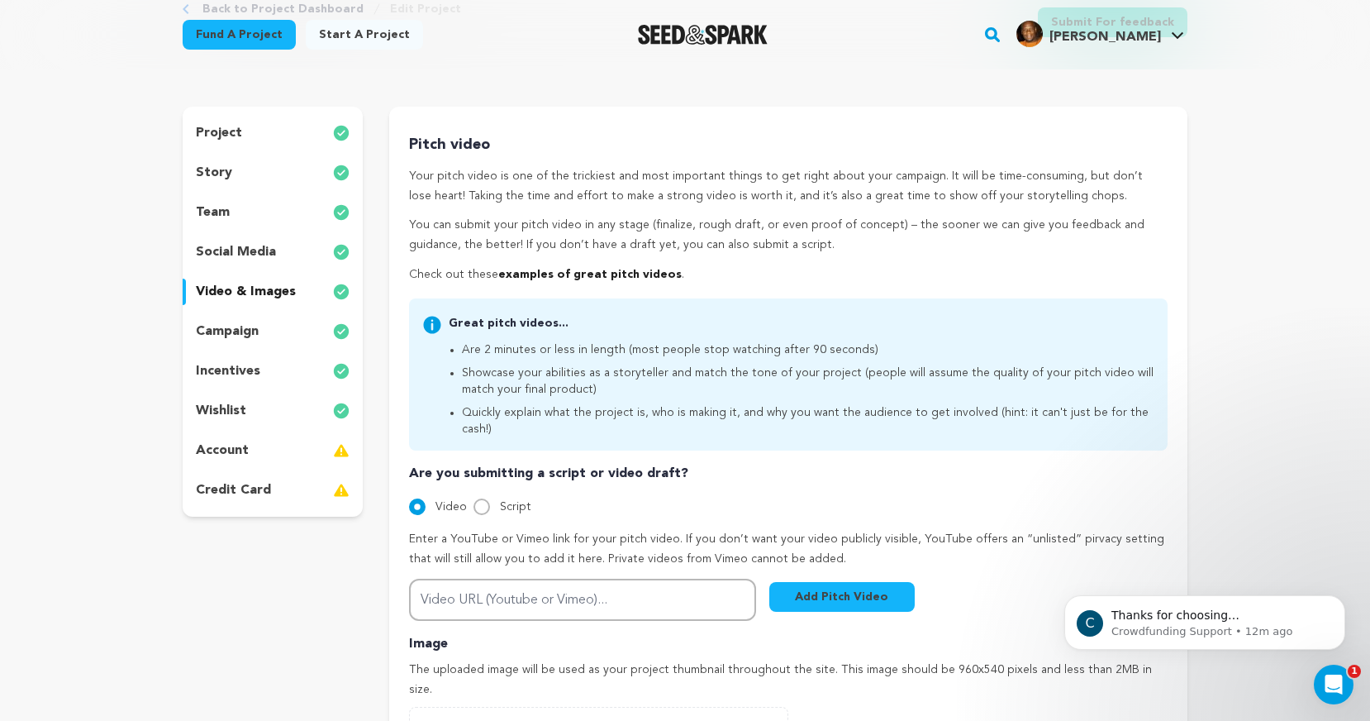
click at [1333, 677] on icon "Open Intercom Messenger" at bounding box center [1331, 682] width 27 height 27
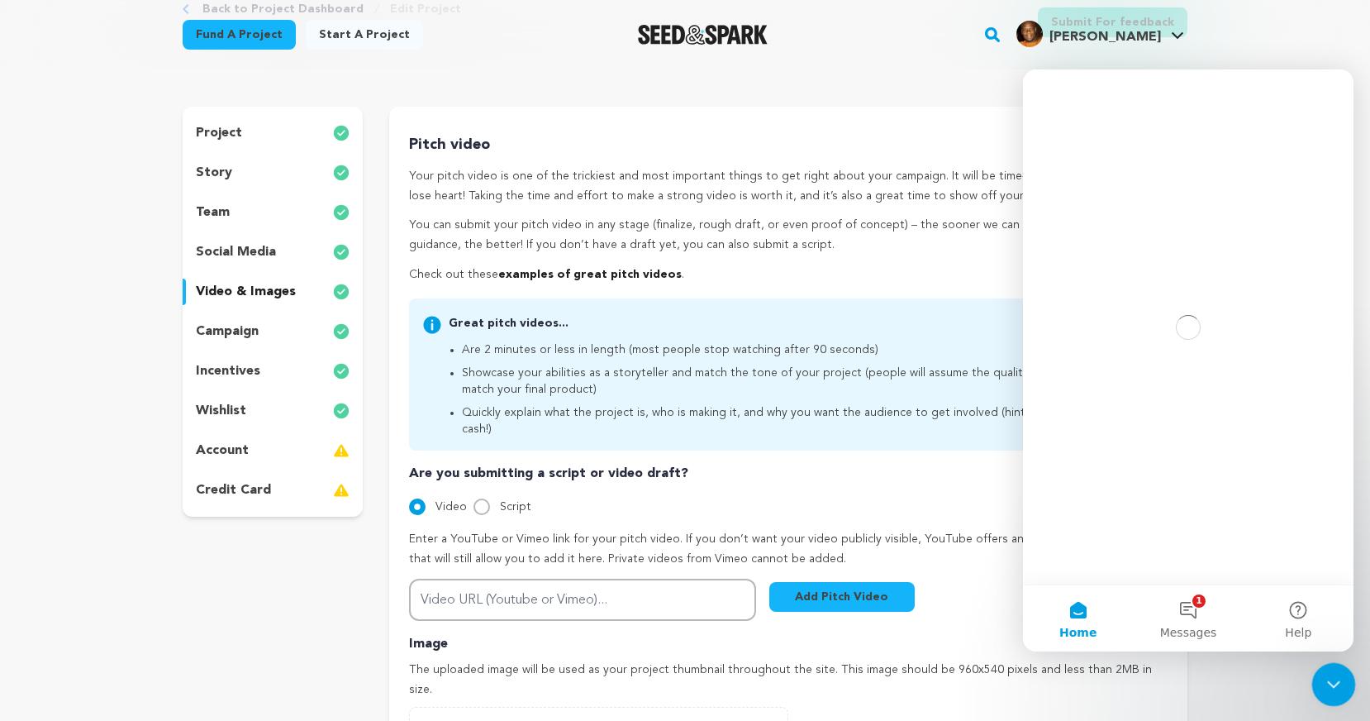
scroll to position [0, 0]
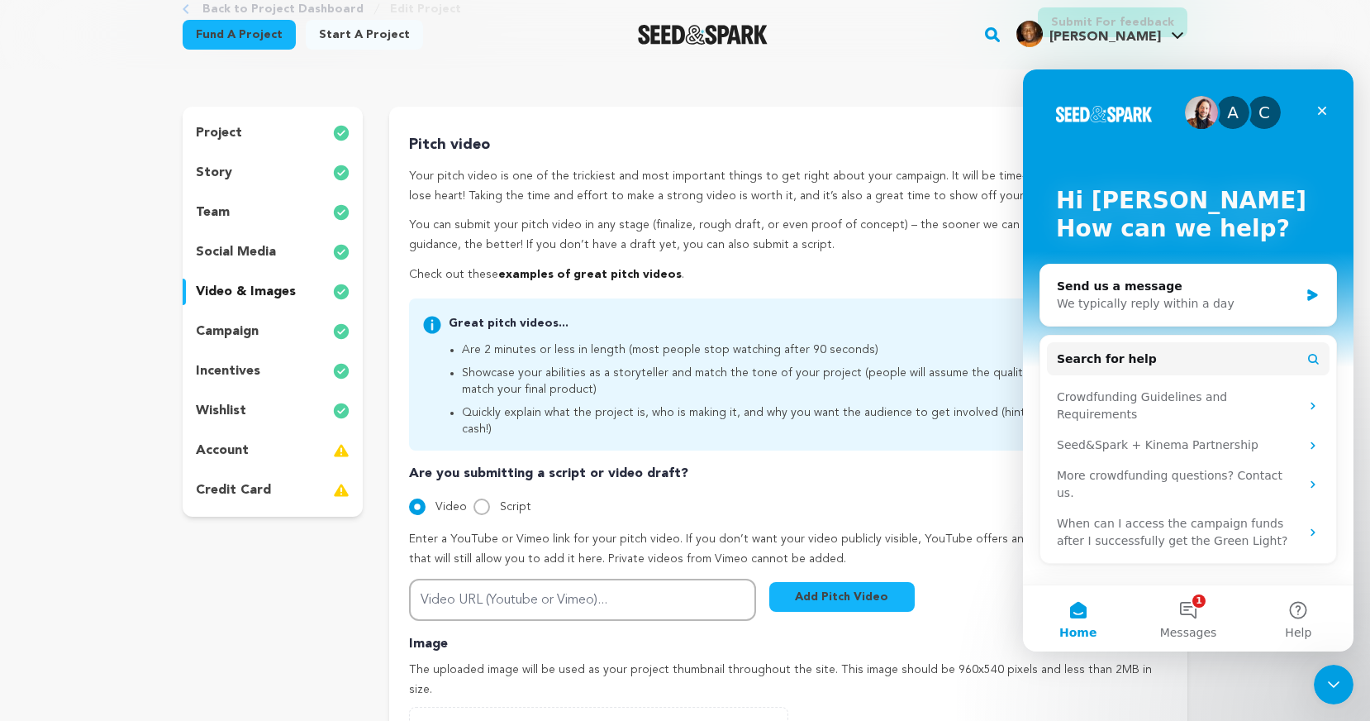
click at [1283, 31] on div "Fund a project Start a project Search" at bounding box center [685, 34] width 1370 height 69
